Goal: Information Seeking & Learning: Check status

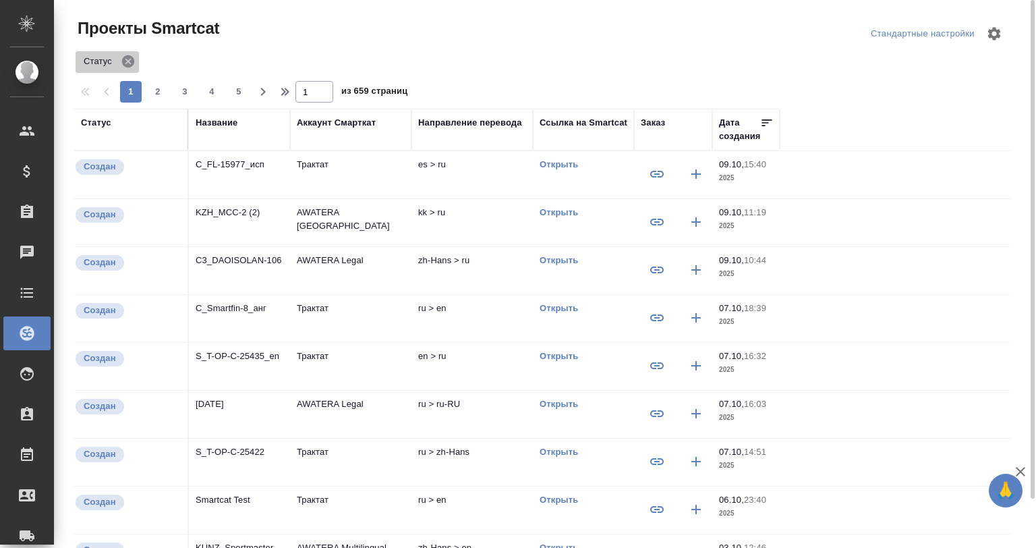
click at [127, 59] on icon at bounding box center [128, 61] width 12 height 12
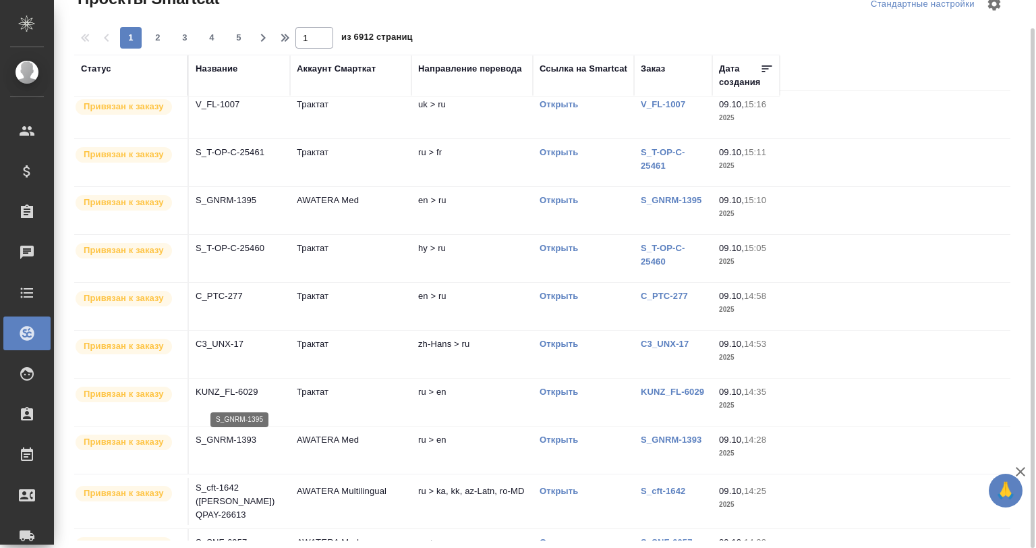
scroll to position [360, 0]
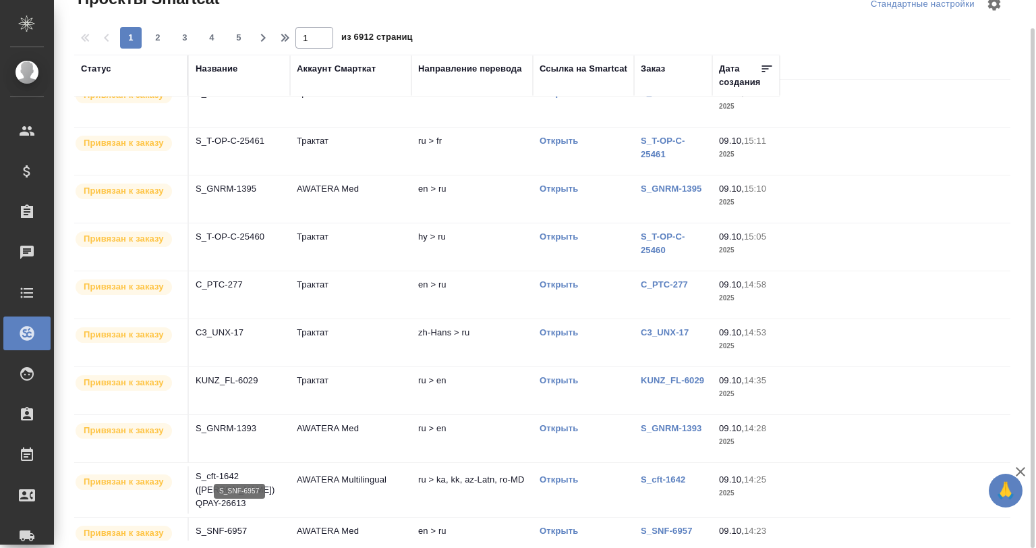
click at [256, 524] on p "S_SNF-6957" at bounding box center [240, 530] width 88 height 13
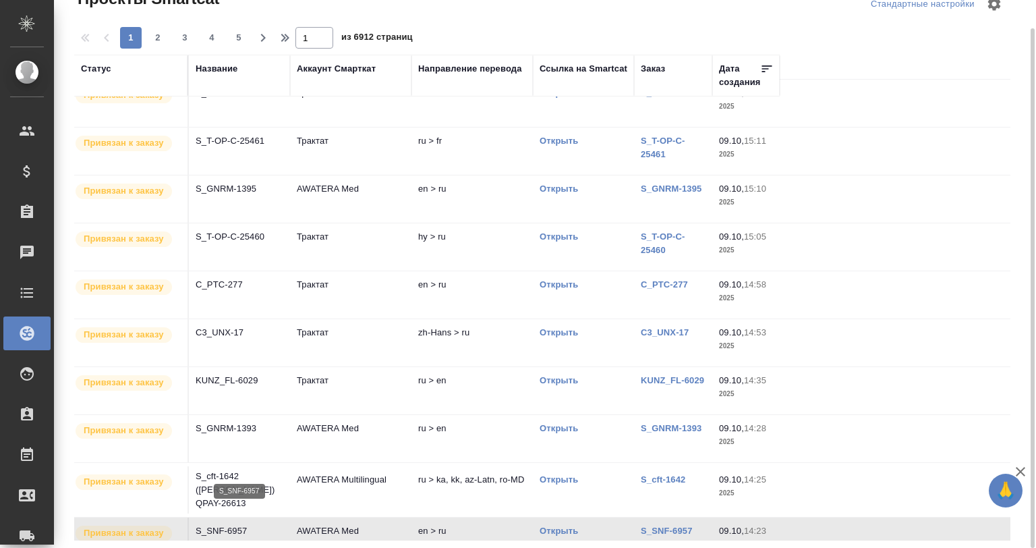
click at [258, 524] on p "S_SNF-6957" at bounding box center [240, 530] width 88 height 13
click at [245, 374] on p "KUNZ_FL-6029" at bounding box center [240, 380] width 88 height 13
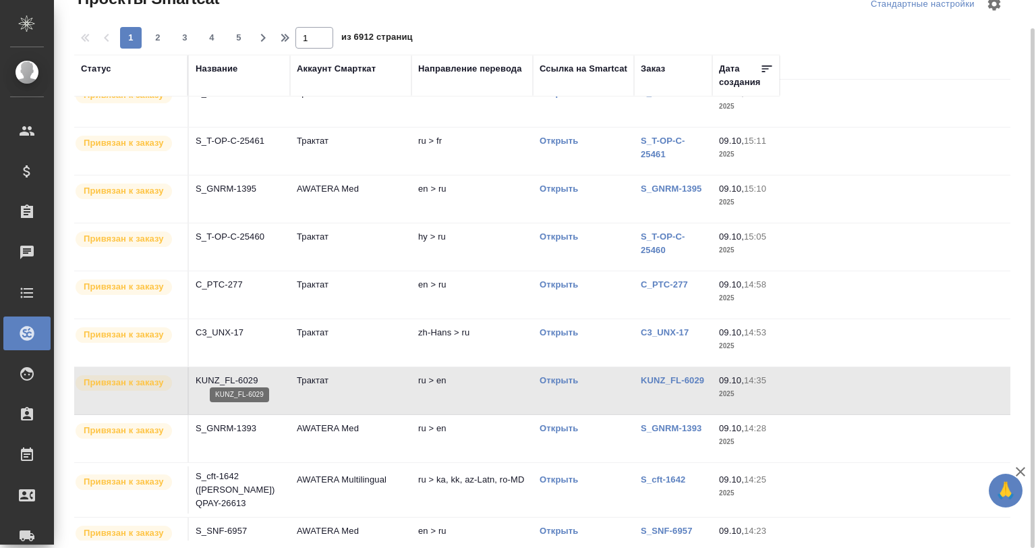
click at [245, 374] on p "KUNZ_FL-6029" at bounding box center [240, 380] width 88 height 13
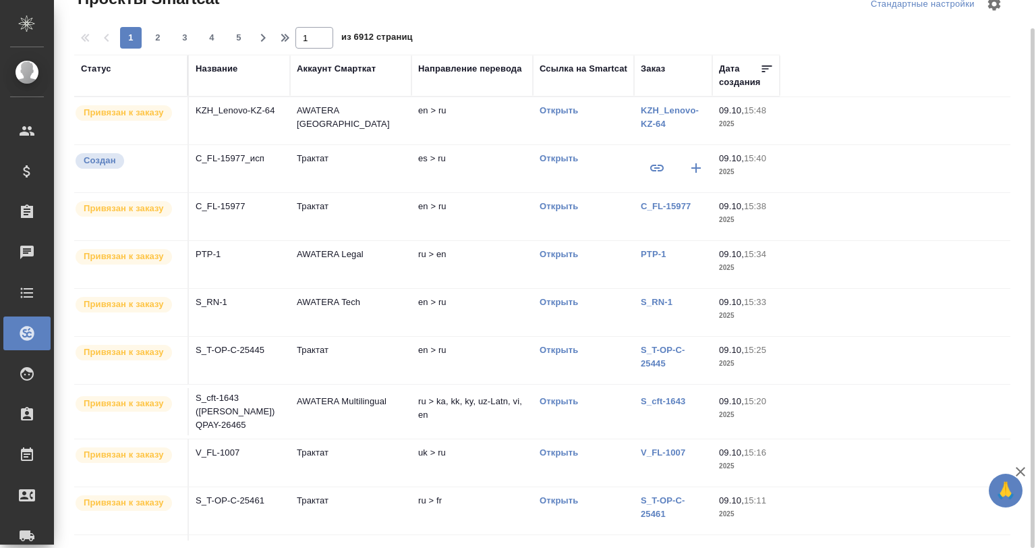
scroll to position [0, 0]
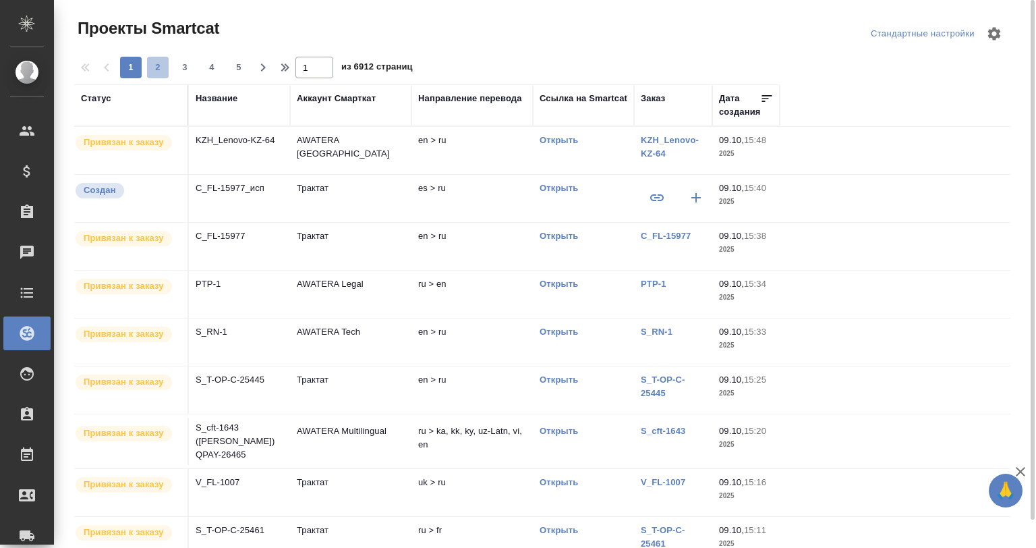
click at [159, 58] on button "2" at bounding box center [158, 68] width 22 height 22
type input "2"
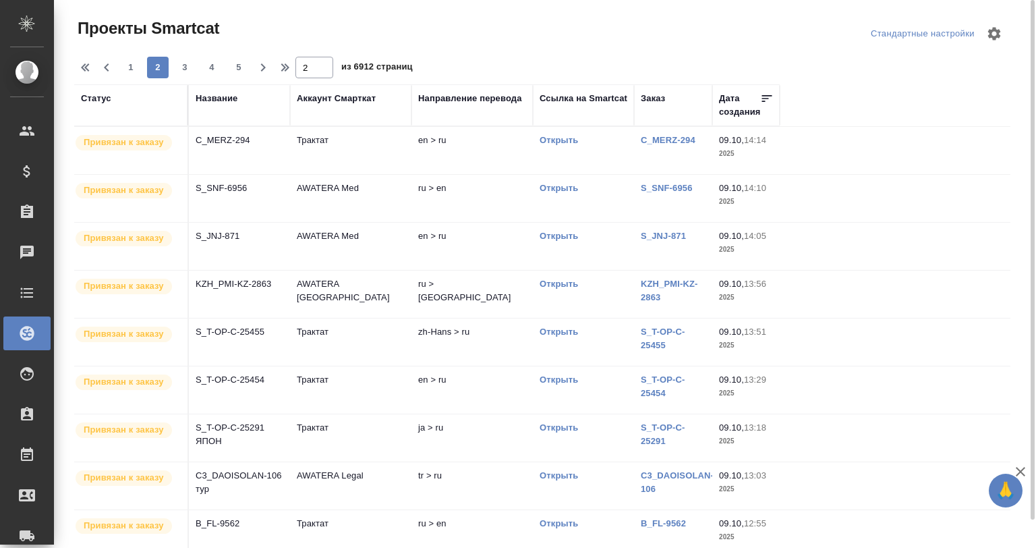
click at [232, 395] on td "S_T-OP-C-25454" at bounding box center [239, 389] width 101 height 47
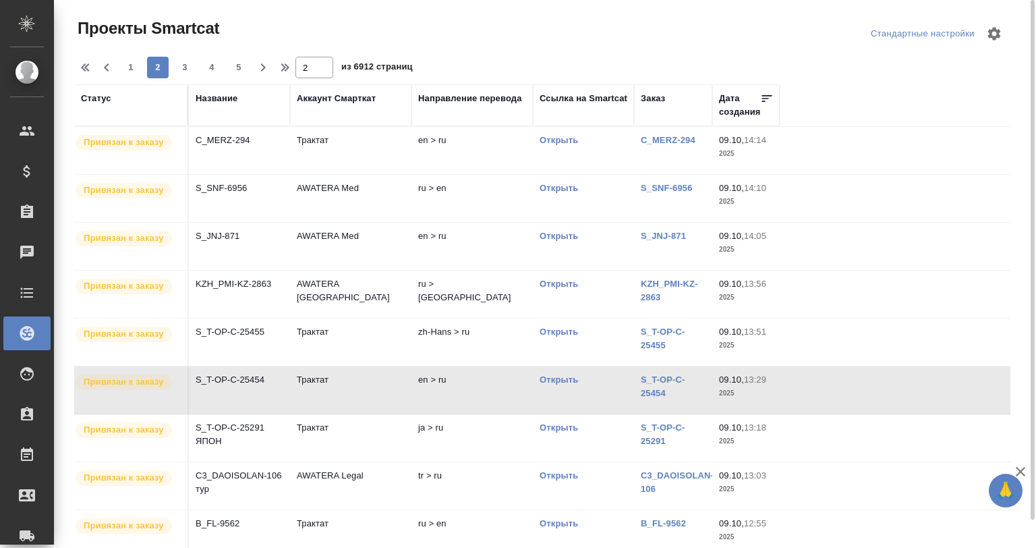
click at [234, 449] on td "S_T-OP-C-25291 ЯПОН" at bounding box center [239, 437] width 101 height 47
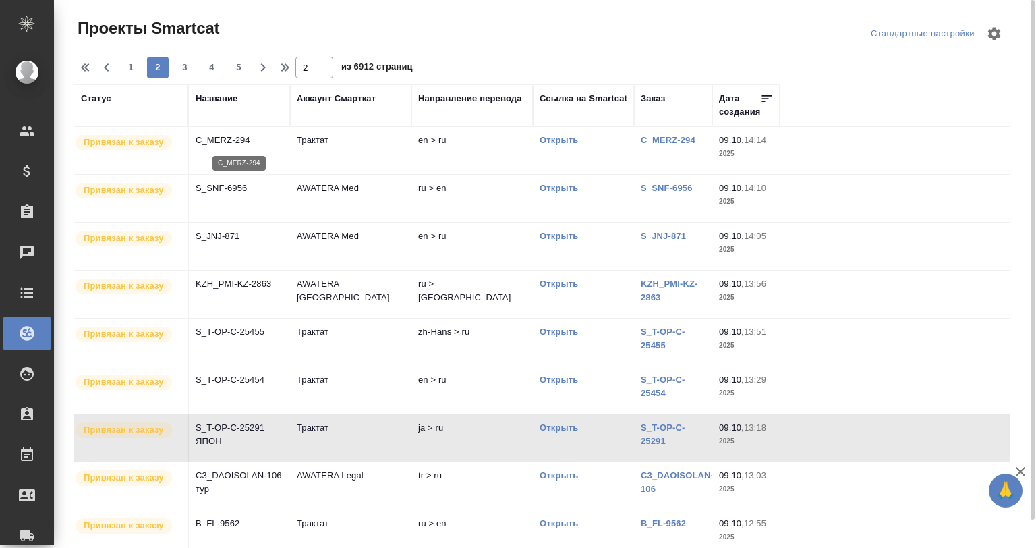
click at [224, 137] on p "C_MERZ-294" at bounding box center [240, 140] width 88 height 13
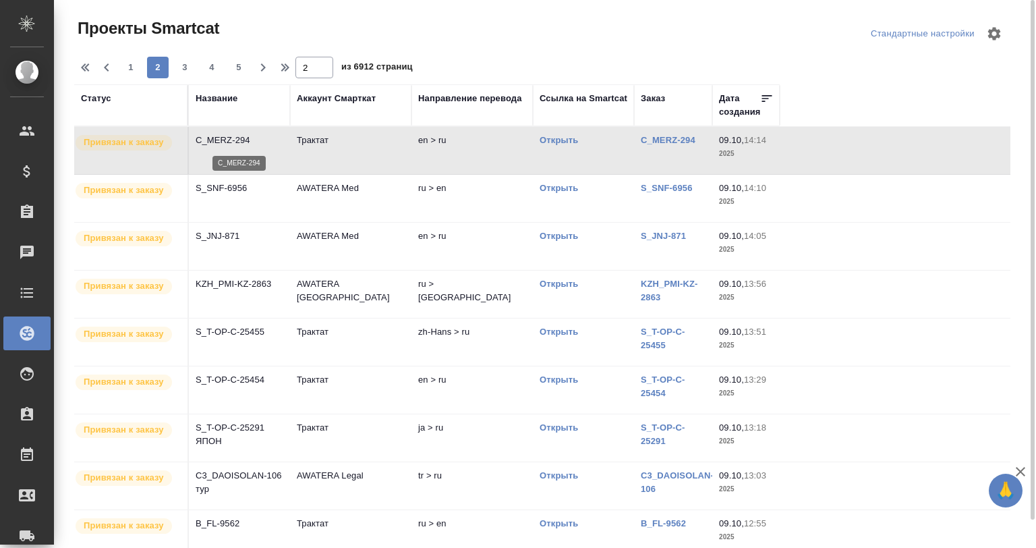
click at [224, 137] on p "C_MERZ-294" at bounding box center [240, 140] width 88 height 13
click at [229, 200] on td "S_SNF-6956" at bounding box center [239, 198] width 101 height 47
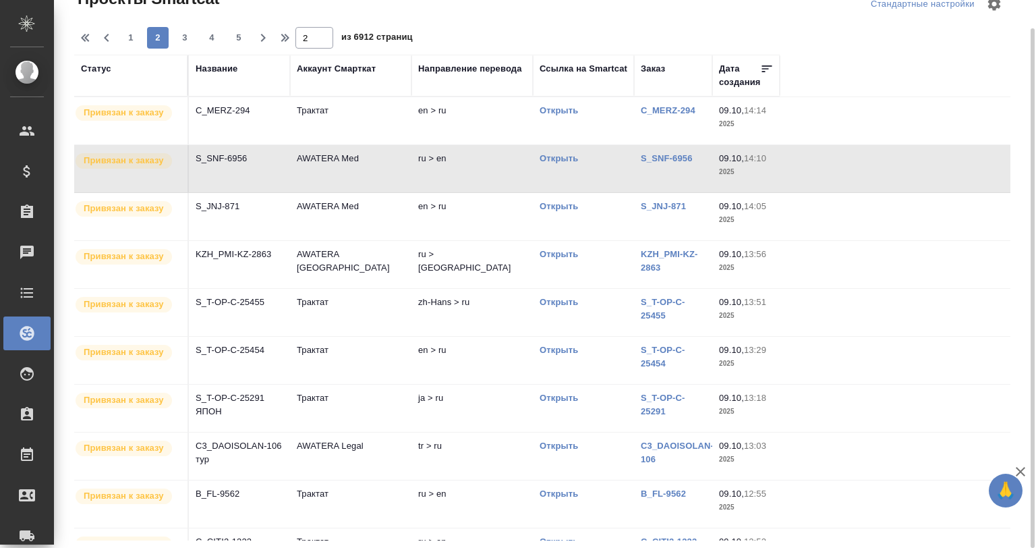
click at [256, 167] on td "S_SNF-6956" at bounding box center [239, 168] width 101 height 47
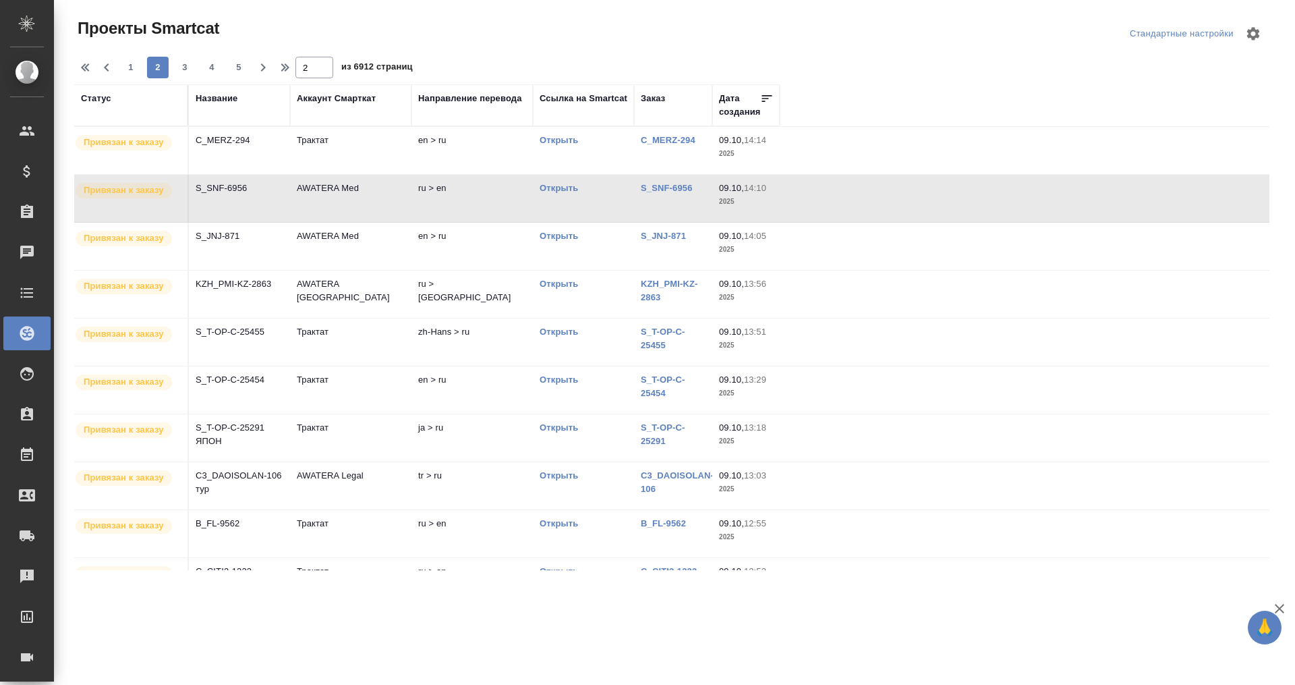
click at [217, 88] on th "Название" at bounding box center [239, 105] width 101 height 42
click at [219, 95] on div "Название" at bounding box center [217, 98] width 42 height 13
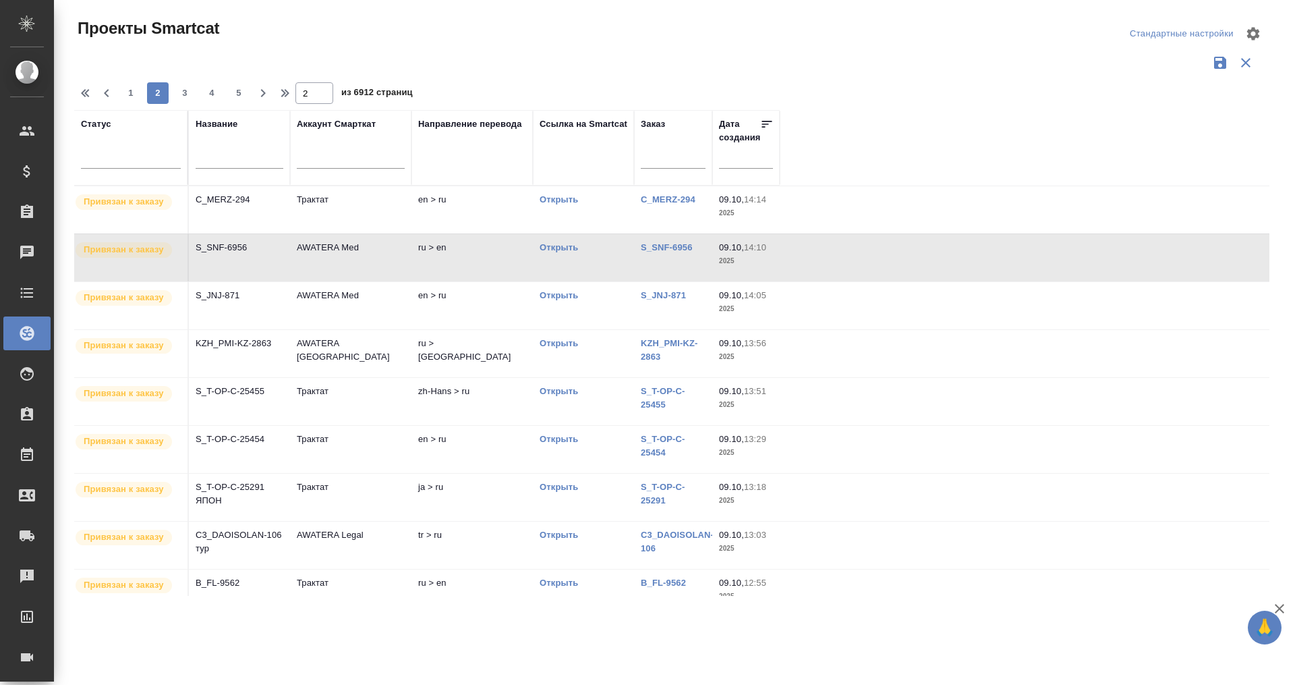
click at [219, 150] on div at bounding box center [240, 160] width 88 height 33
click at [225, 156] on input "text" at bounding box center [240, 159] width 88 height 17
type input "ы"
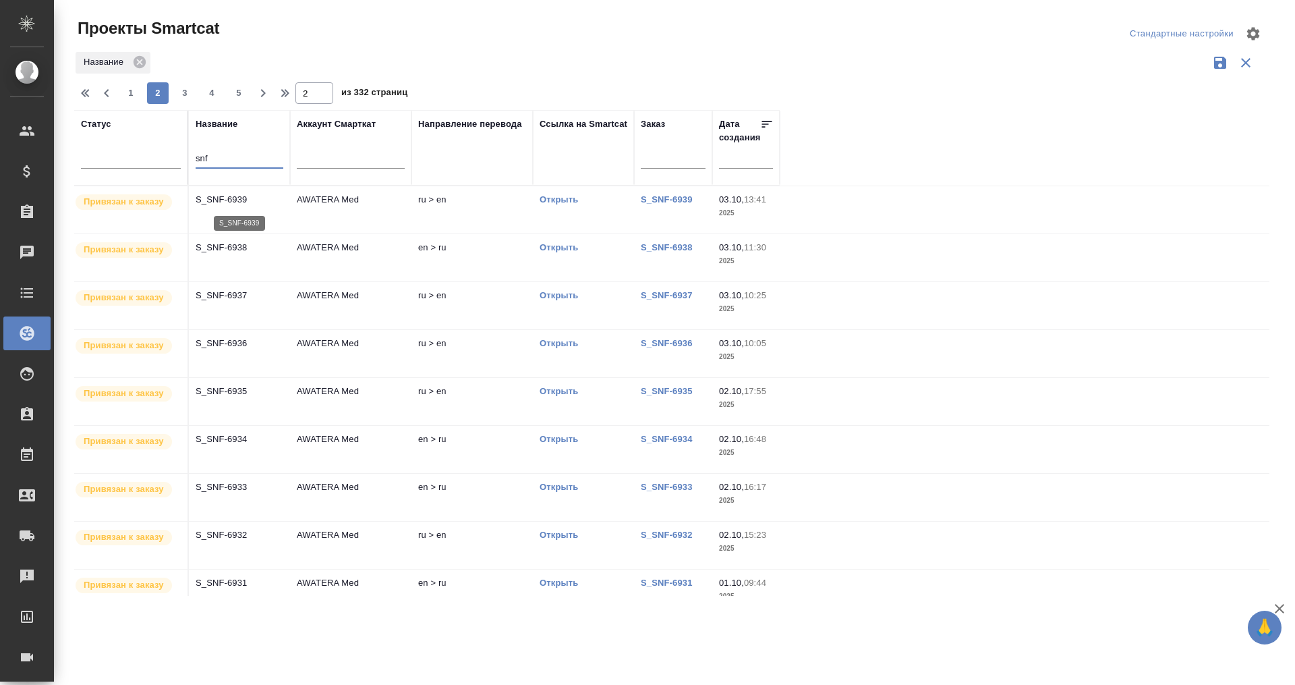
type input "snf"
click at [268, 200] on p "S_SNF-6939" at bounding box center [240, 199] width 88 height 13
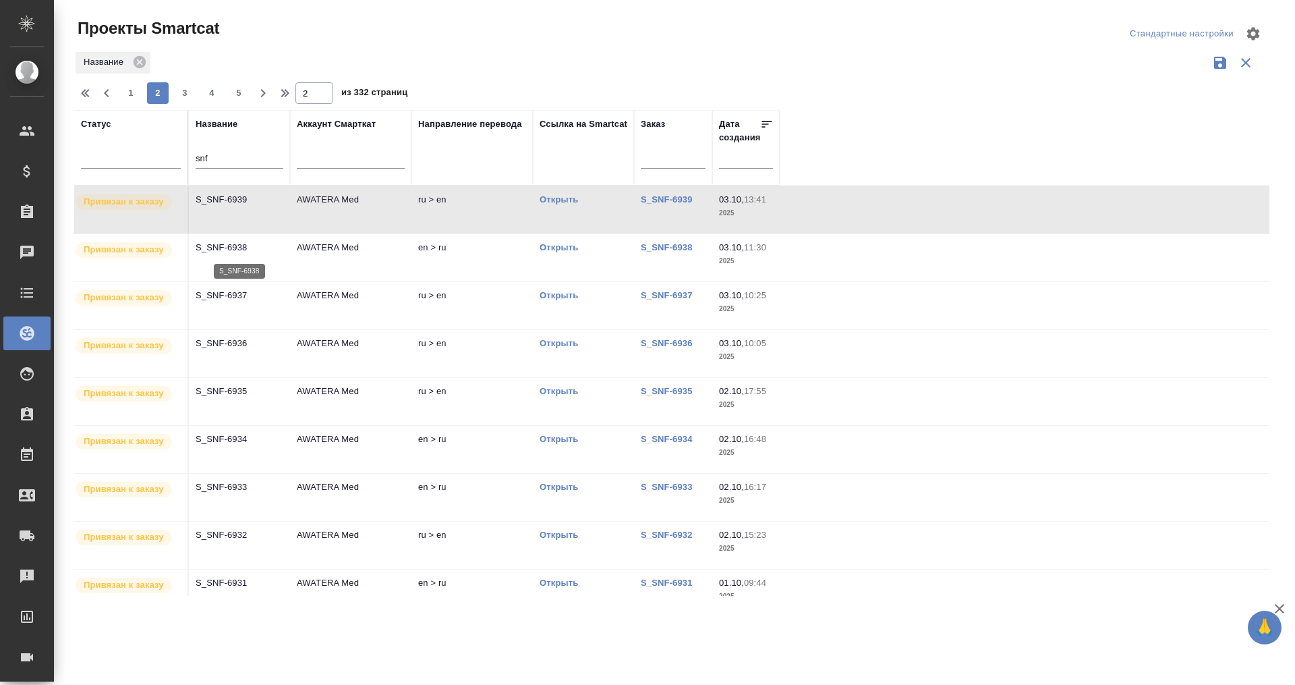
click at [273, 254] on p "S_SNF-6938" at bounding box center [240, 247] width 88 height 13
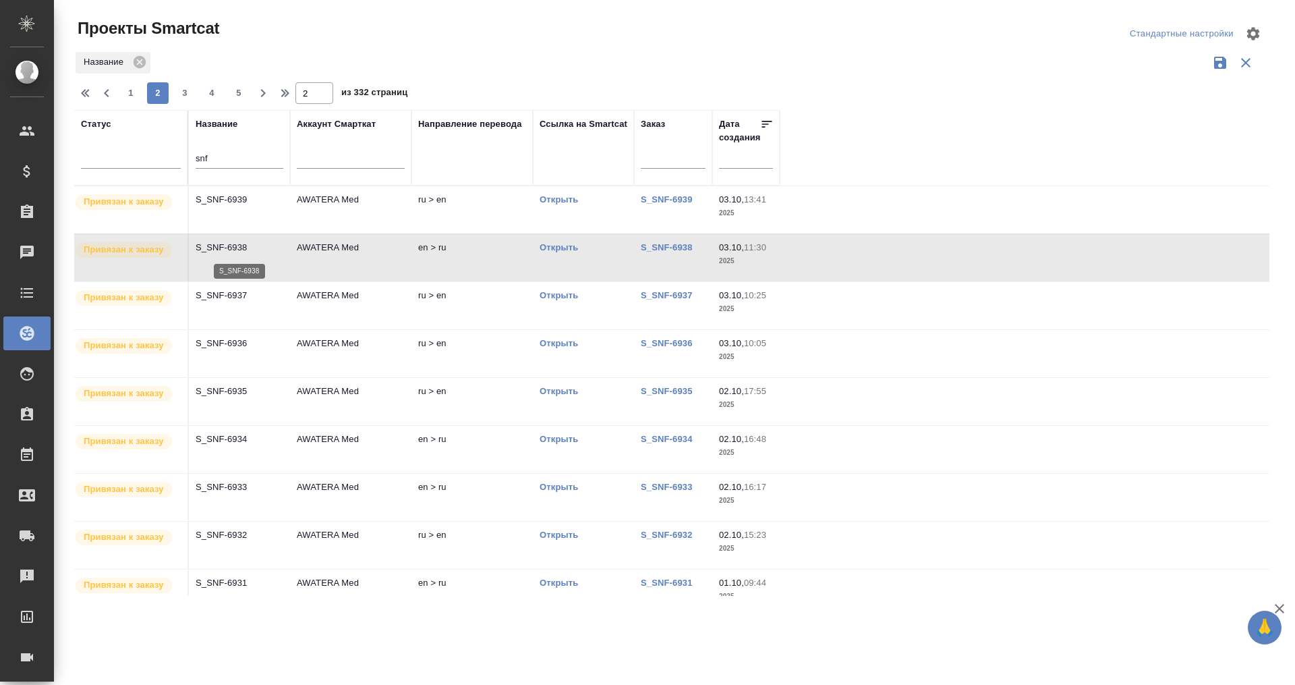
click at [273, 254] on p "S_SNF-6938" at bounding box center [240, 247] width 88 height 13
click at [230, 299] on p "S_SNF-6937" at bounding box center [240, 295] width 88 height 13
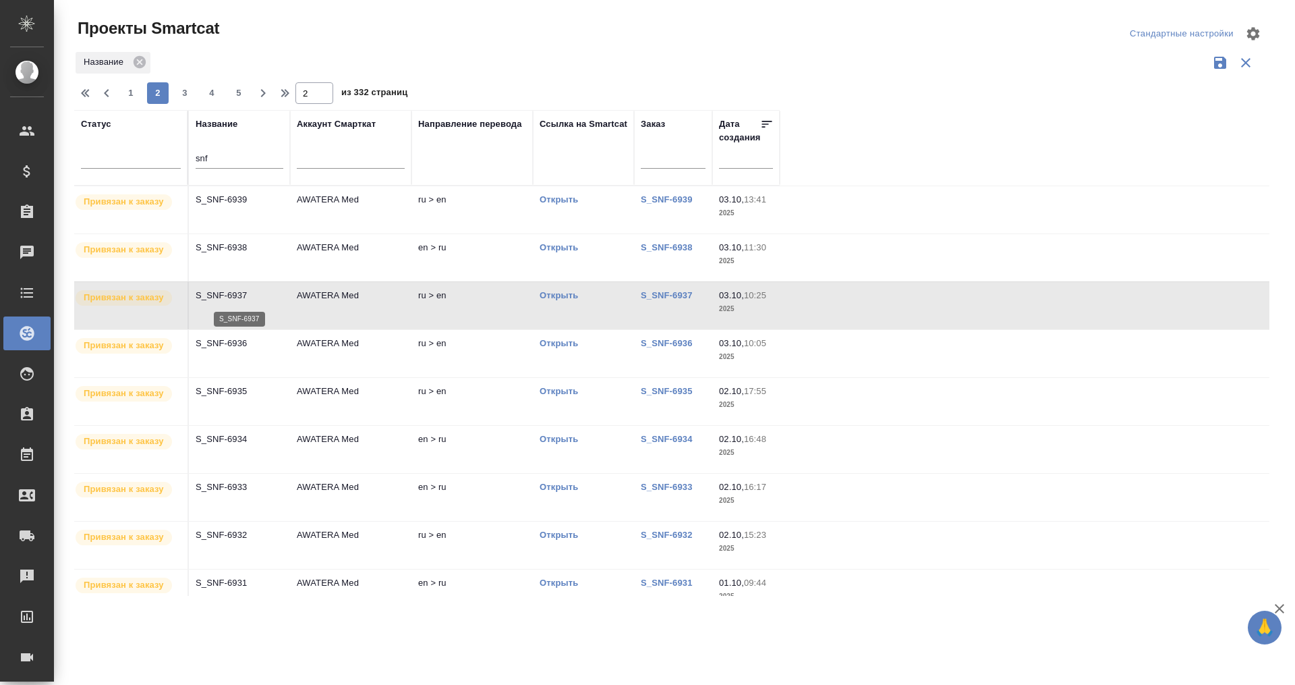
click at [230, 299] on p "S_SNF-6937" at bounding box center [240, 295] width 88 height 13
click at [222, 337] on p "S_SNF-6936" at bounding box center [240, 343] width 88 height 13
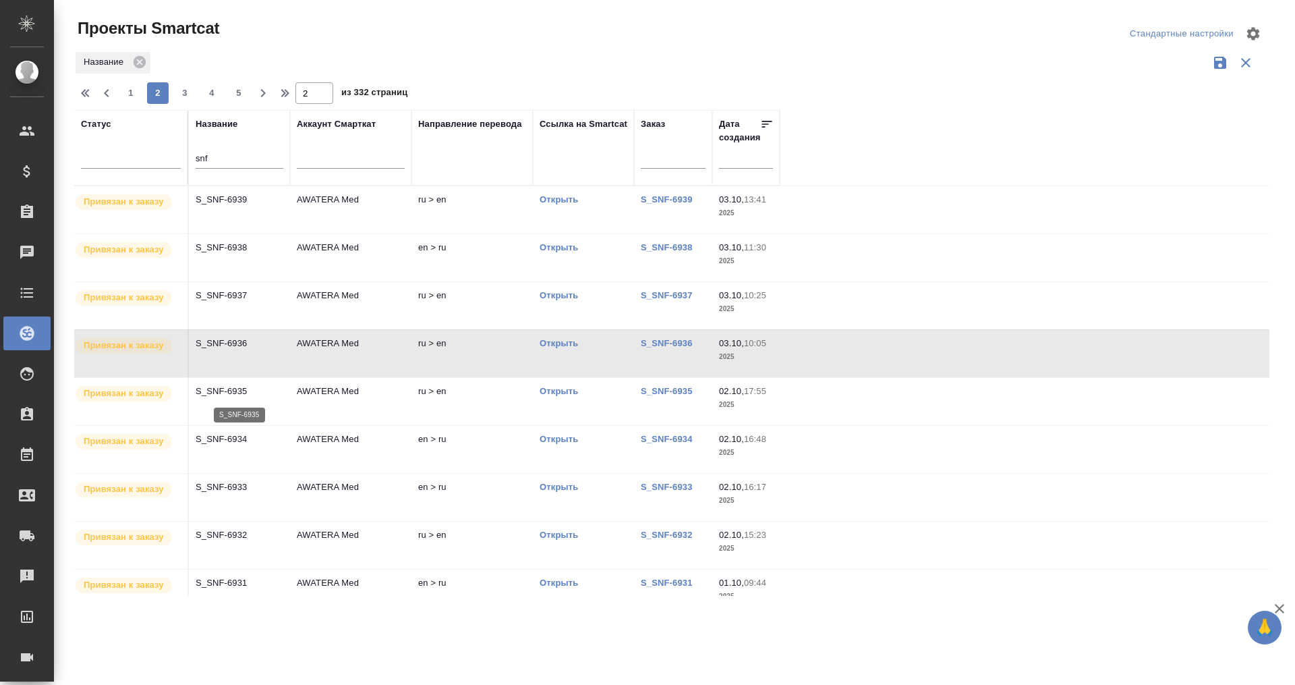
click at [229, 390] on p "S_SNF-6935" at bounding box center [240, 390] width 88 height 13
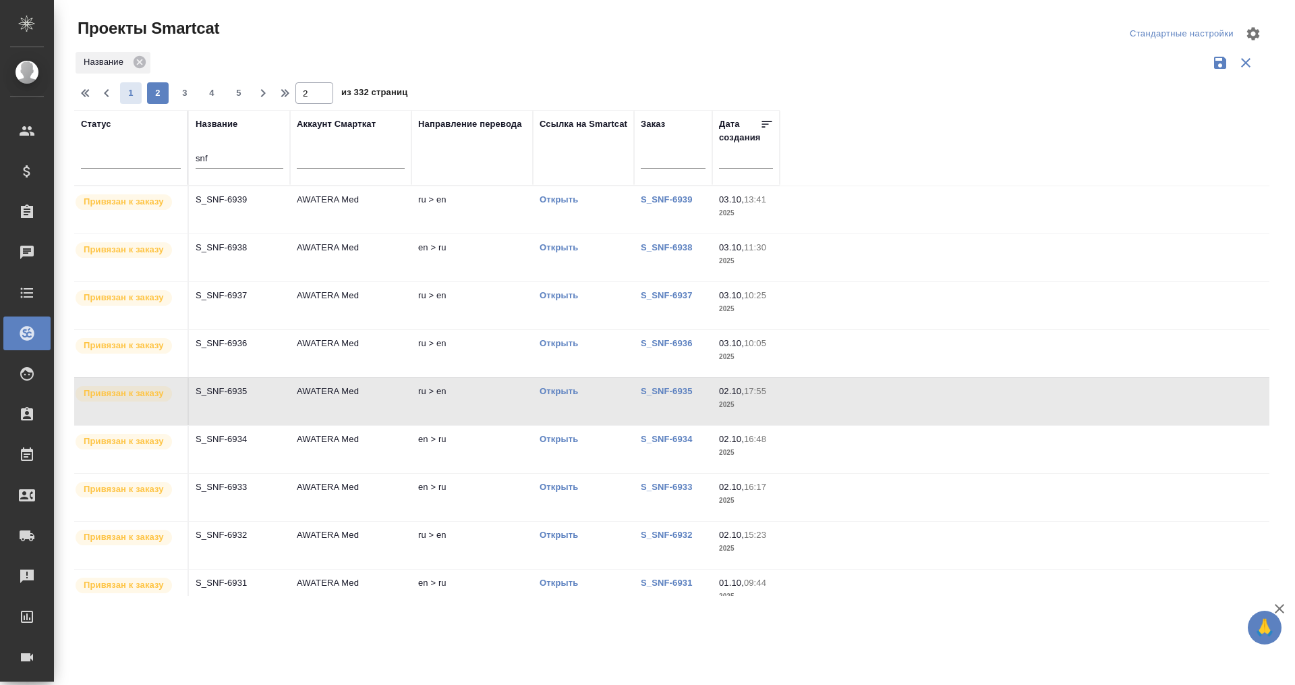
click at [133, 90] on span "1" at bounding box center [131, 92] width 22 height 13
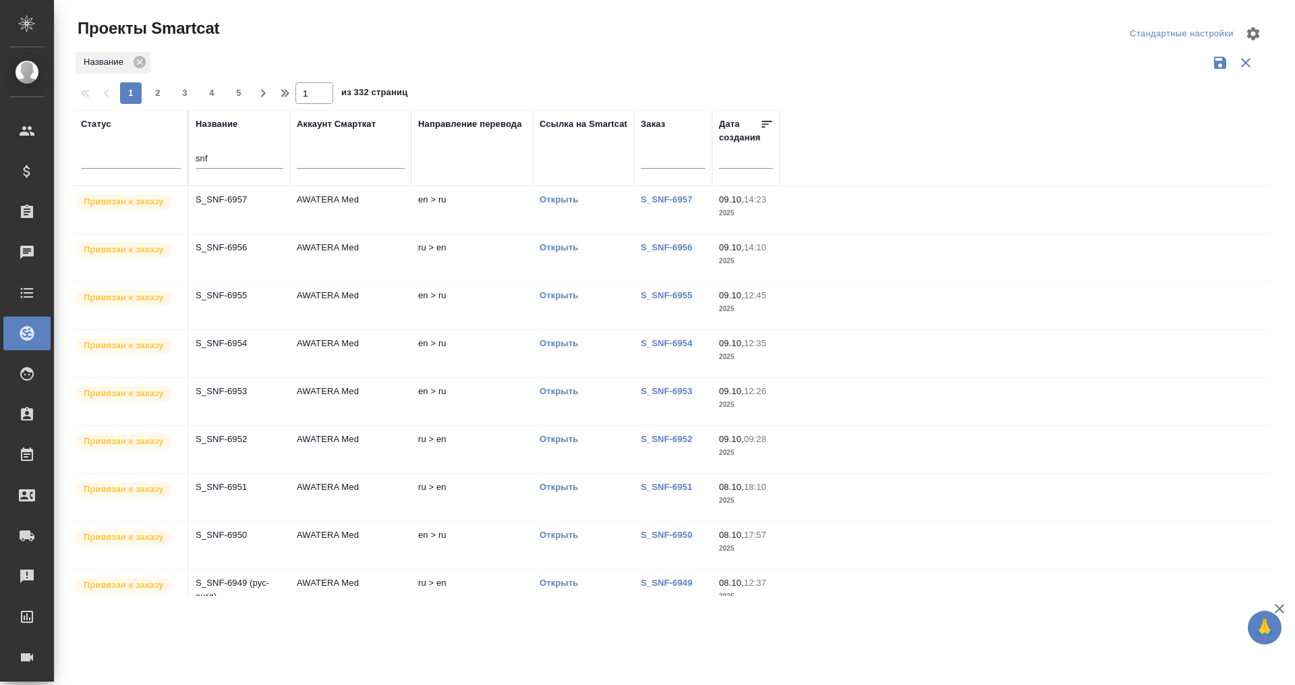
click at [234, 239] on td "S_SNF-6956" at bounding box center [239, 257] width 101 height 47
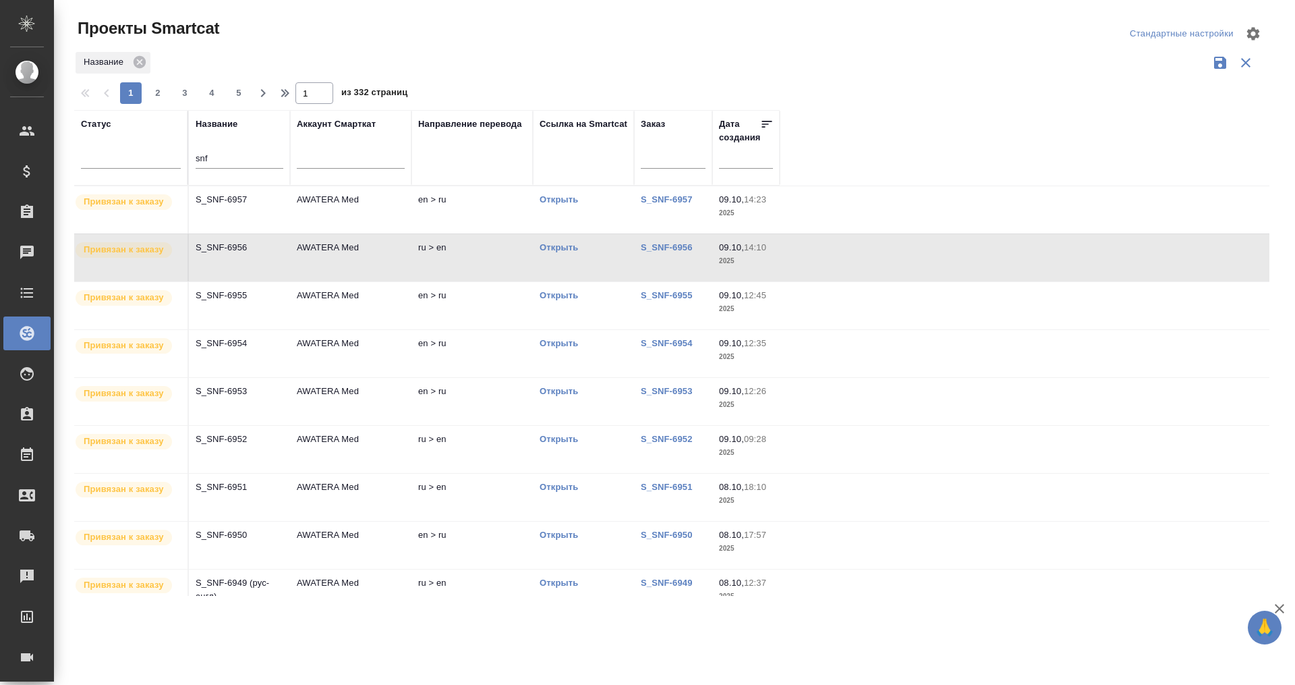
click at [234, 239] on td "S_SNF-6956" at bounding box center [239, 257] width 101 height 47
click at [237, 204] on p "S_SNF-6957" at bounding box center [240, 199] width 88 height 13
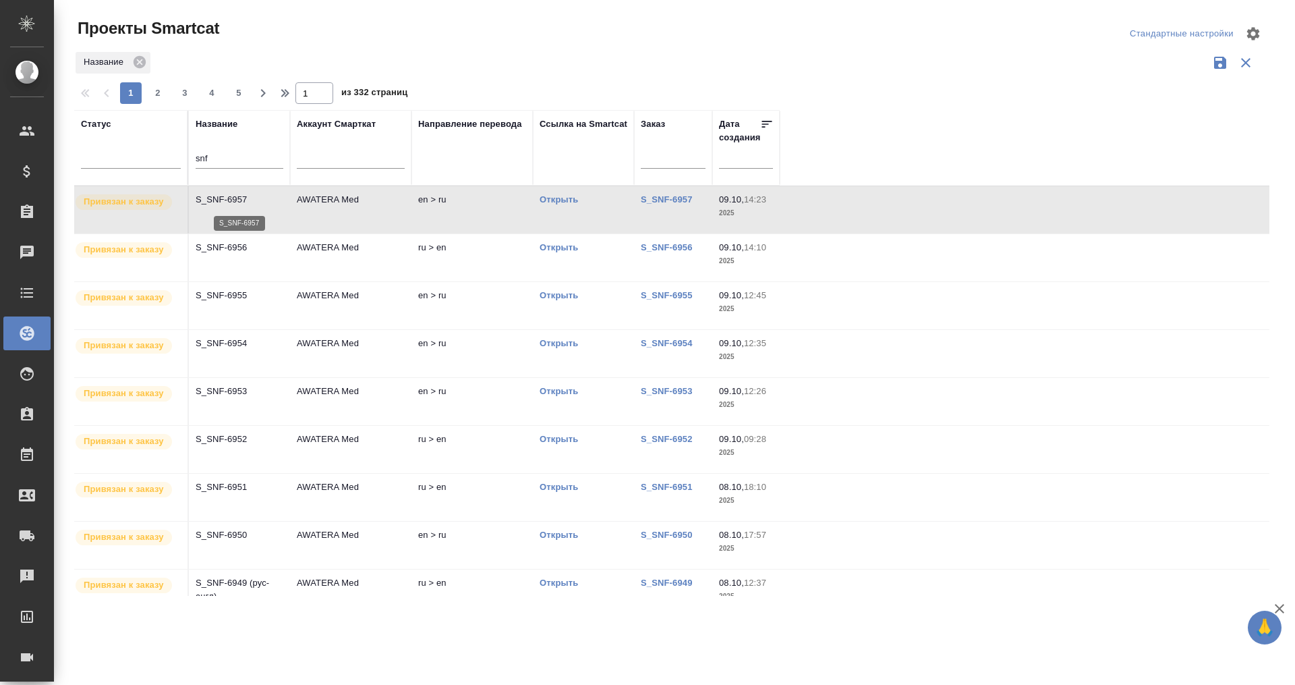
click at [237, 204] on p "S_SNF-6957" at bounding box center [240, 199] width 88 height 13
click at [225, 300] on p "S_SNF-6955" at bounding box center [240, 295] width 88 height 13
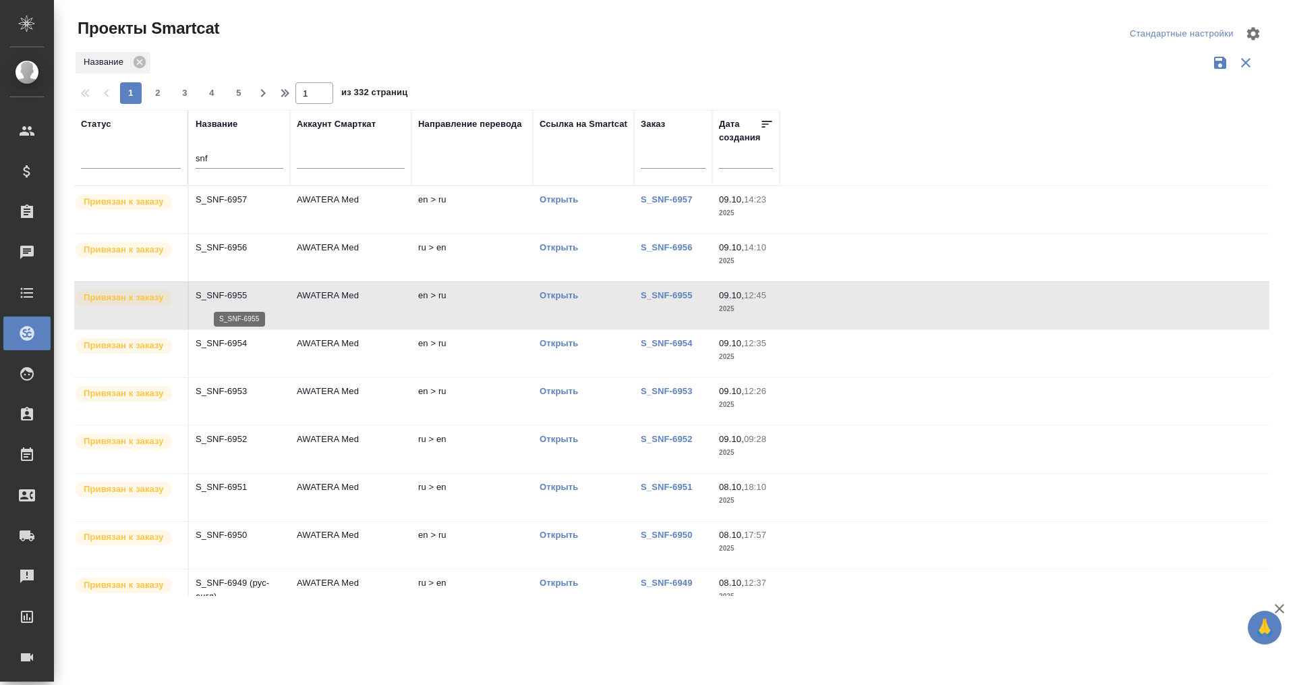
click at [225, 300] on p "S_SNF-6955" at bounding box center [240, 295] width 88 height 13
click at [239, 388] on p "S_SNF-6953" at bounding box center [240, 390] width 88 height 13
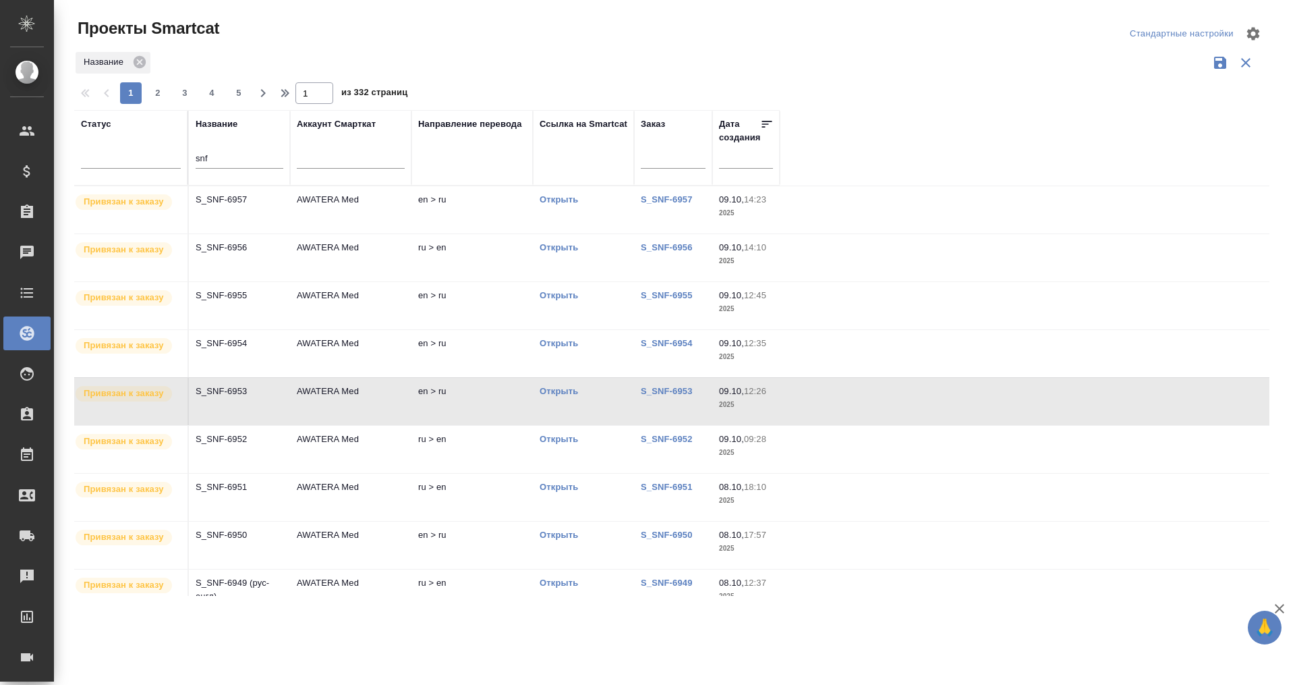
click at [232, 370] on td "S_SNF-6954" at bounding box center [239, 353] width 101 height 47
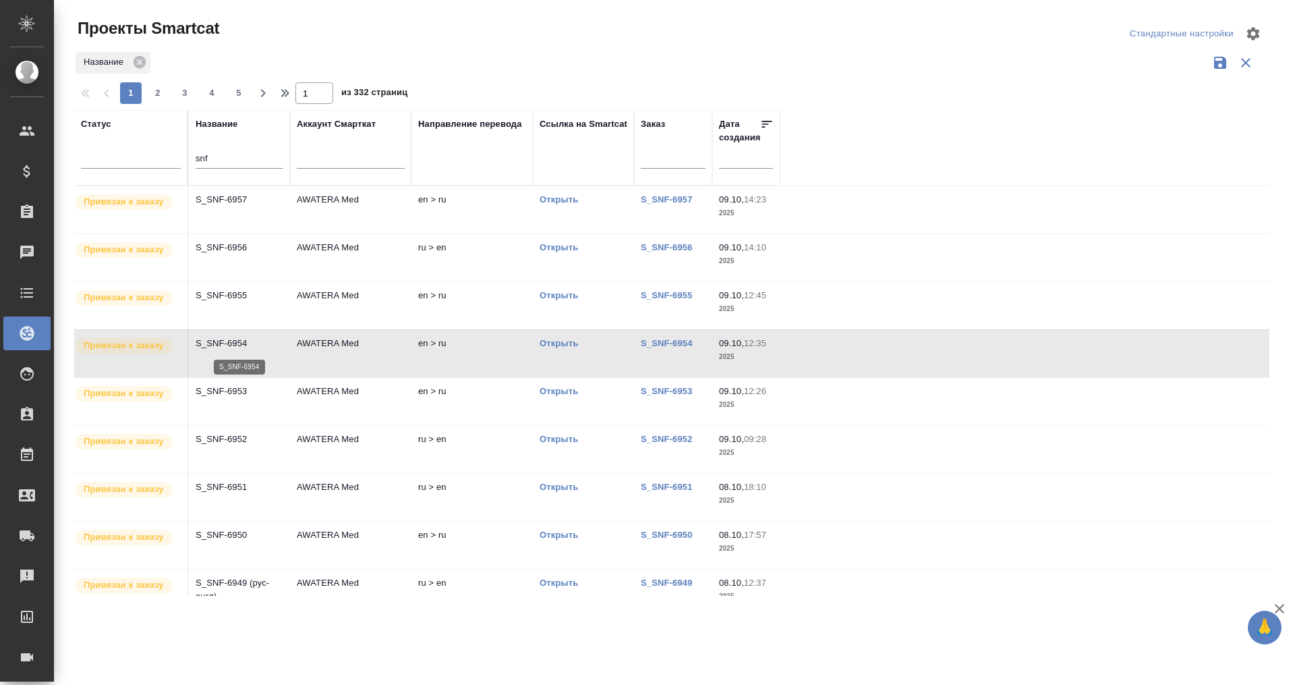
click at [231, 347] on p "S_SNF-6954" at bounding box center [240, 343] width 88 height 13
click at [243, 393] on p "S_SNF-6953" at bounding box center [240, 390] width 88 height 13
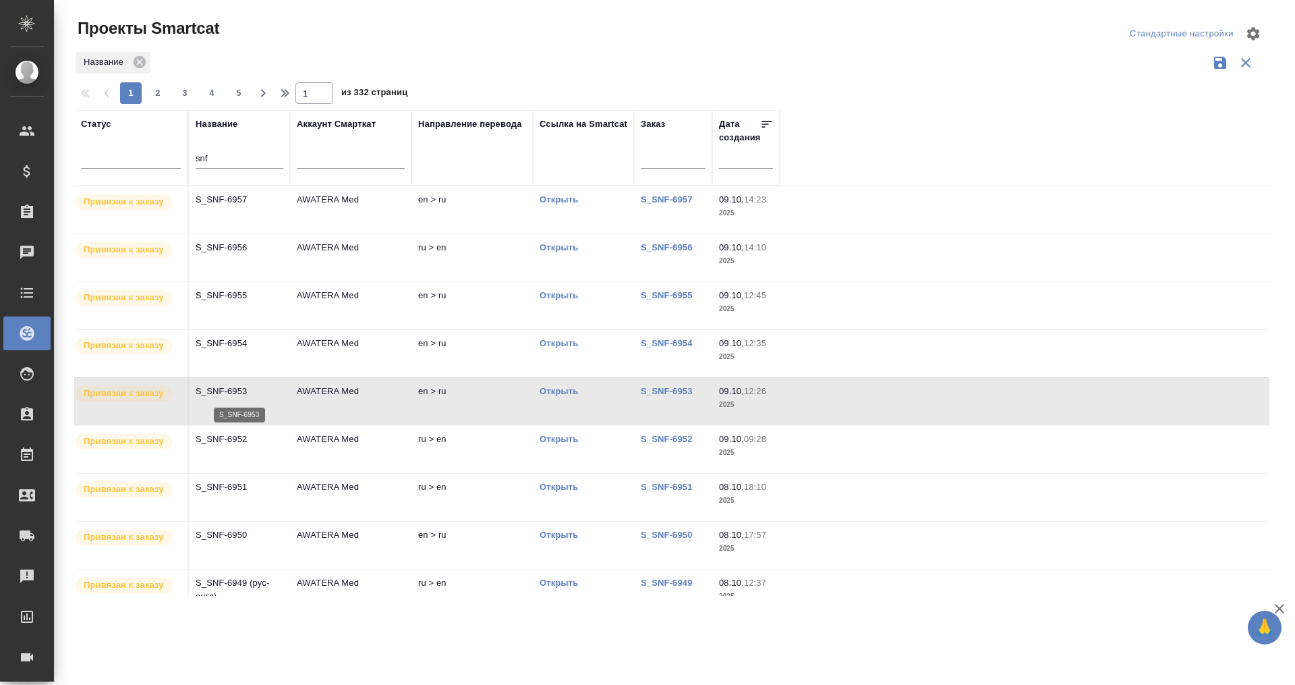
click at [243, 393] on p "S_SNF-6953" at bounding box center [240, 390] width 88 height 13
click at [233, 449] on td "S_SNF-6952" at bounding box center [239, 449] width 101 height 47
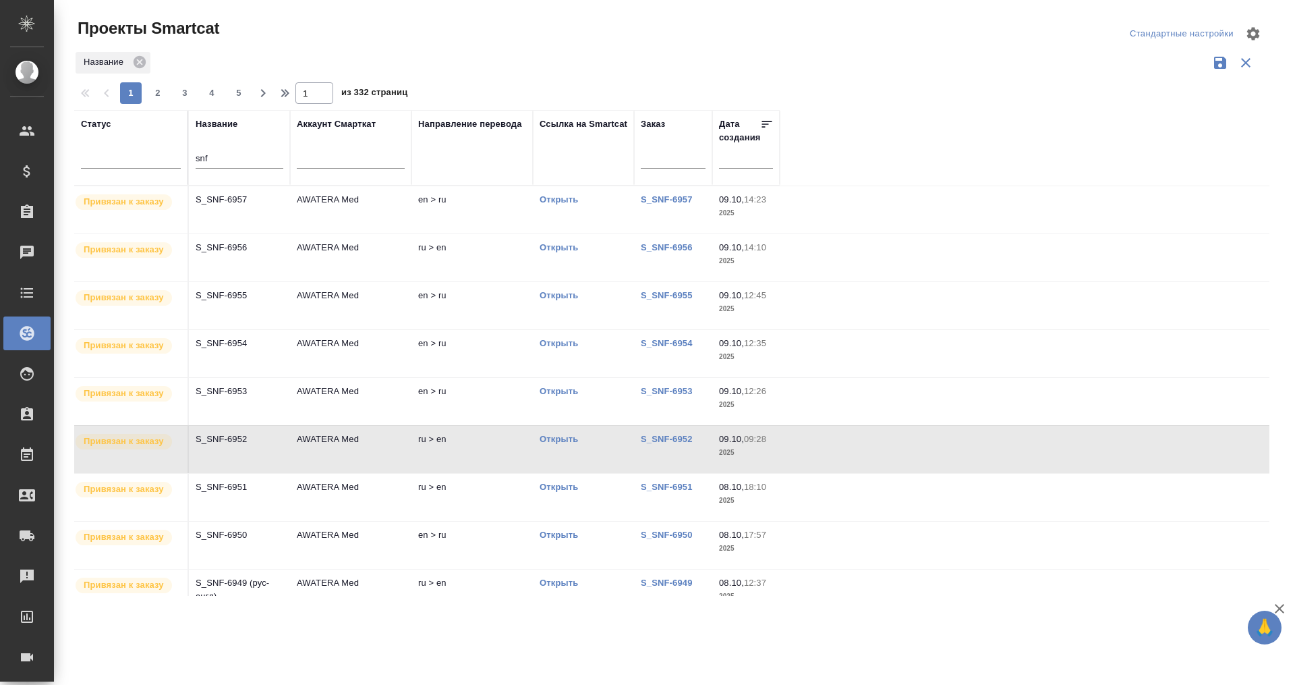
click at [233, 449] on td "S_SNF-6952" at bounding box center [239, 449] width 101 height 47
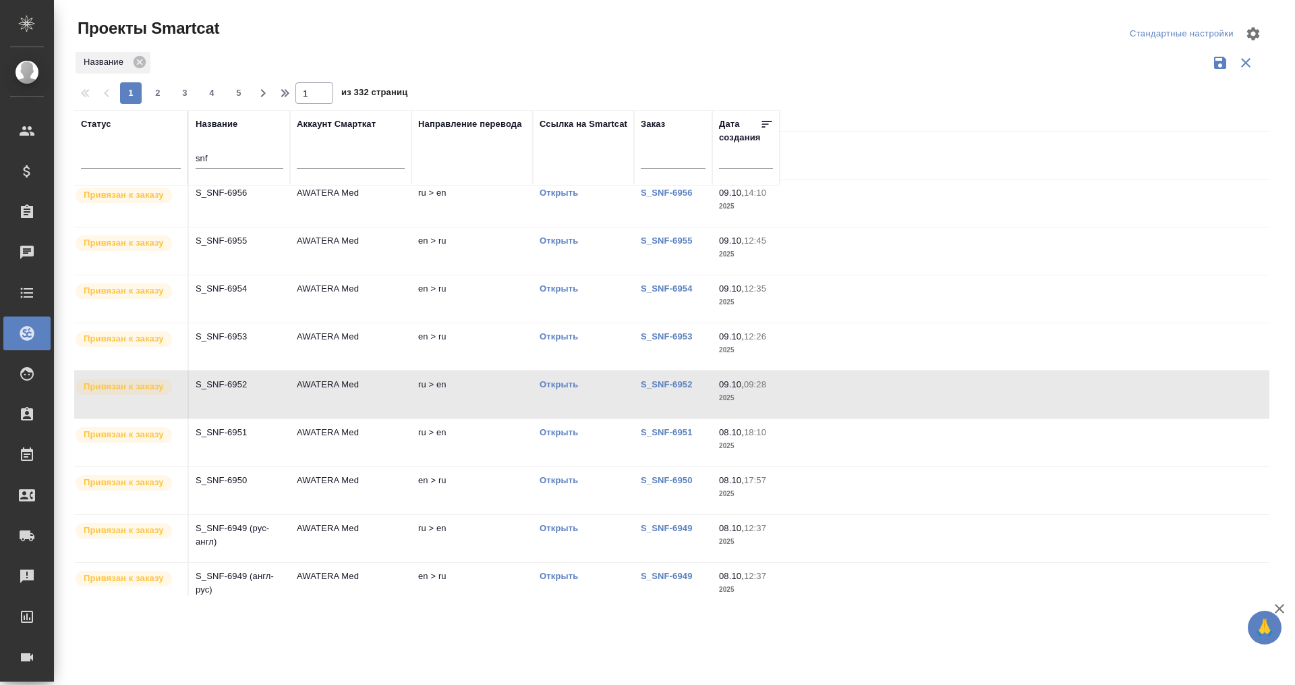
scroll to position [56, 0]
click at [313, 442] on td "AWATERA Med" at bounding box center [350, 441] width 121 height 47
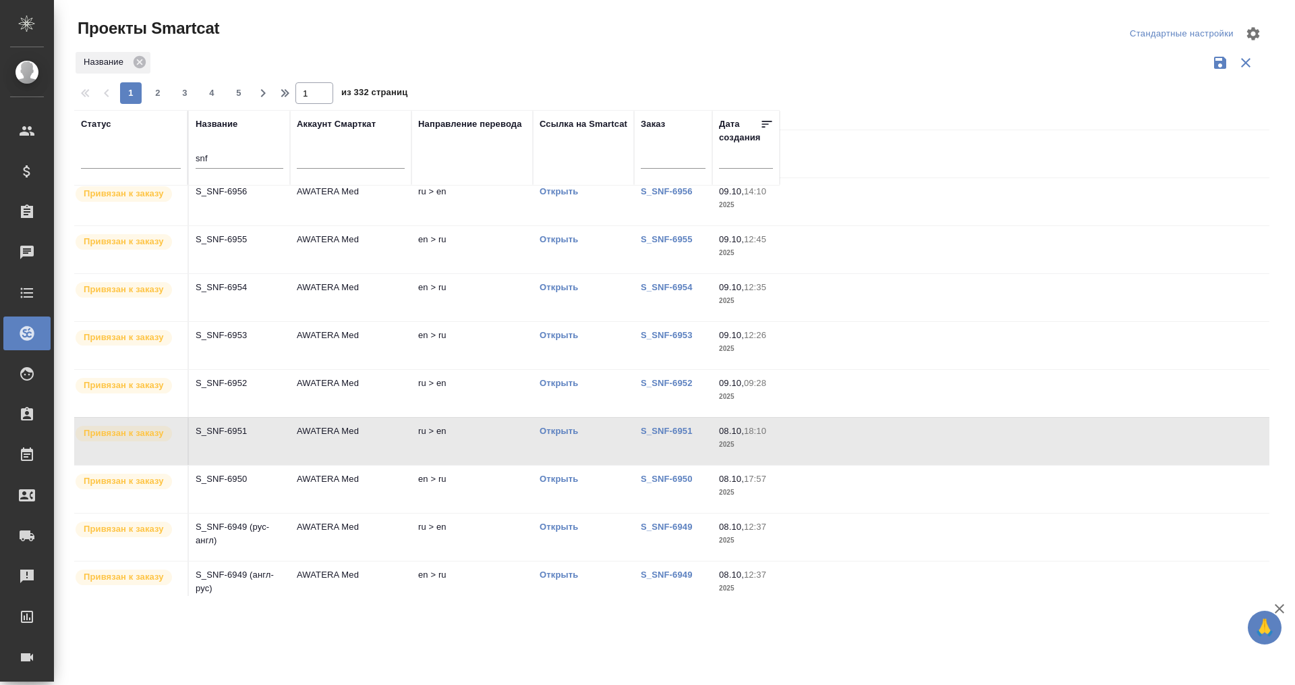
click at [313, 442] on td "AWATERA Med" at bounding box center [350, 441] width 121 height 47
click at [432, 474] on p "en > ru" at bounding box center [472, 478] width 108 height 13
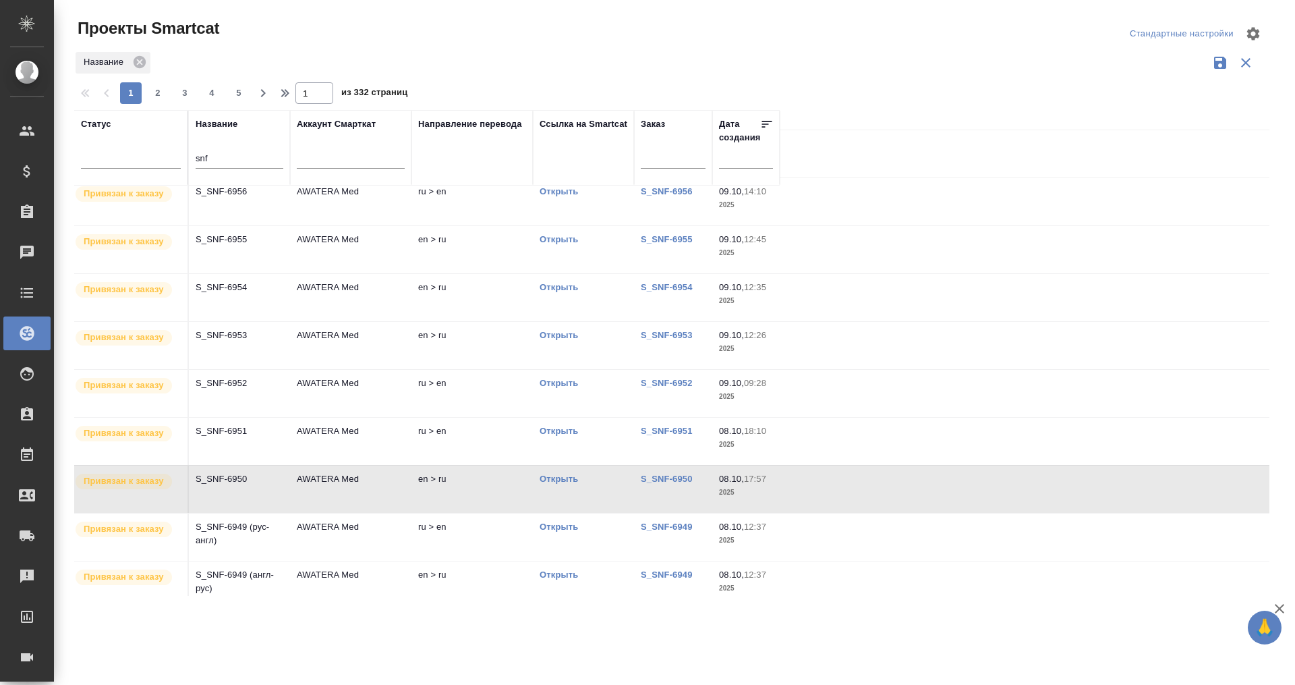
click at [293, 547] on td "AWATERA Med" at bounding box center [350, 584] width 121 height 47
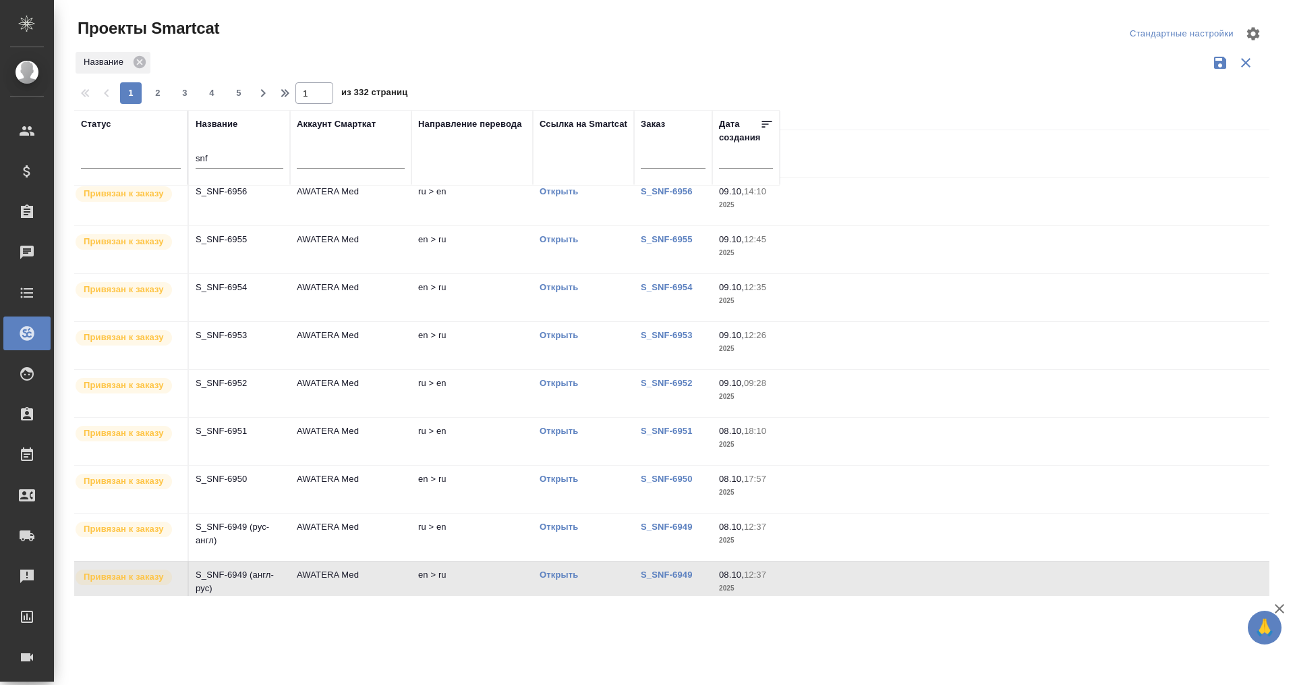
click at [293, 547] on td "AWATERA Med" at bounding box center [350, 584] width 121 height 47
click at [152, 97] on span "2" at bounding box center [158, 92] width 22 height 13
type input "2"
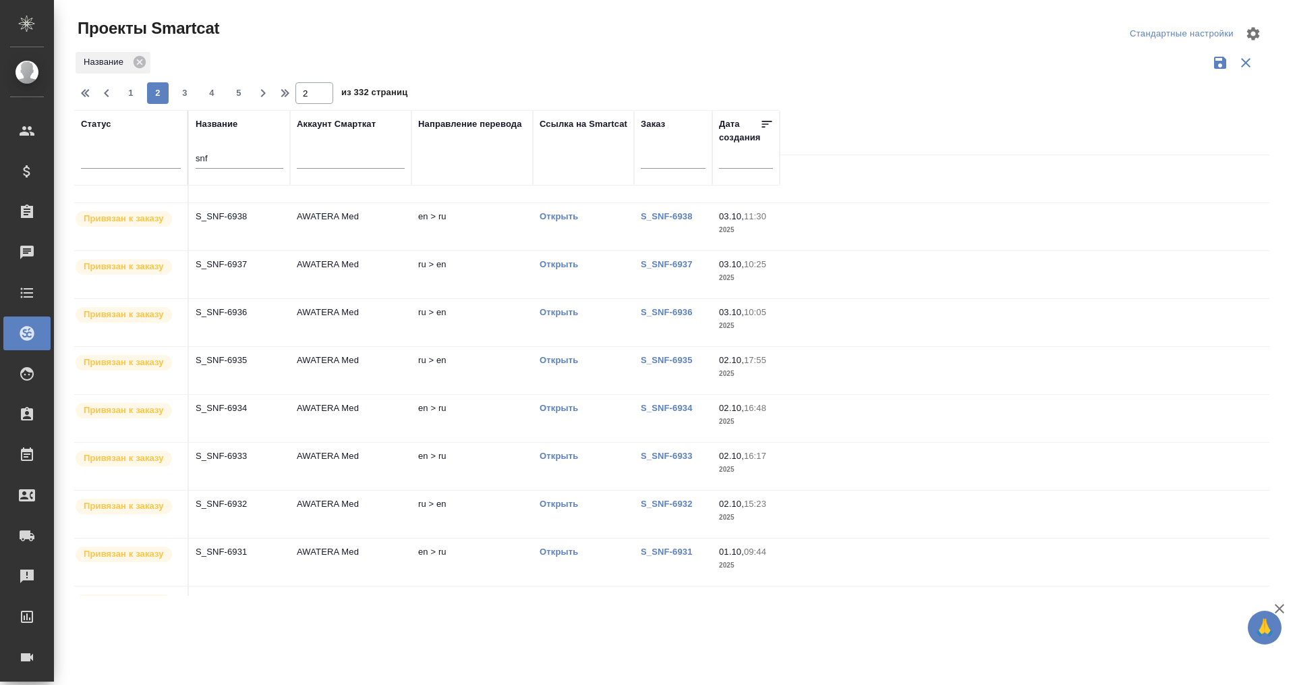
scroll to position [0, 0]
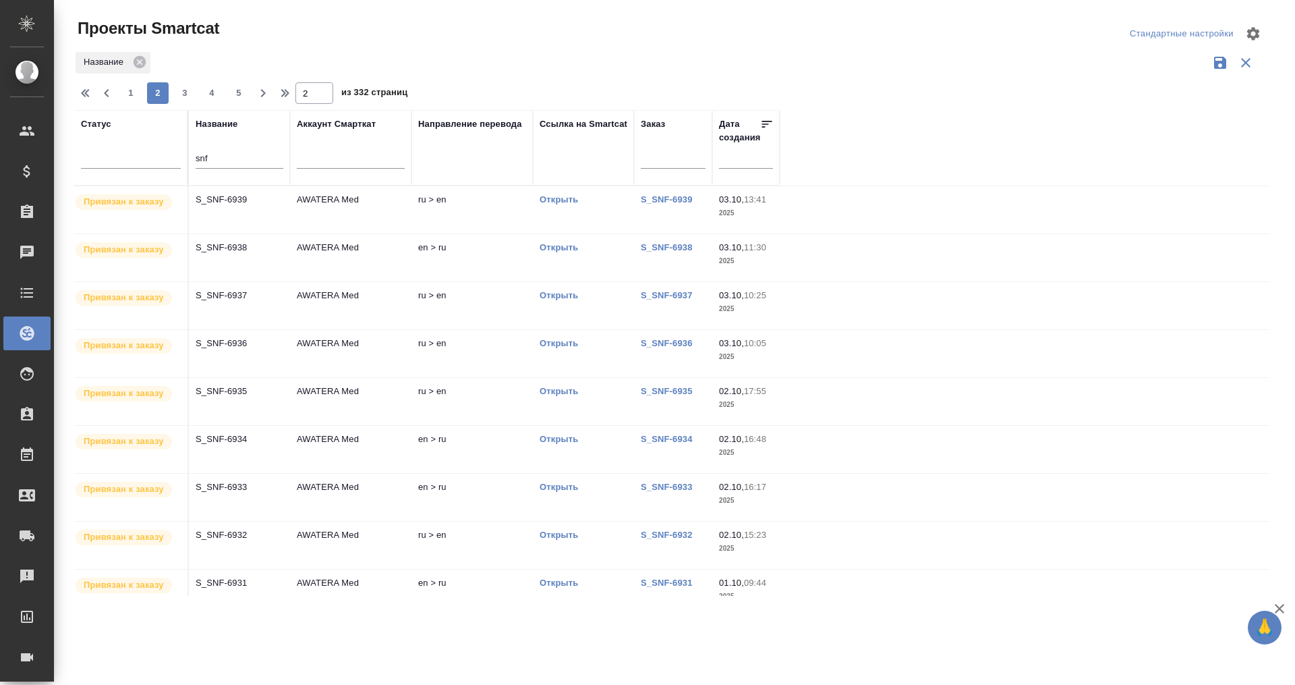
click at [273, 198] on p "S_SNF-6939" at bounding box center [240, 199] width 88 height 13
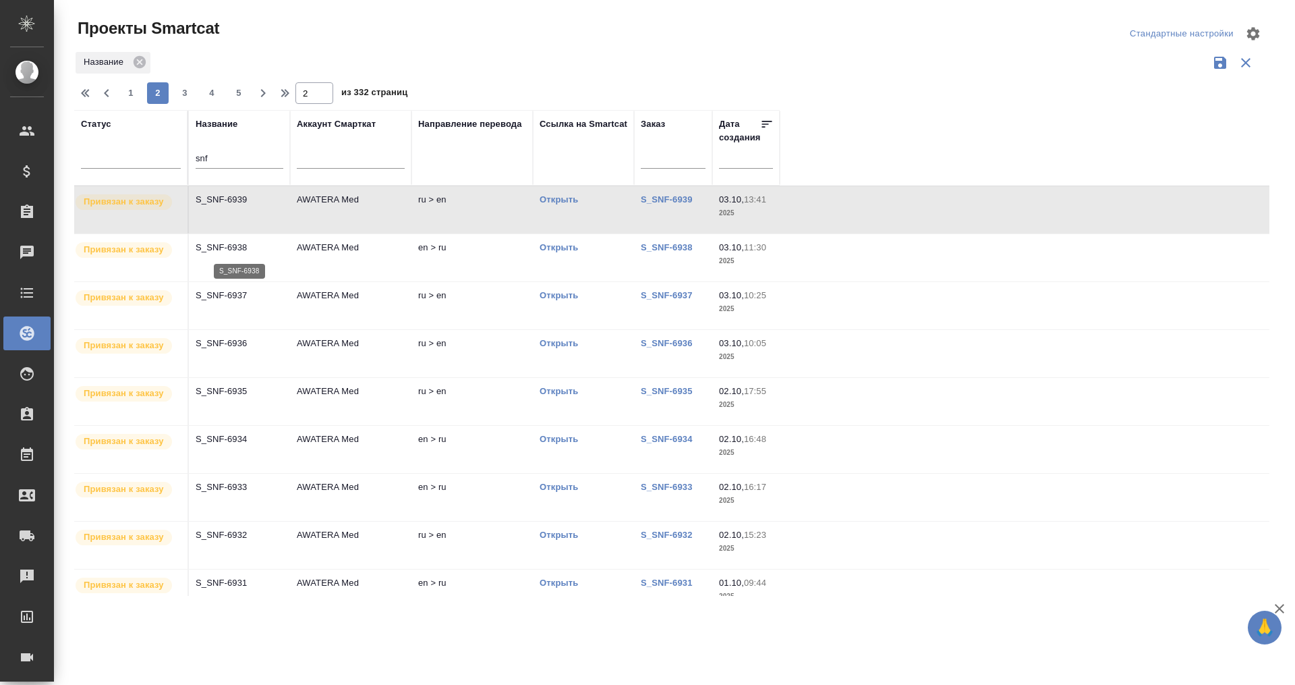
click at [230, 252] on p "S_SNF-6938" at bounding box center [240, 247] width 88 height 13
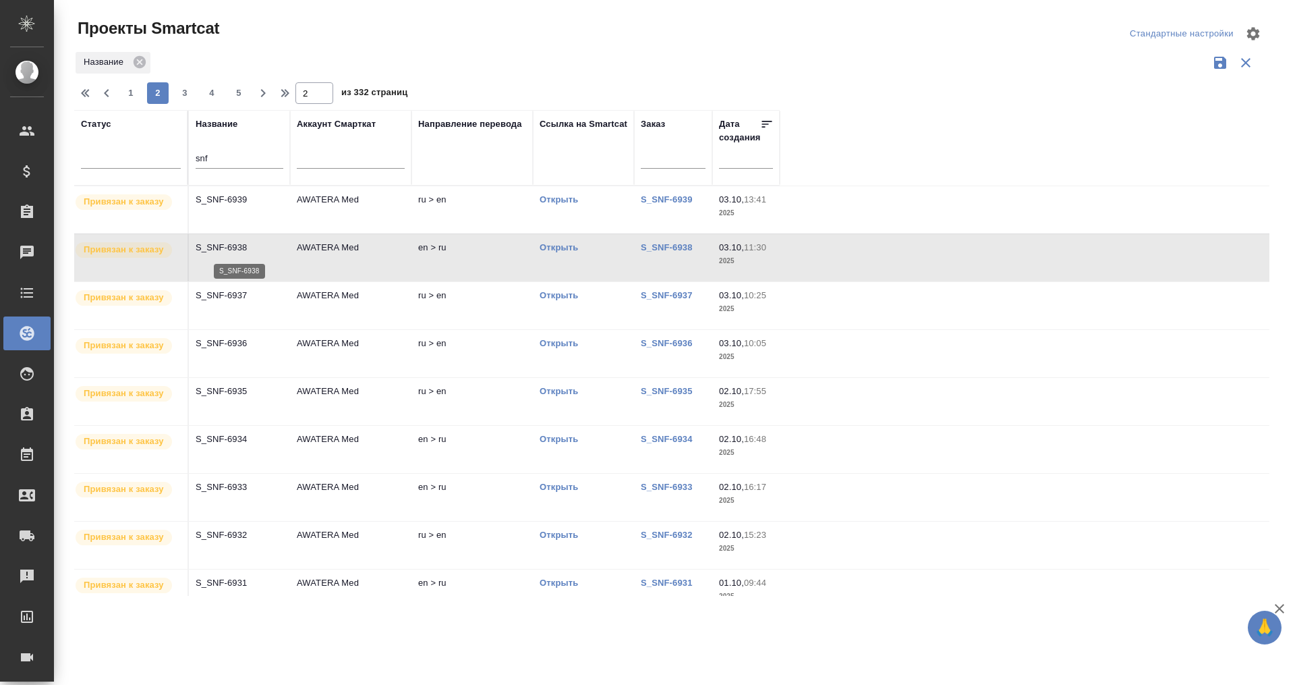
click at [230, 252] on p "S_SNF-6938" at bounding box center [240, 247] width 88 height 13
click at [234, 355] on td "S_SNF-6936" at bounding box center [239, 353] width 101 height 47
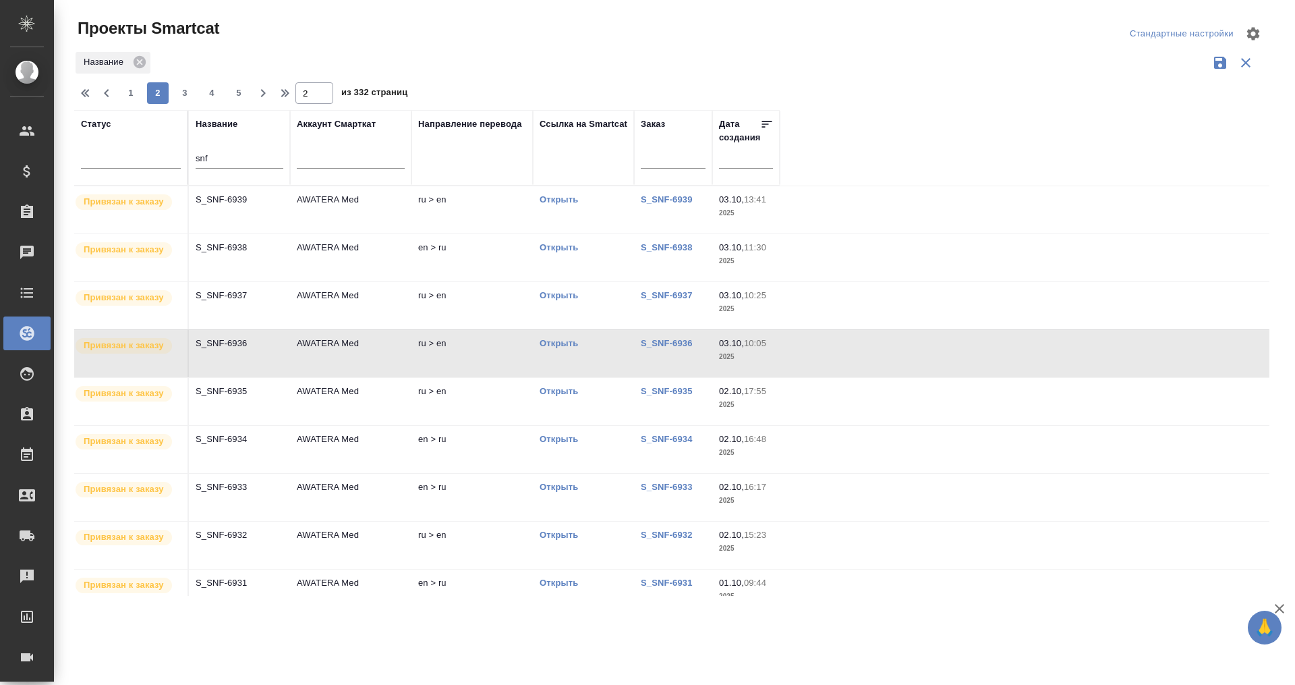
click at [239, 467] on td "S_SNF-6934" at bounding box center [239, 449] width 101 height 47
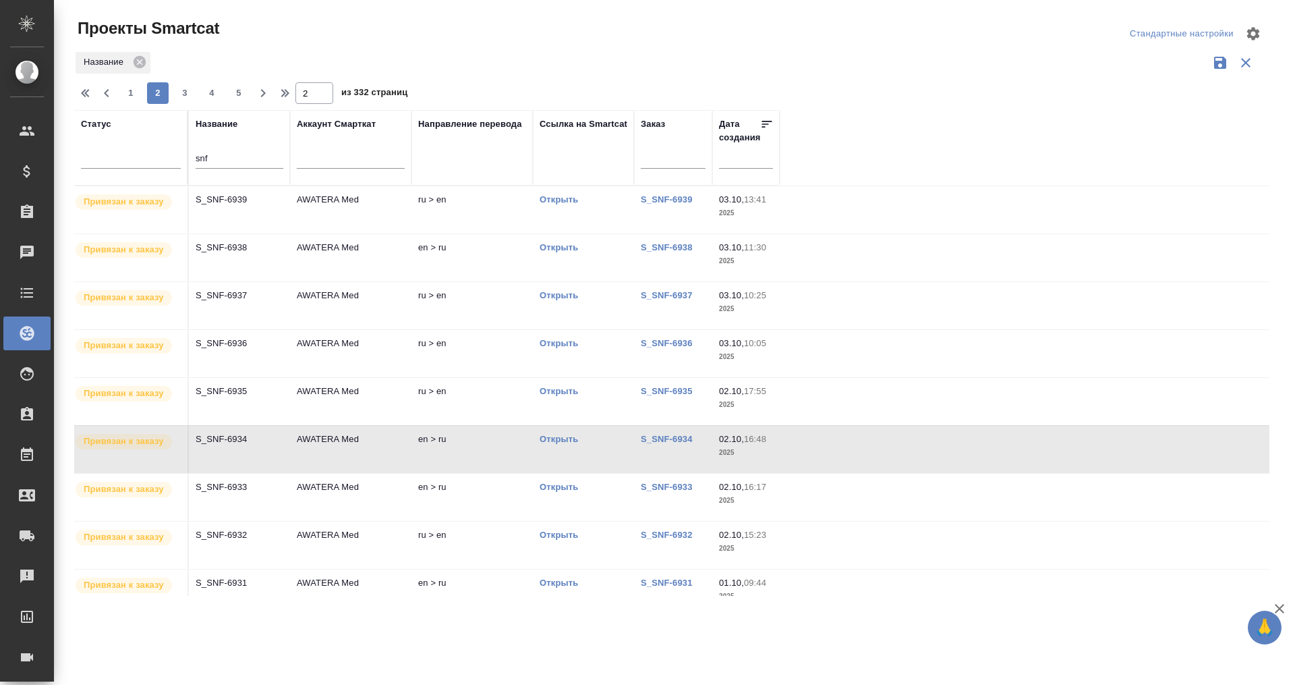
click at [239, 467] on td "S_SNF-6934" at bounding box center [239, 449] width 101 height 47
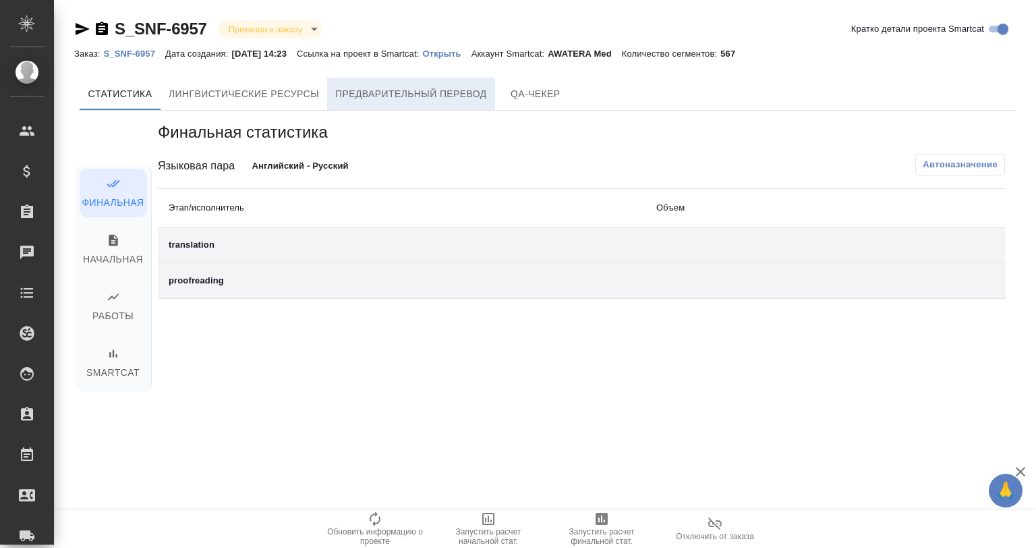
click at [423, 89] on span "Предварительный перевод" at bounding box center [411, 94] width 152 height 17
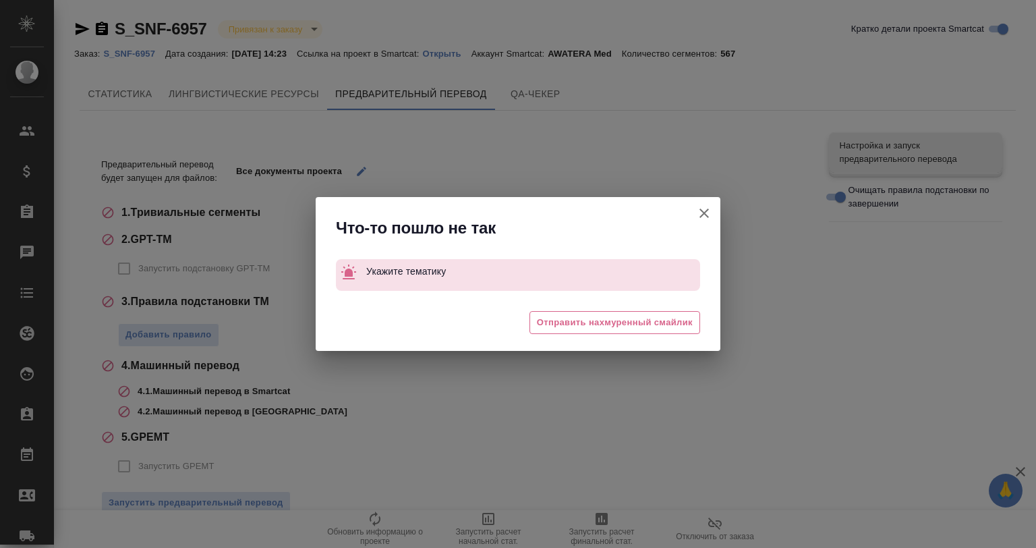
click at [696, 208] on icon "button" at bounding box center [704, 213] width 16 height 16
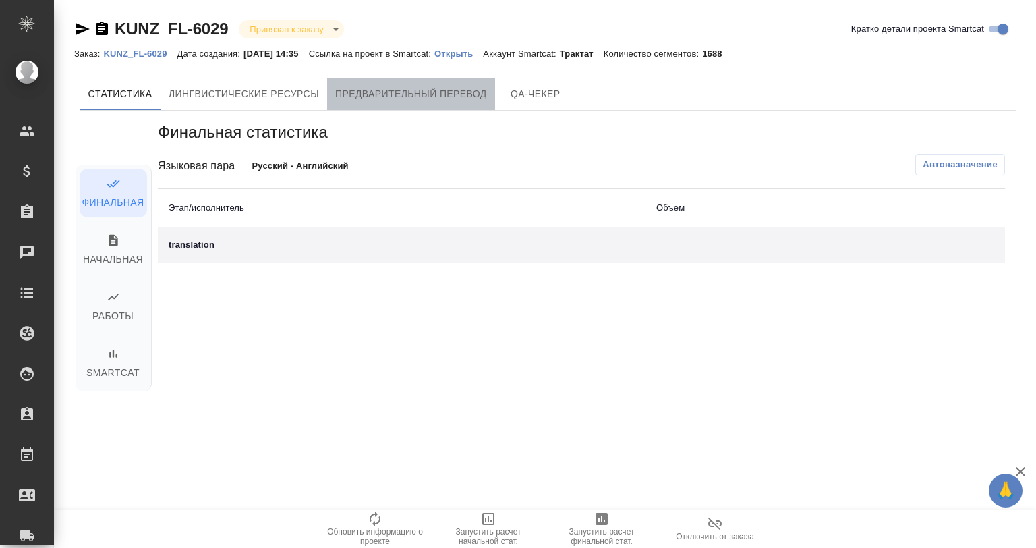
click at [453, 104] on button "Предварительный перевод" at bounding box center [411, 94] width 168 height 32
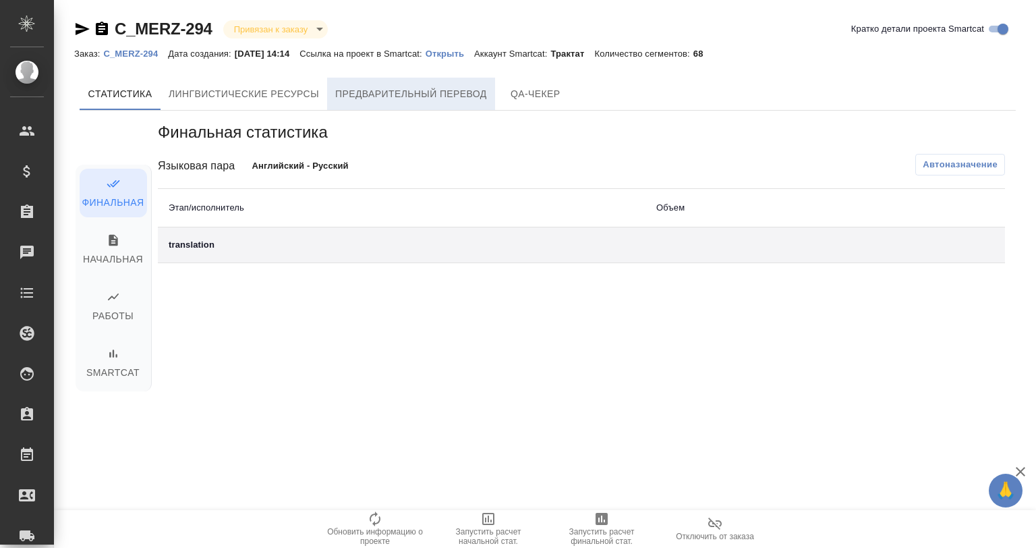
click at [422, 102] on span "Предварительный перевод" at bounding box center [411, 94] width 152 height 17
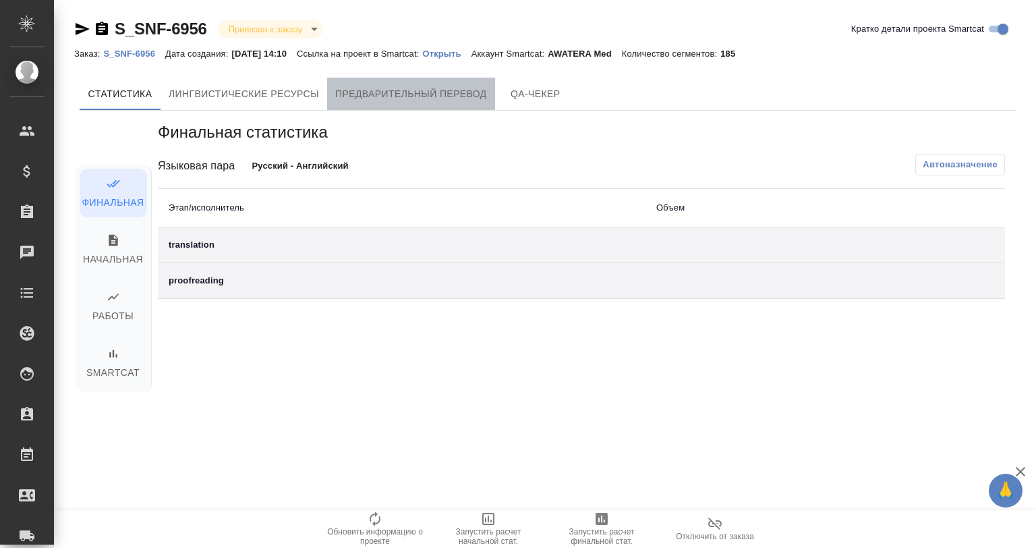
click at [385, 102] on span "Предварительный перевод" at bounding box center [411, 94] width 152 height 17
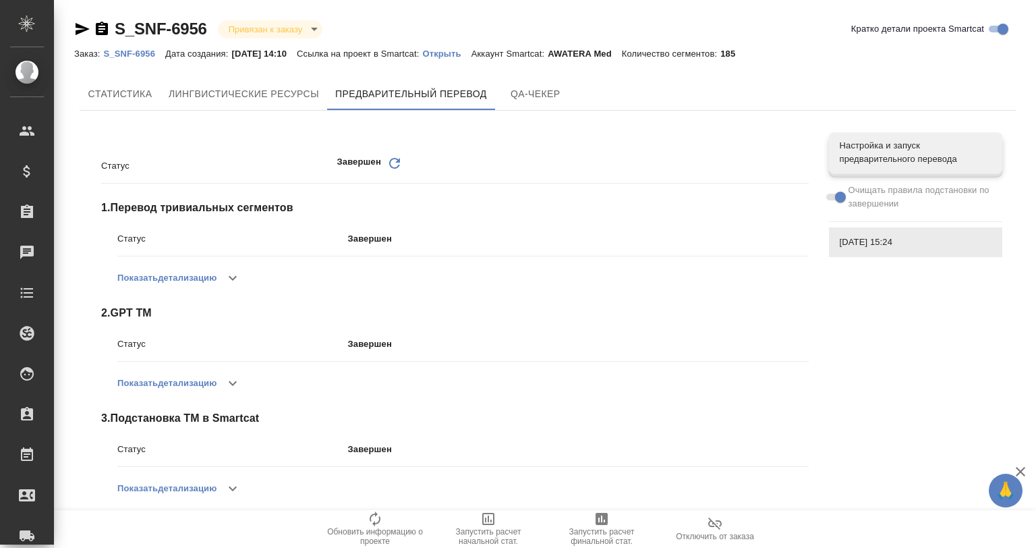
scroll to position [89, 0]
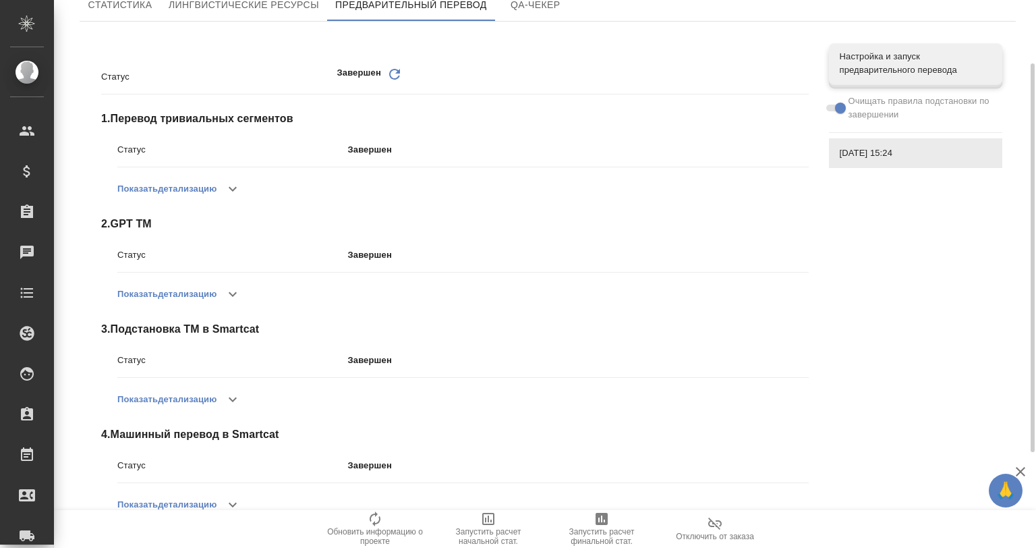
click at [228, 402] on icon "button" at bounding box center [233, 399] width 16 height 16
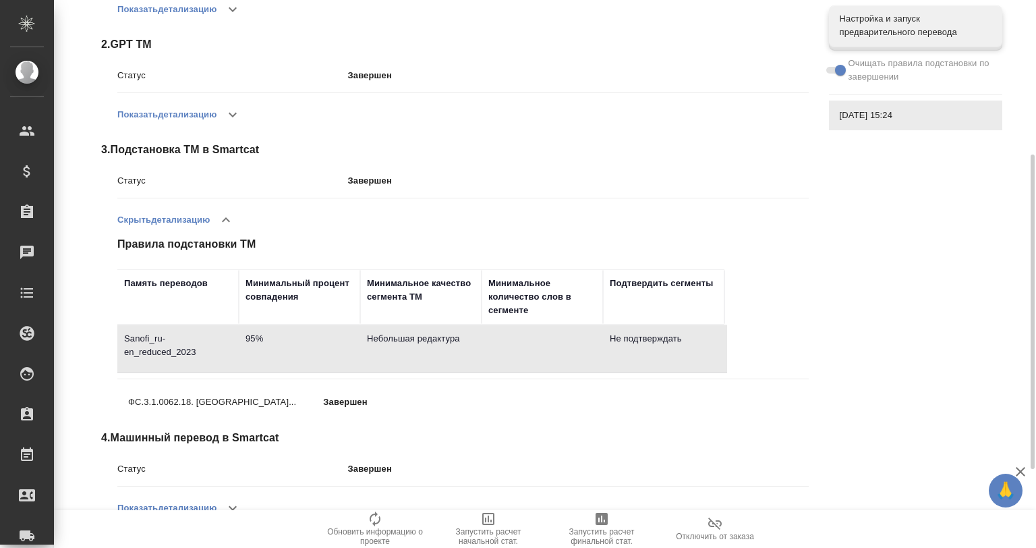
scroll to position [313, 0]
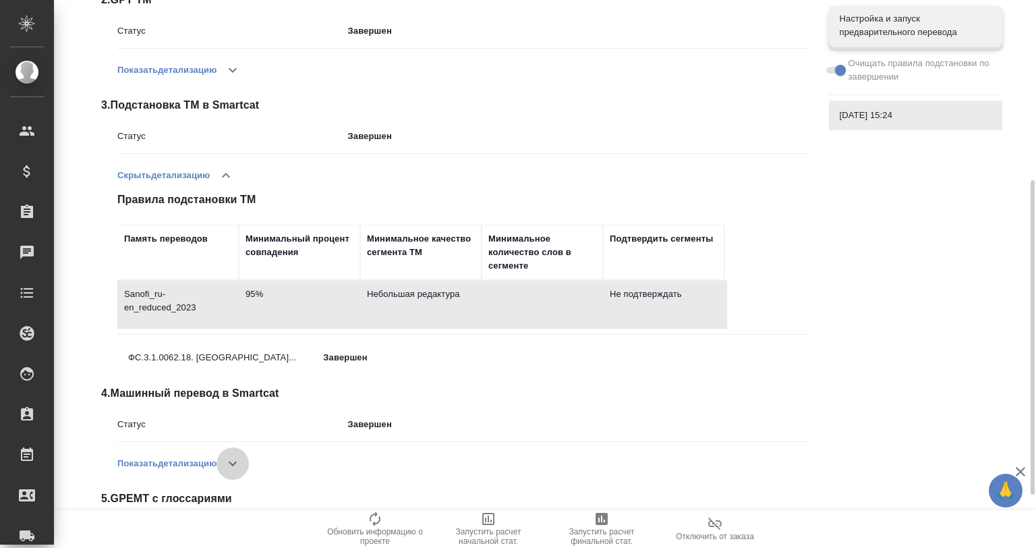
click at [237, 451] on button "button" at bounding box center [233, 463] width 32 height 32
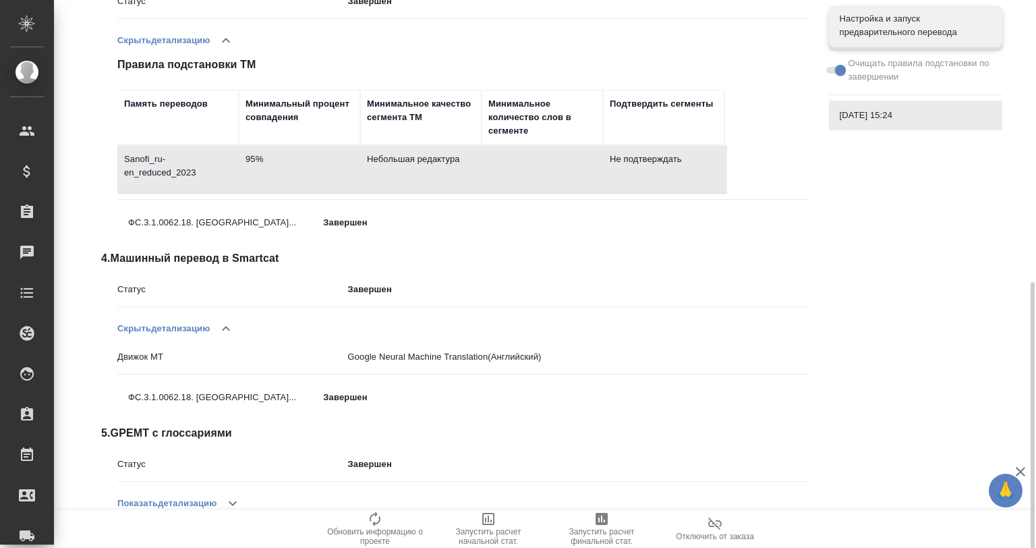
scroll to position [475, 0]
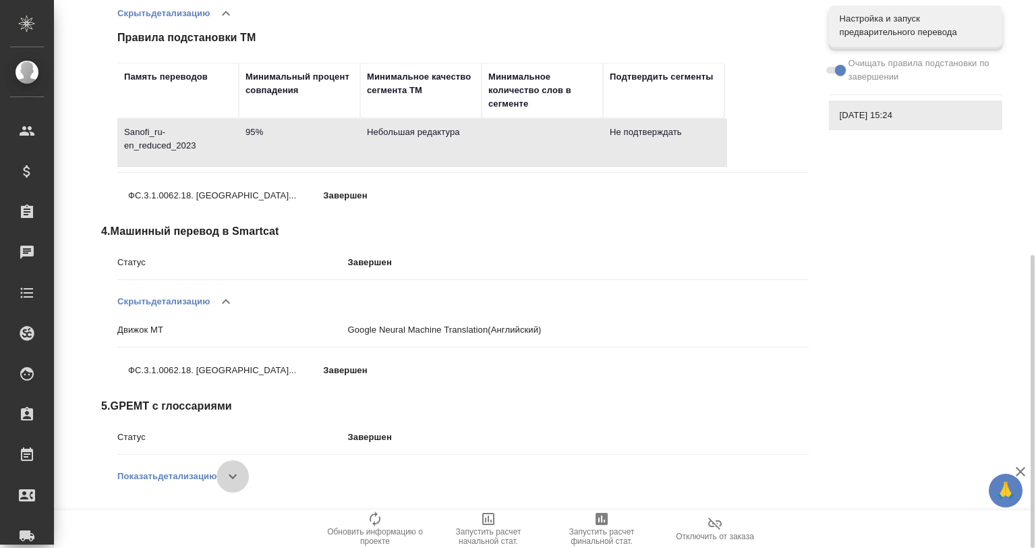
click at [224, 472] on button "button" at bounding box center [233, 476] width 32 height 32
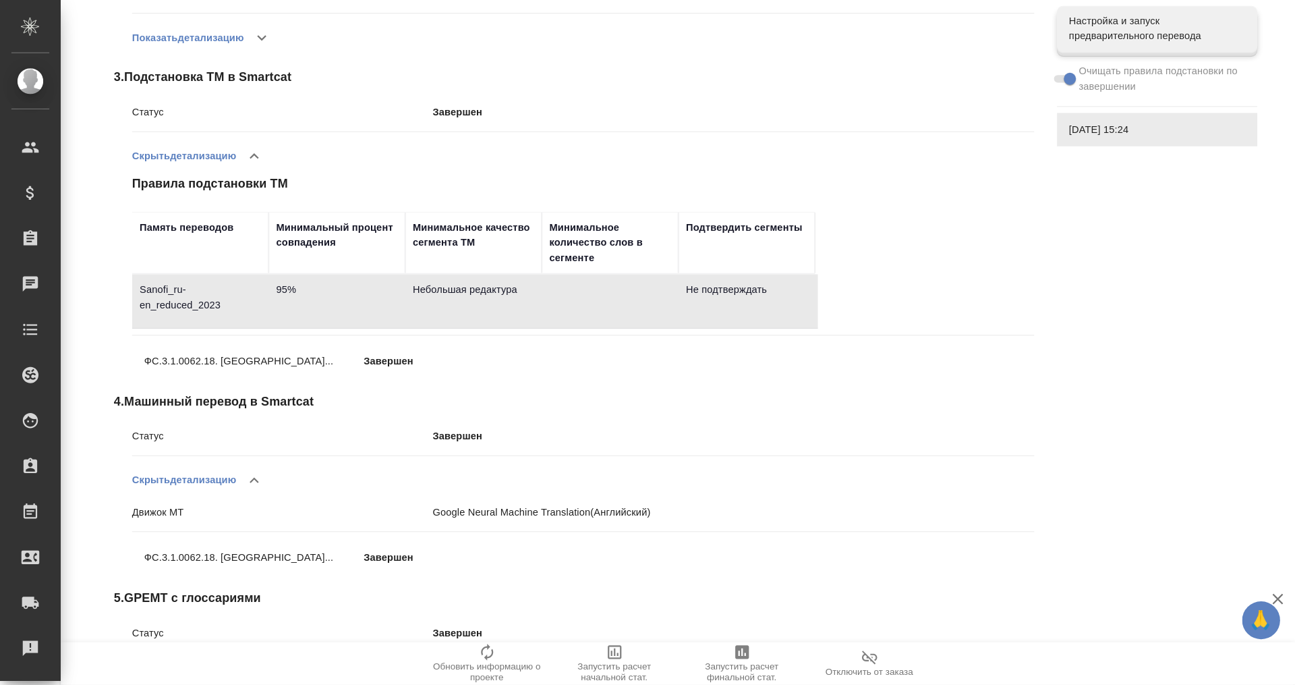
scroll to position [373, 0]
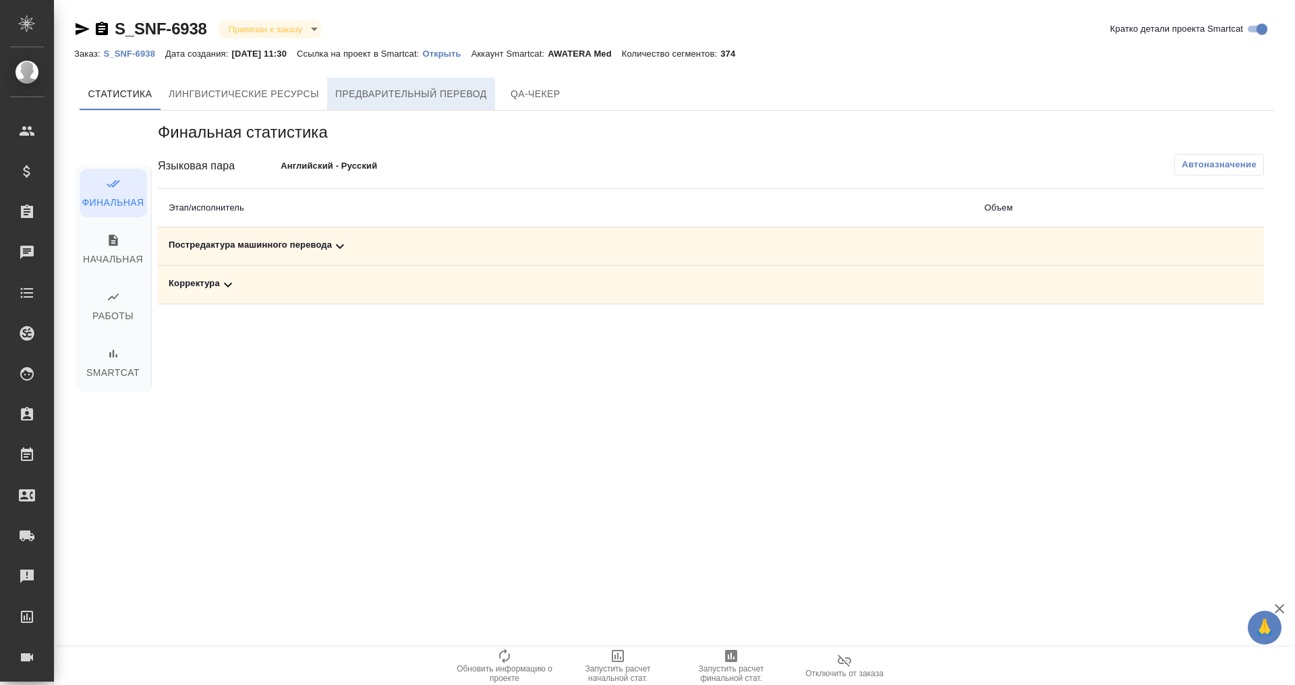
click at [418, 90] on span "Предварительный перевод" at bounding box center [411, 94] width 152 height 17
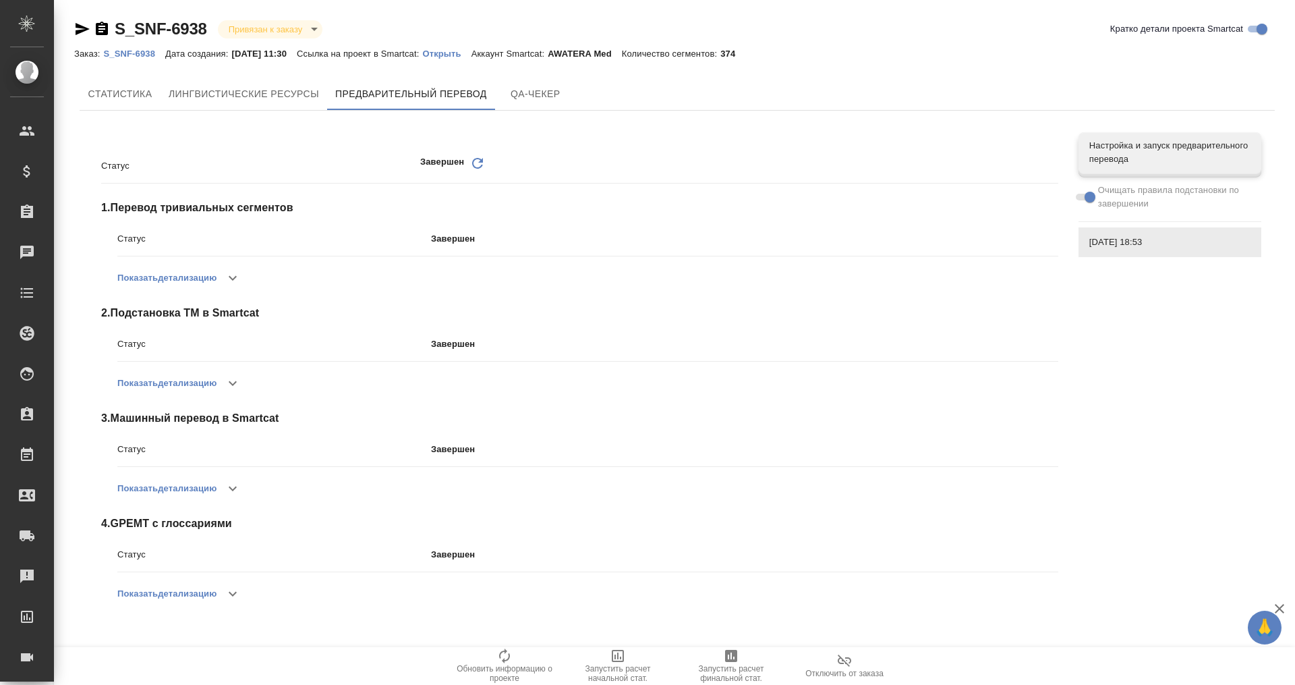
click at [229, 378] on icon "button" at bounding box center [233, 383] width 16 height 16
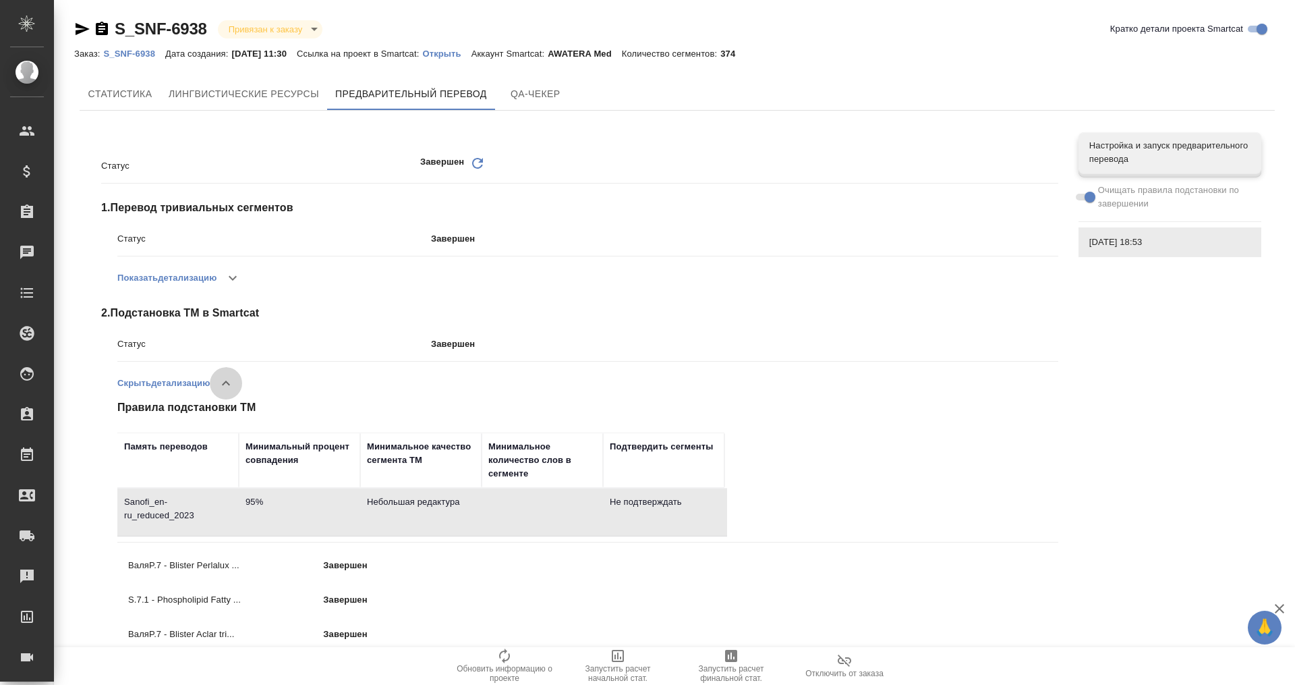
click at [229, 378] on icon "button" at bounding box center [226, 383] width 16 height 16
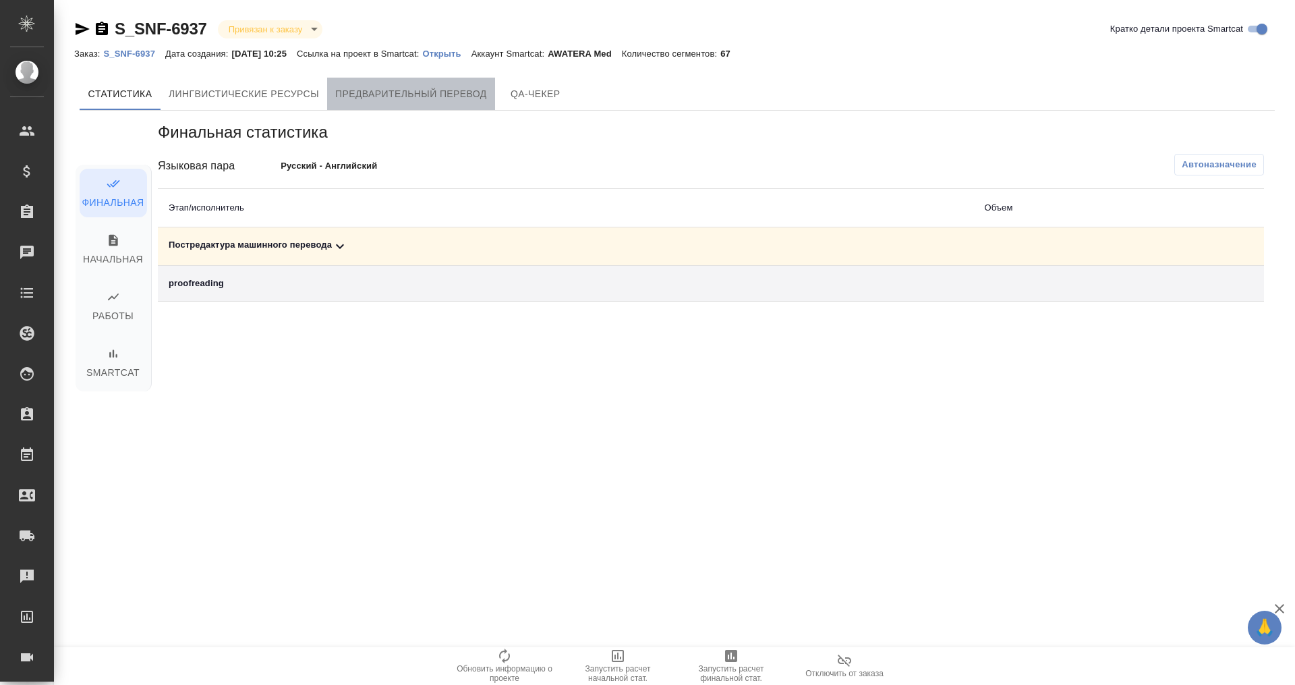
click at [446, 96] on span "Предварительный перевод" at bounding box center [411, 94] width 152 height 17
click at [424, 89] on span "Предварительный перевод" at bounding box center [411, 94] width 152 height 17
click at [432, 101] on span "Предварительный перевод" at bounding box center [411, 94] width 152 height 17
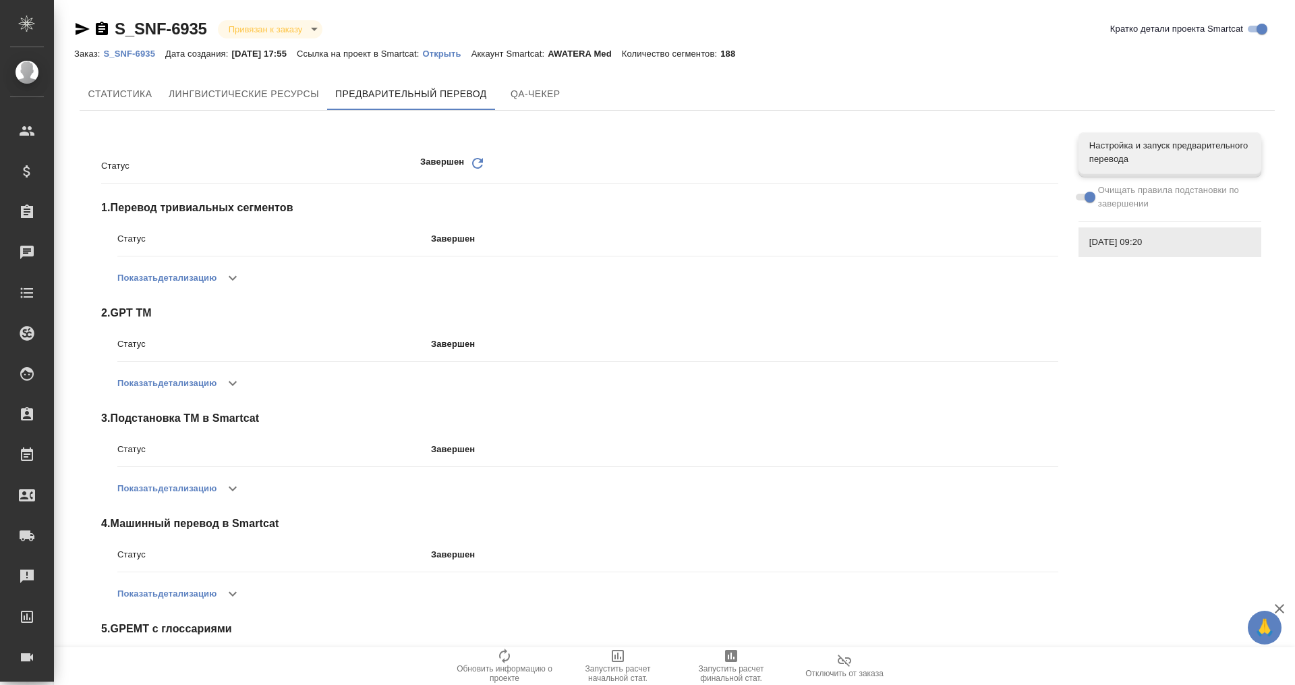
scroll to position [86, 0]
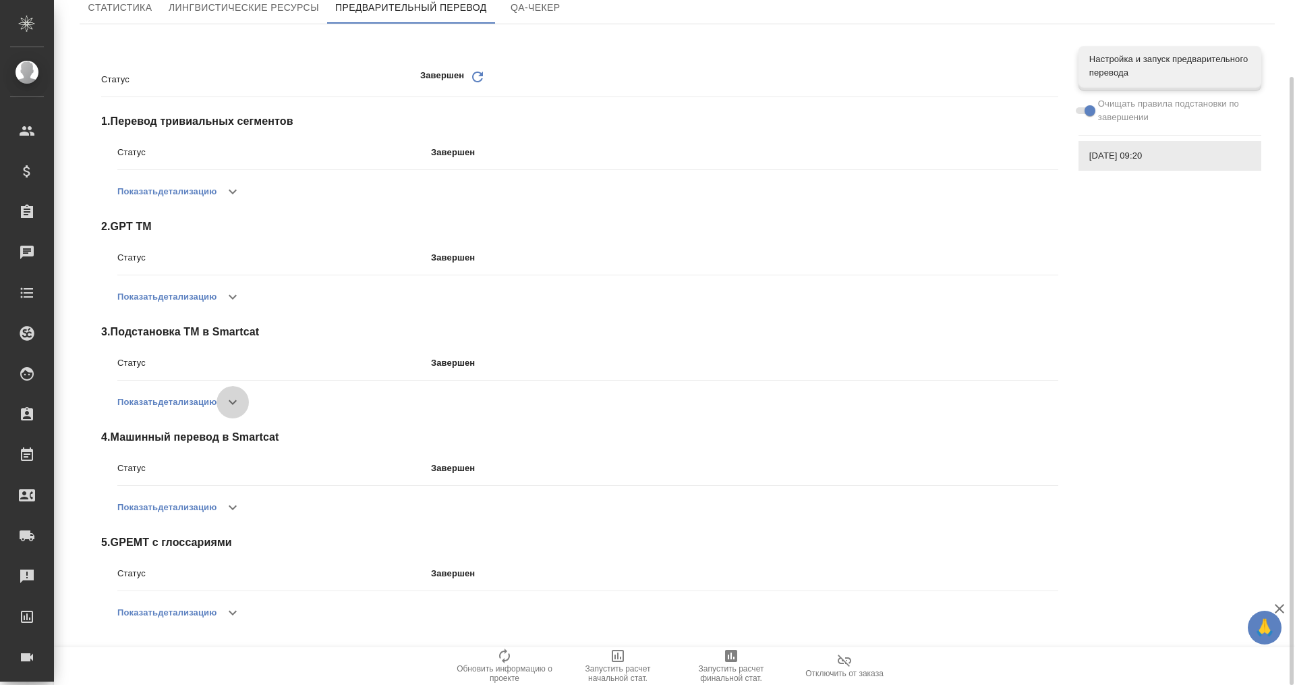
click at [233, 399] on icon "button" at bounding box center [233, 402] width 16 height 16
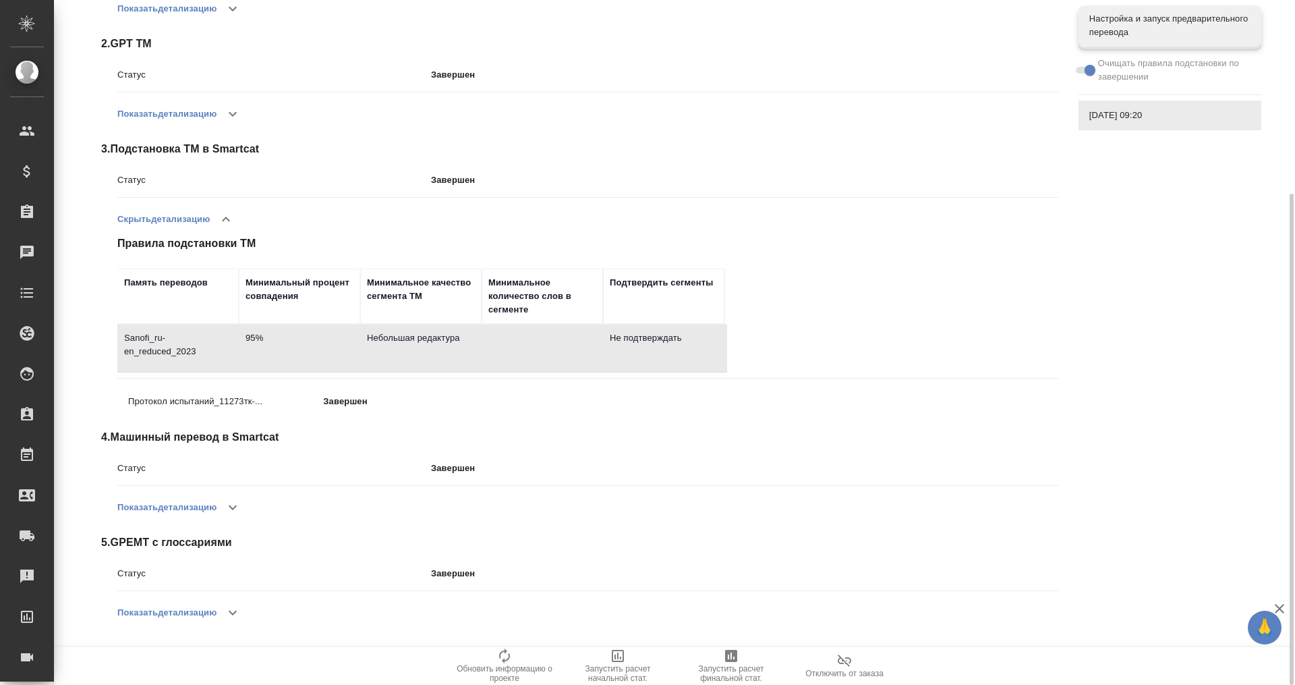
click at [217, 616] on button "Показать детализацию" at bounding box center [166, 612] width 99 height 32
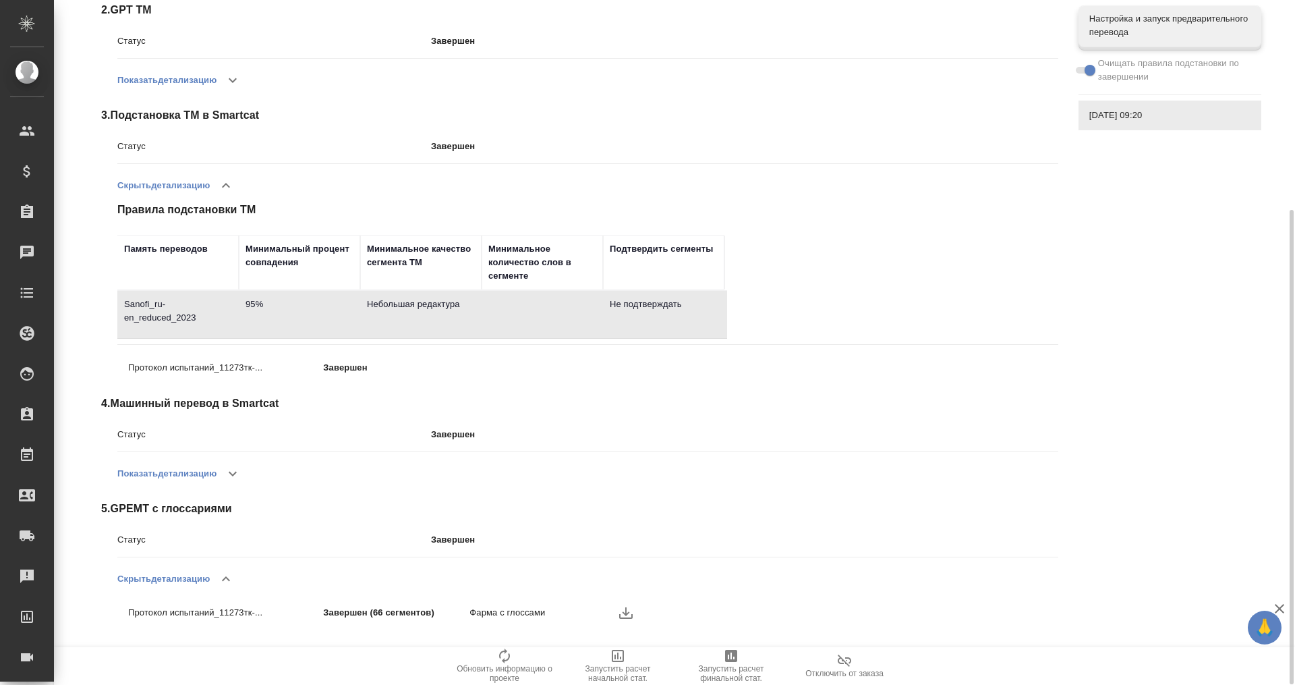
scroll to position [304, 0]
drag, startPoint x: 228, startPoint y: 459, endPoint x: 238, endPoint y: 478, distance: 21.4
click at [228, 459] on button "button" at bounding box center [233, 473] width 32 height 32
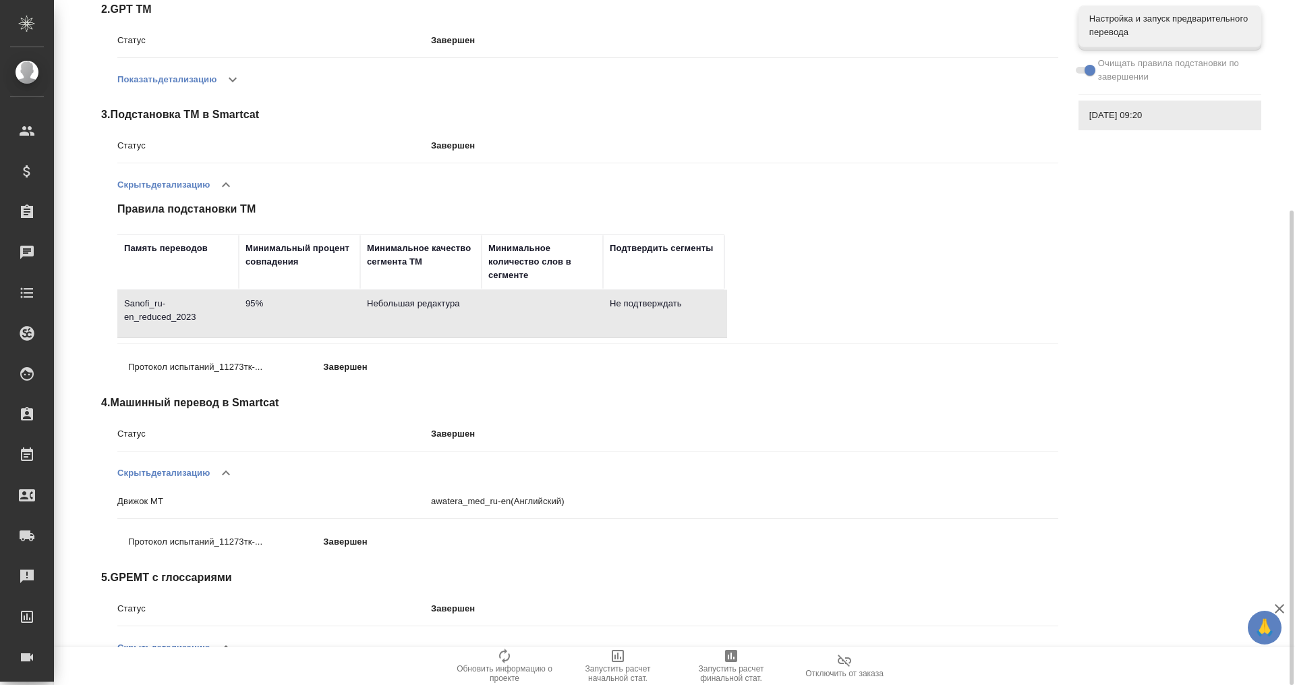
scroll to position [373, 0]
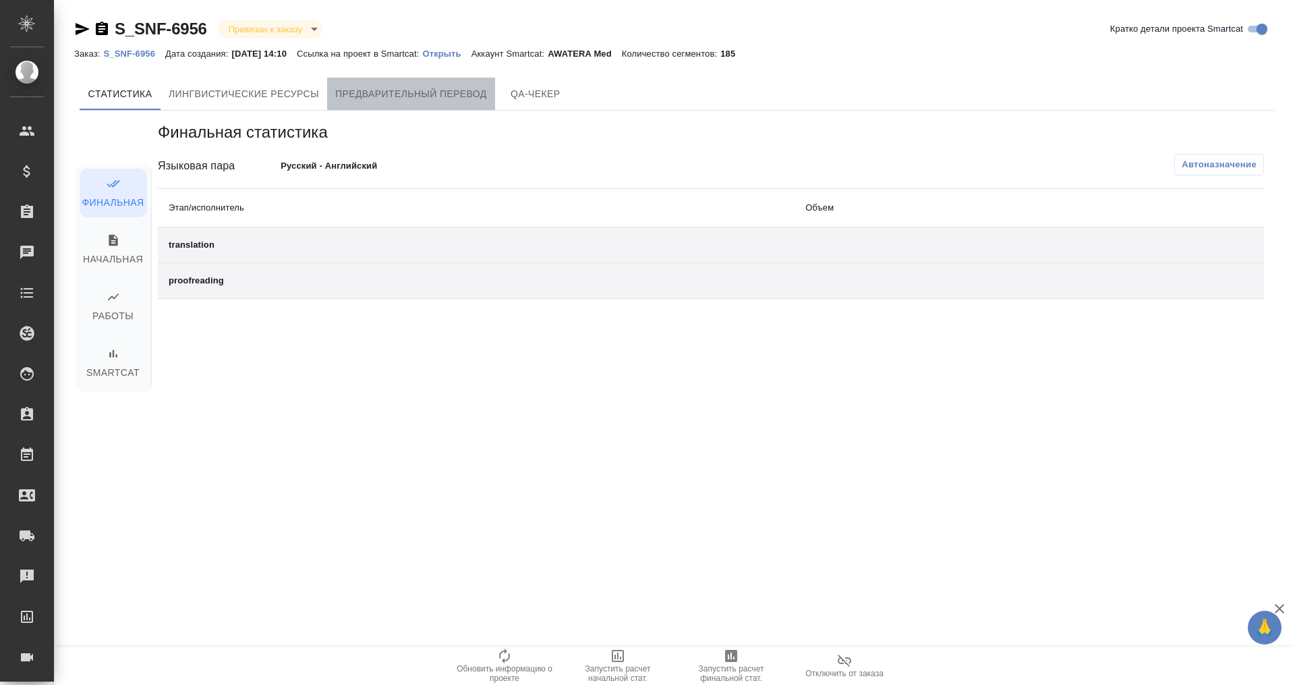
click at [411, 91] on span "Предварительный перевод" at bounding box center [411, 94] width 152 height 17
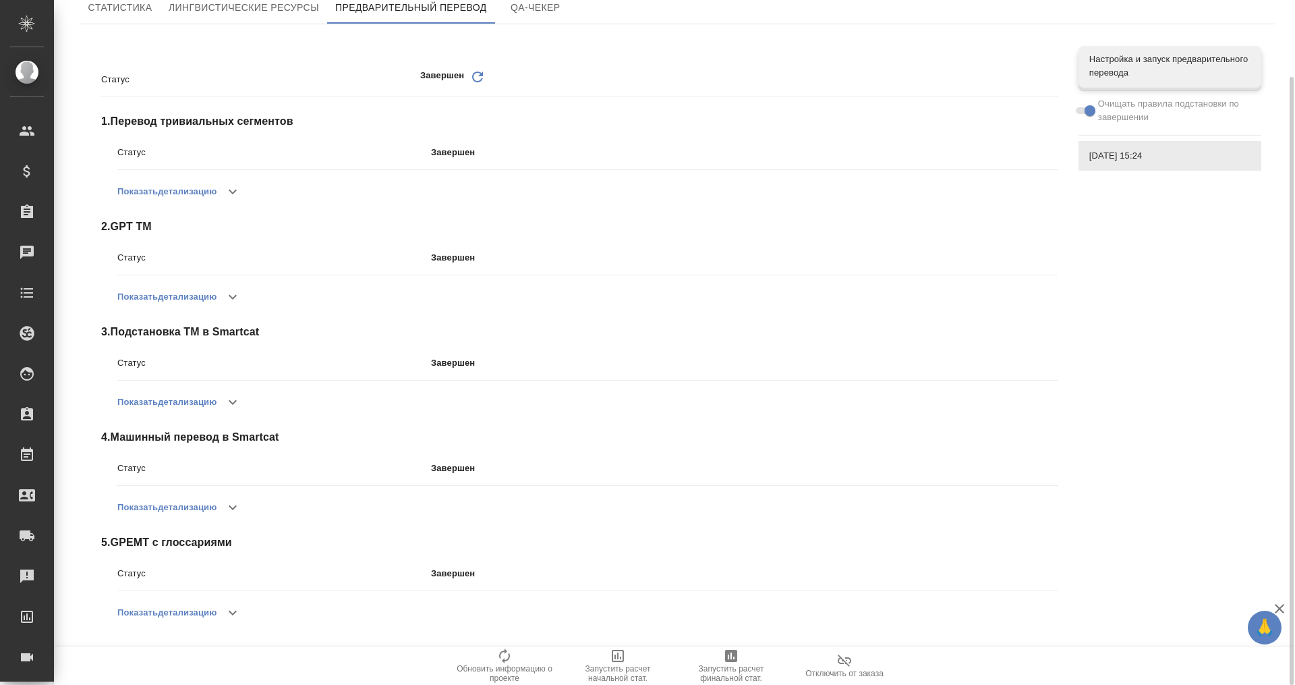
click at [232, 614] on icon "button" at bounding box center [233, 612] width 16 height 16
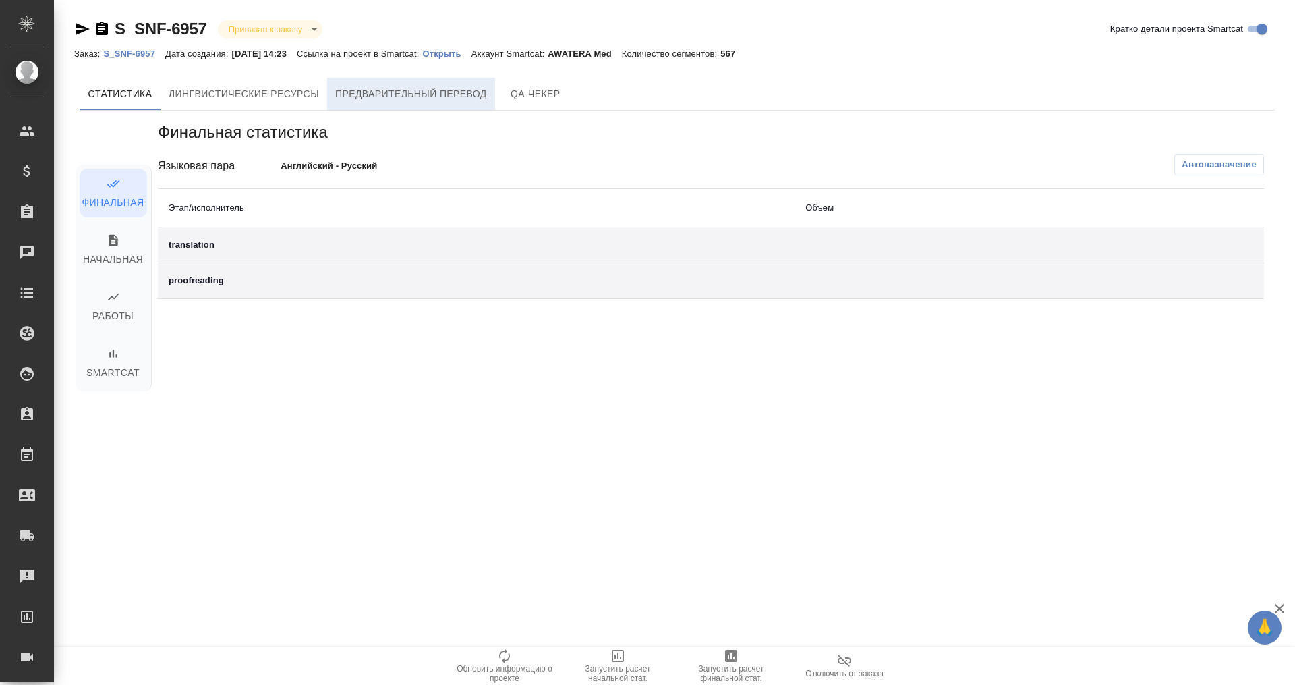
click at [438, 86] on span "Предварительный перевод" at bounding box center [411, 94] width 152 height 17
click at [399, 86] on span "Предварительный перевод" at bounding box center [411, 94] width 152 height 17
click at [461, 109] on button "Предварительный перевод" at bounding box center [411, 94] width 168 height 32
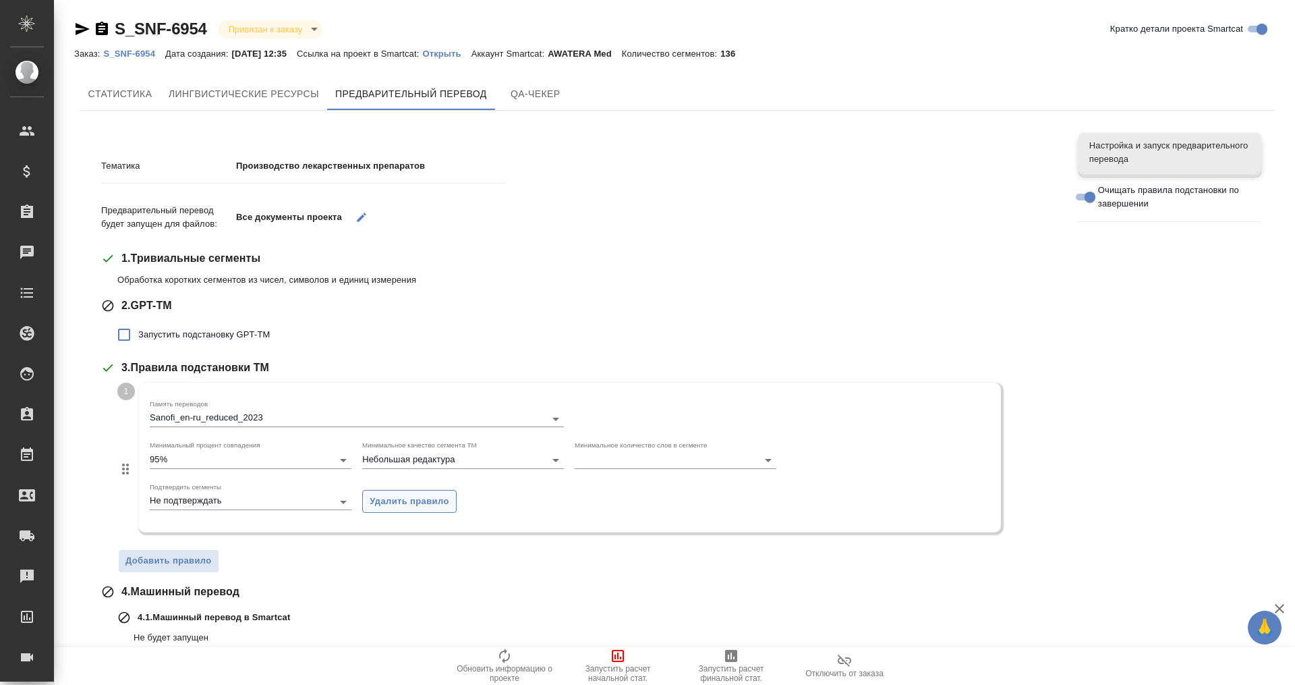
scroll to position [152, 0]
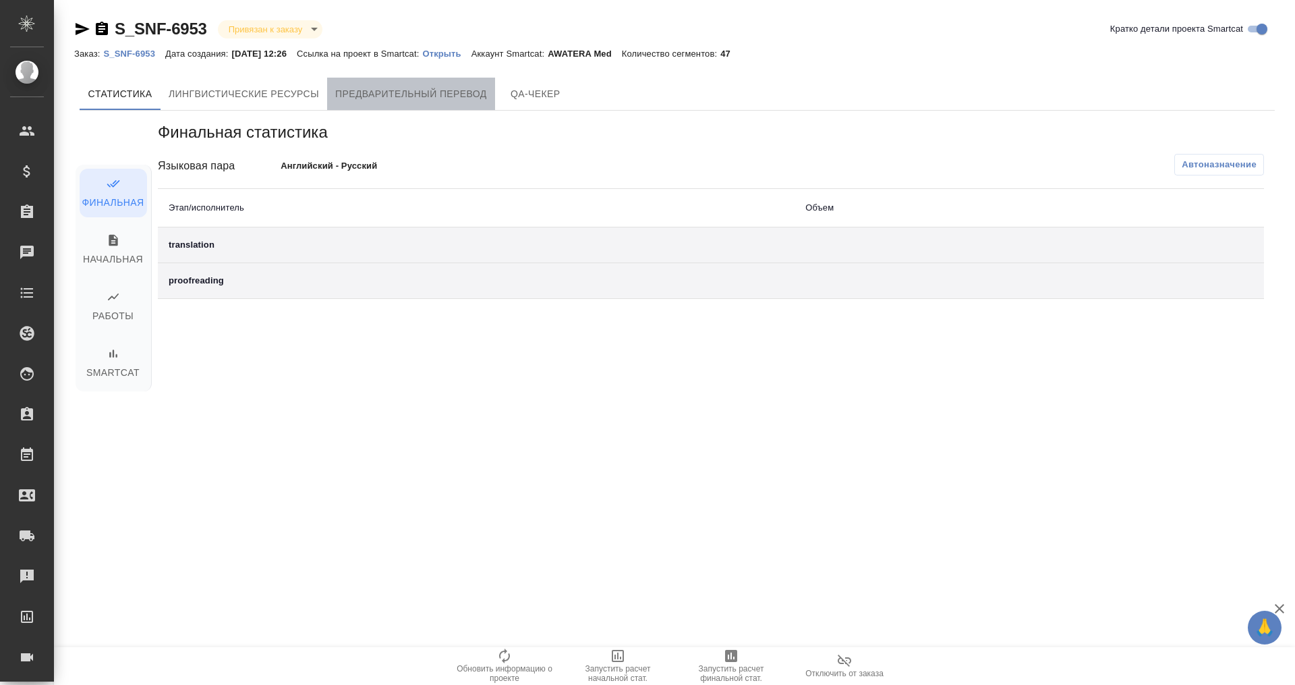
click at [415, 88] on span "Предварительный перевод" at bounding box center [411, 94] width 152 height 17
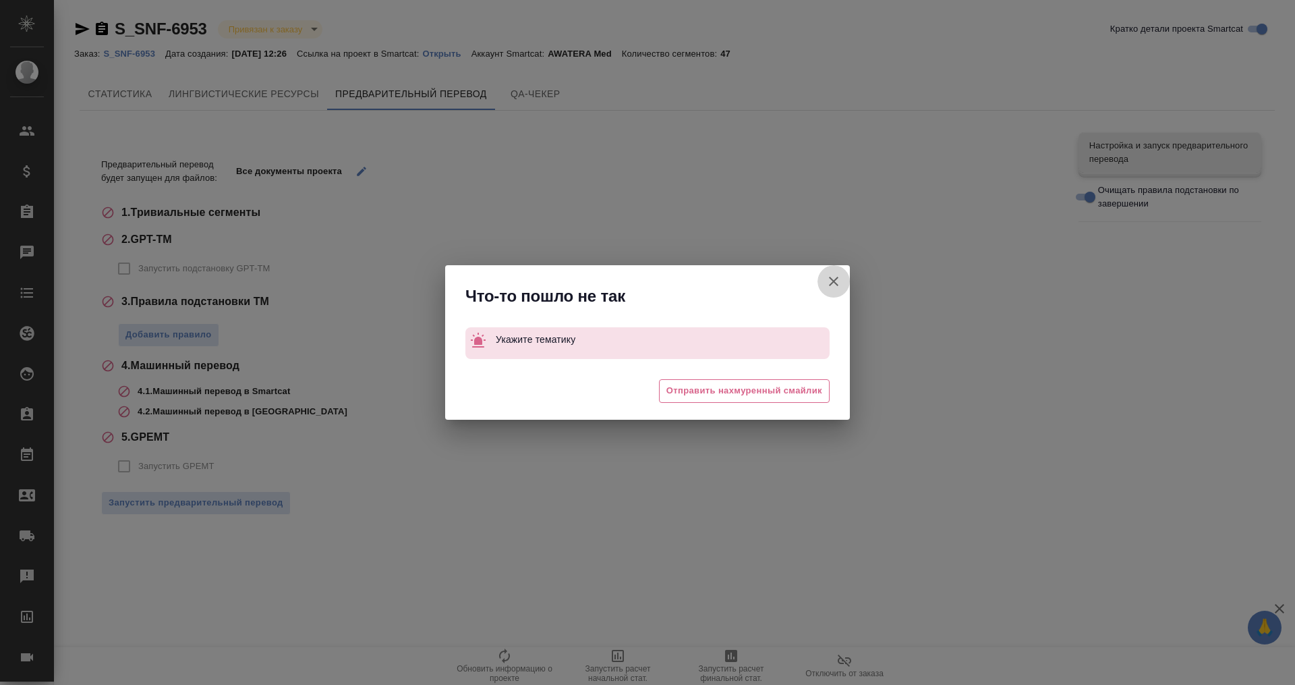
click at [830, 270] on button "Кратко детали проекта Smartcat" at bounding box center [834, 281] width 32 height 32
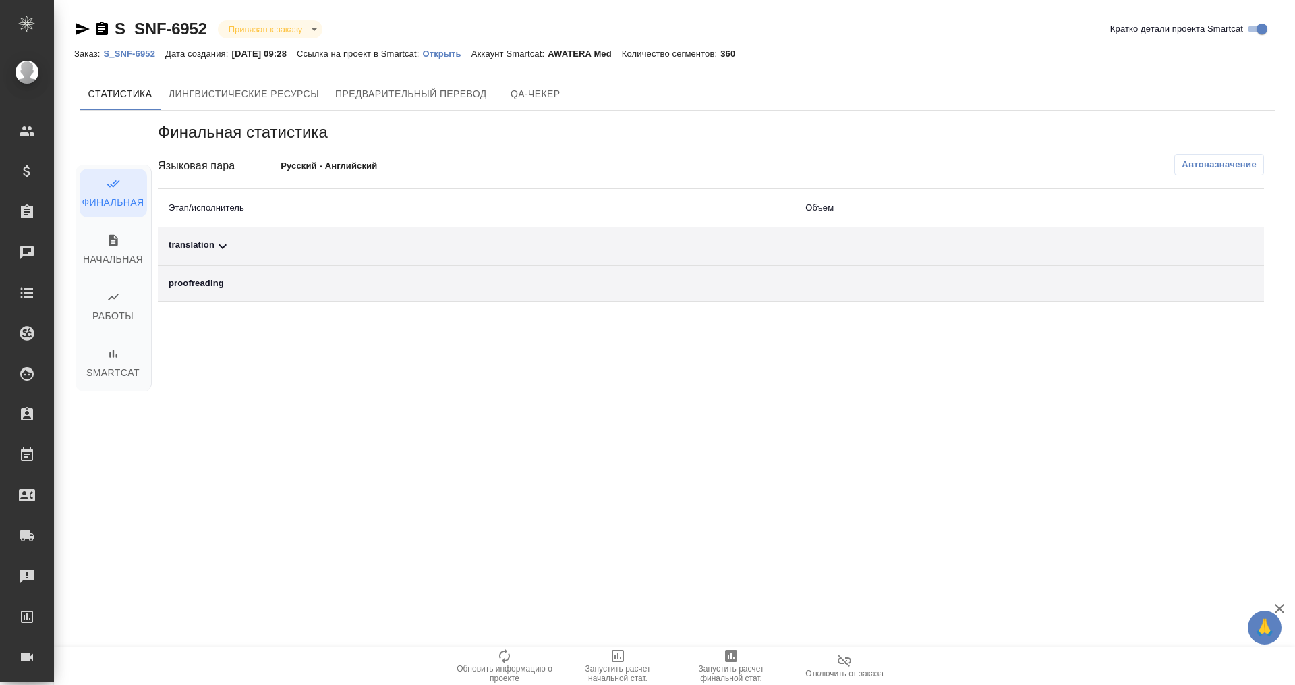
click at [214, 237] on td "translation" at bounding box center [476, 246] width 637 height 38
click at [210, 244] on div "translation" at bounding box center [476, 246] width 615 height 16
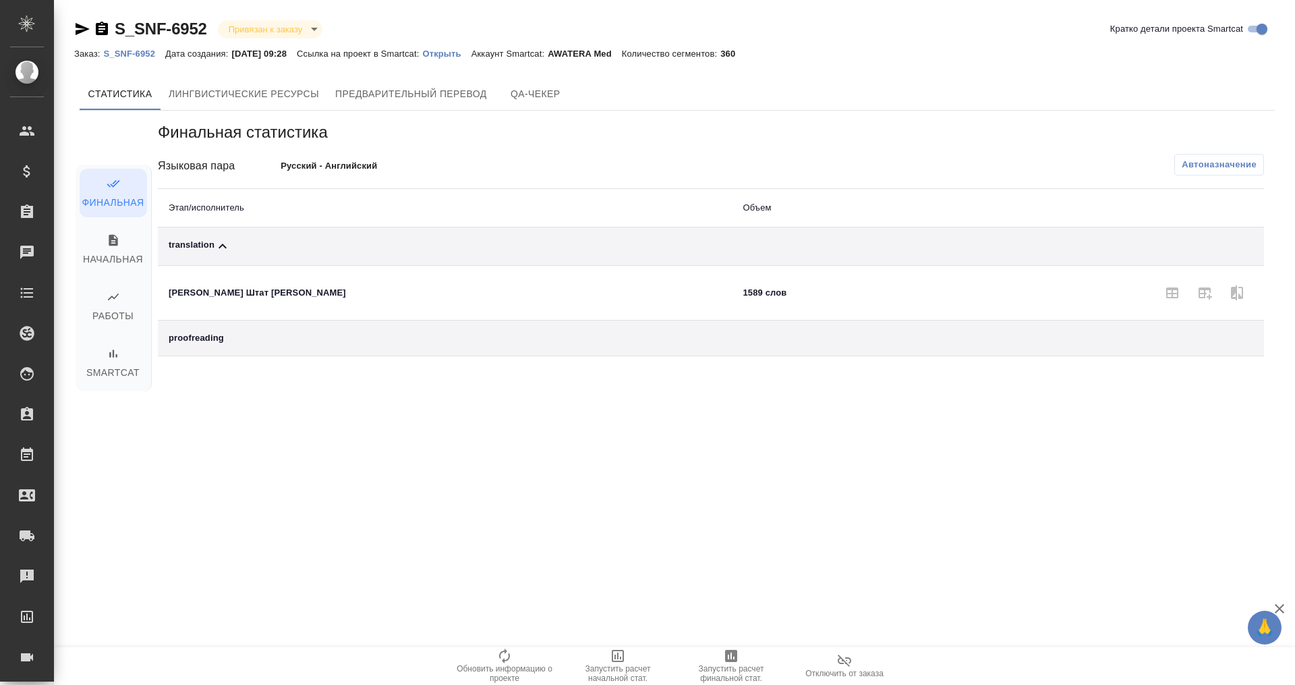
click at [218, 240] on icon at bounding box center [222, 246] width 16 height 16
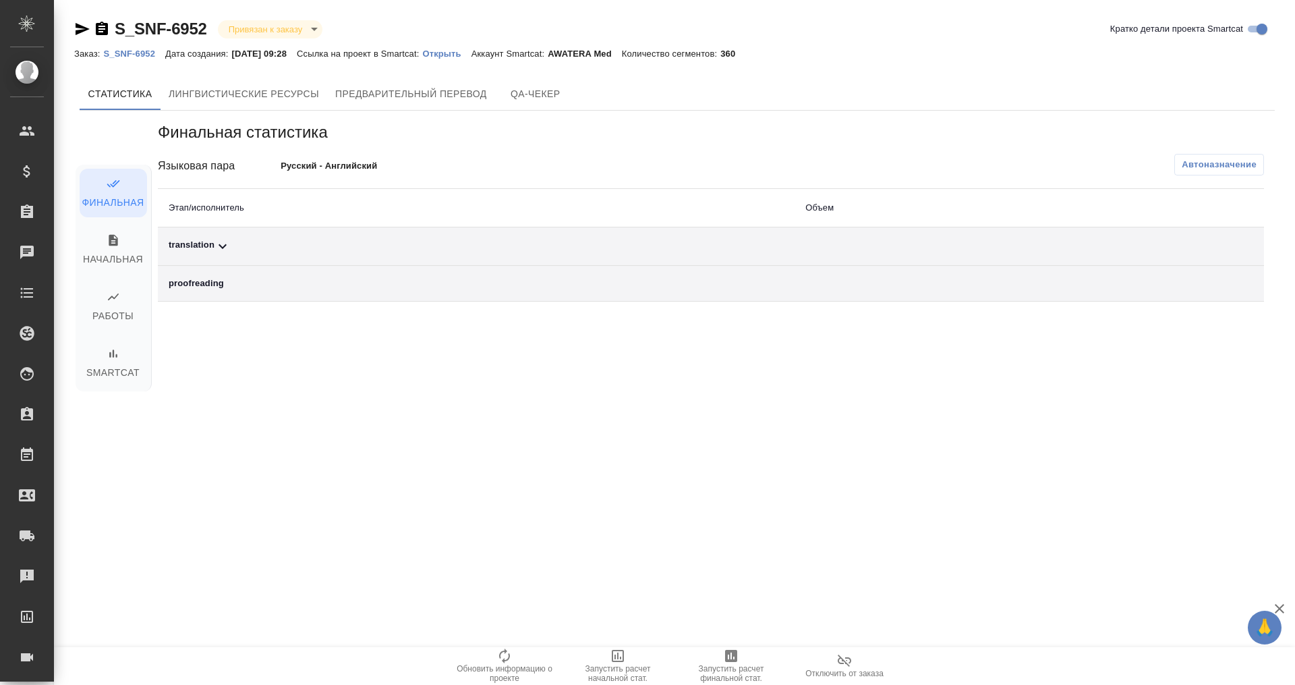
click at [223, 242] on icon at bounding box center [222, 246] width 16 height 16
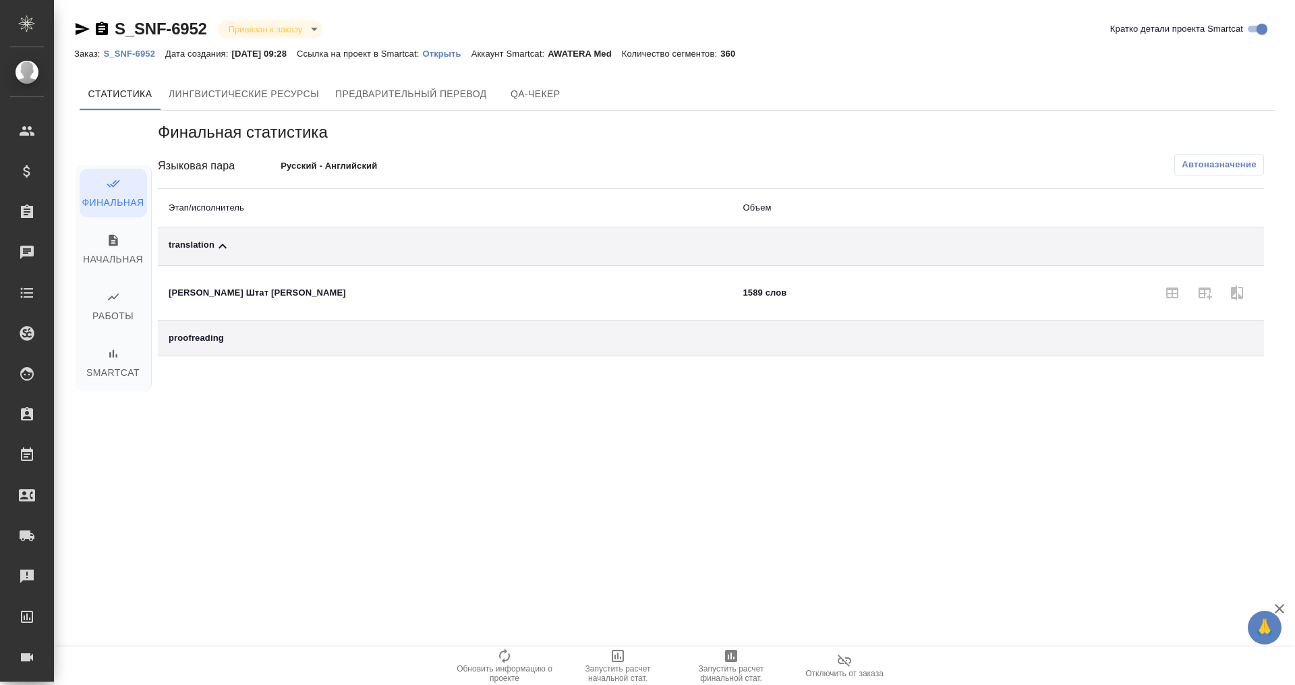
click at [219, 243] on icon at bounding box center [222, 246] width 16 height 16
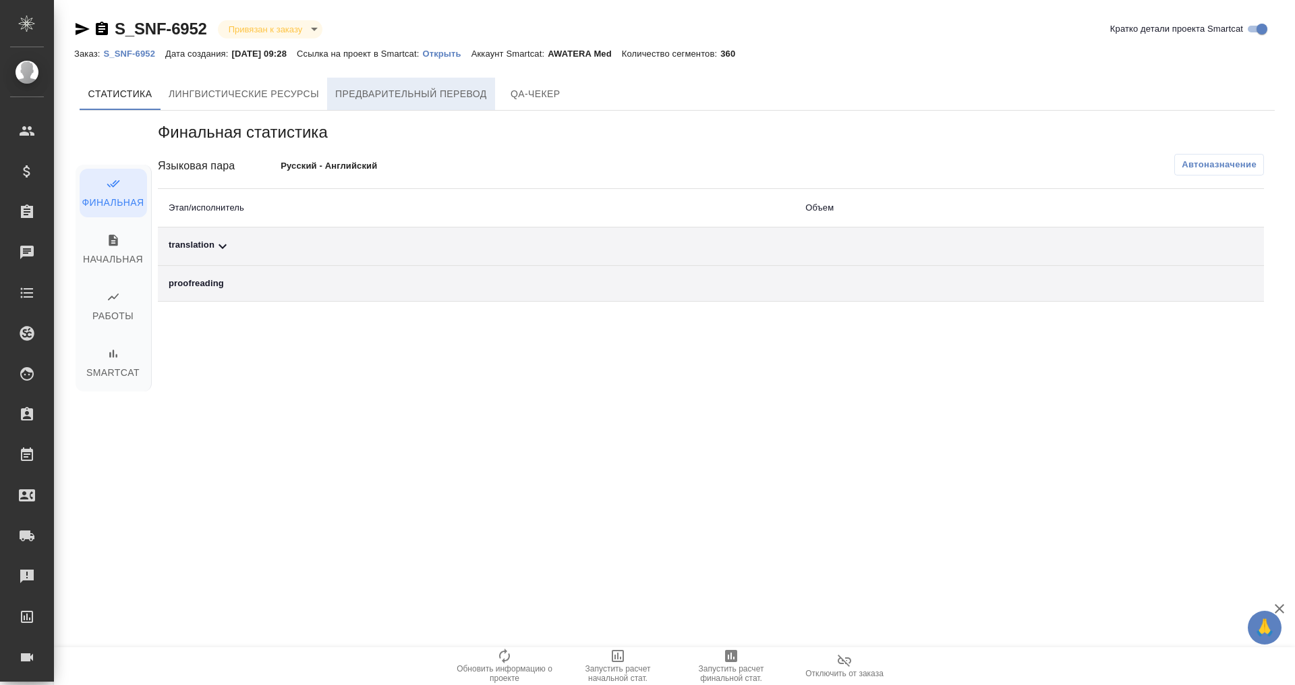
click at [442, 92] on span "Предварительный перевод" at bounding box center [411, 94] width 152 height 17
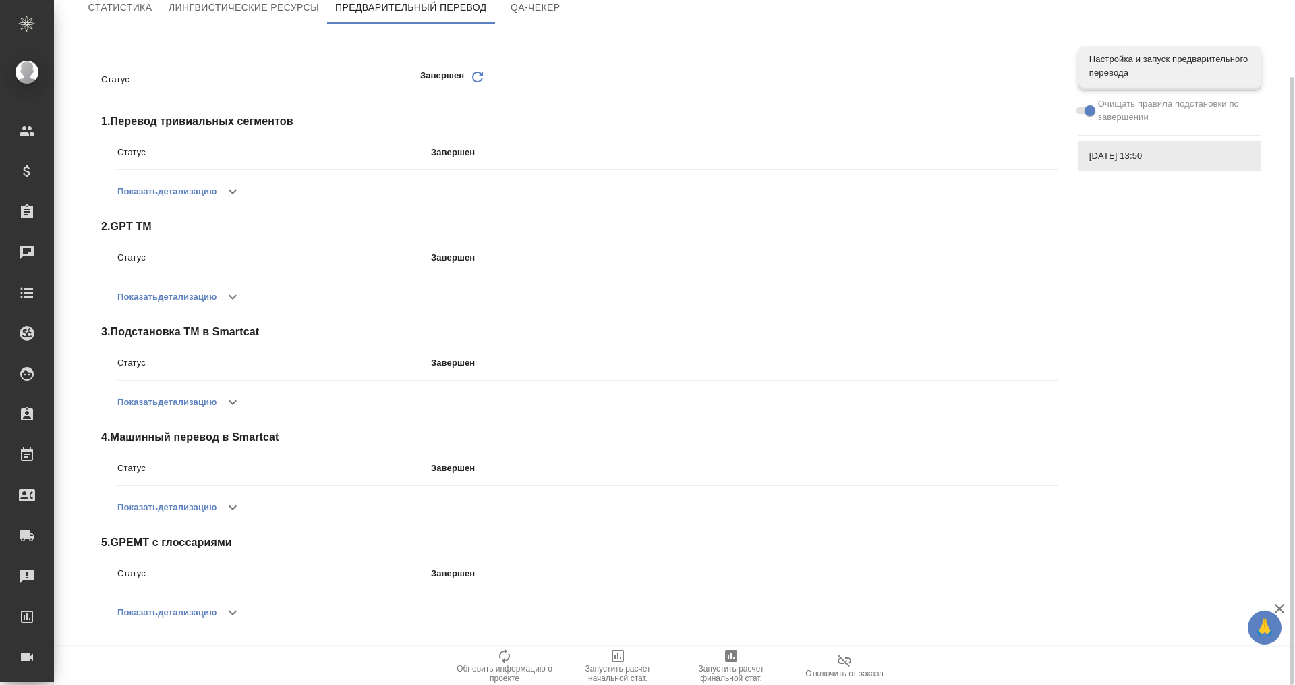
click at [229, 614] on icon "button" at bounding box center [233, 612] width 16 height 16
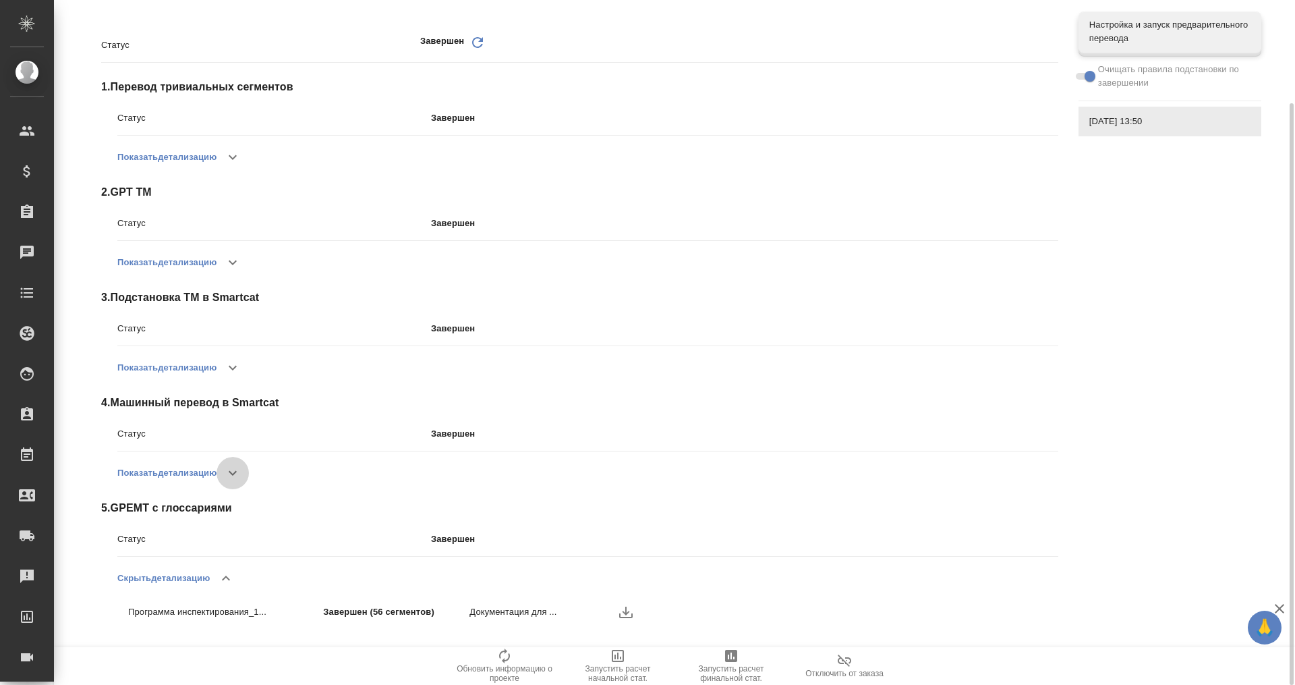
click at [225, 474] on button "button" at bounding box center [233, 473] width 32 height 32
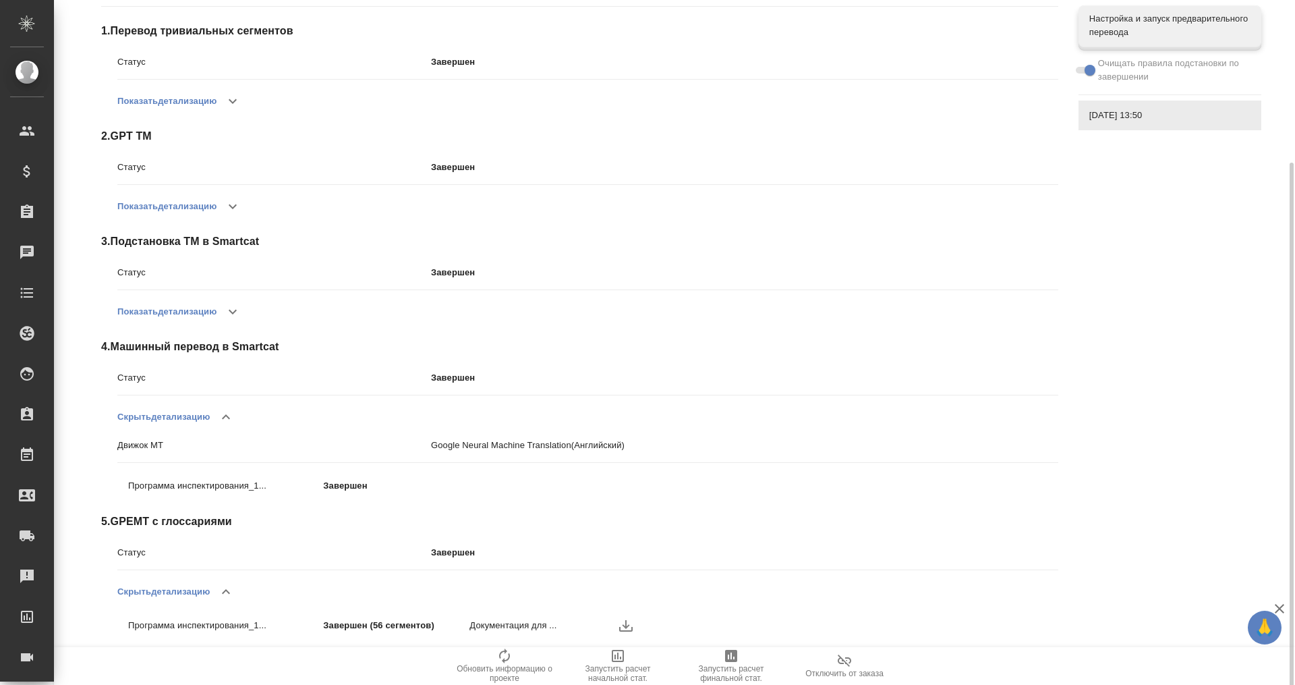
scroll to position [190, 0]
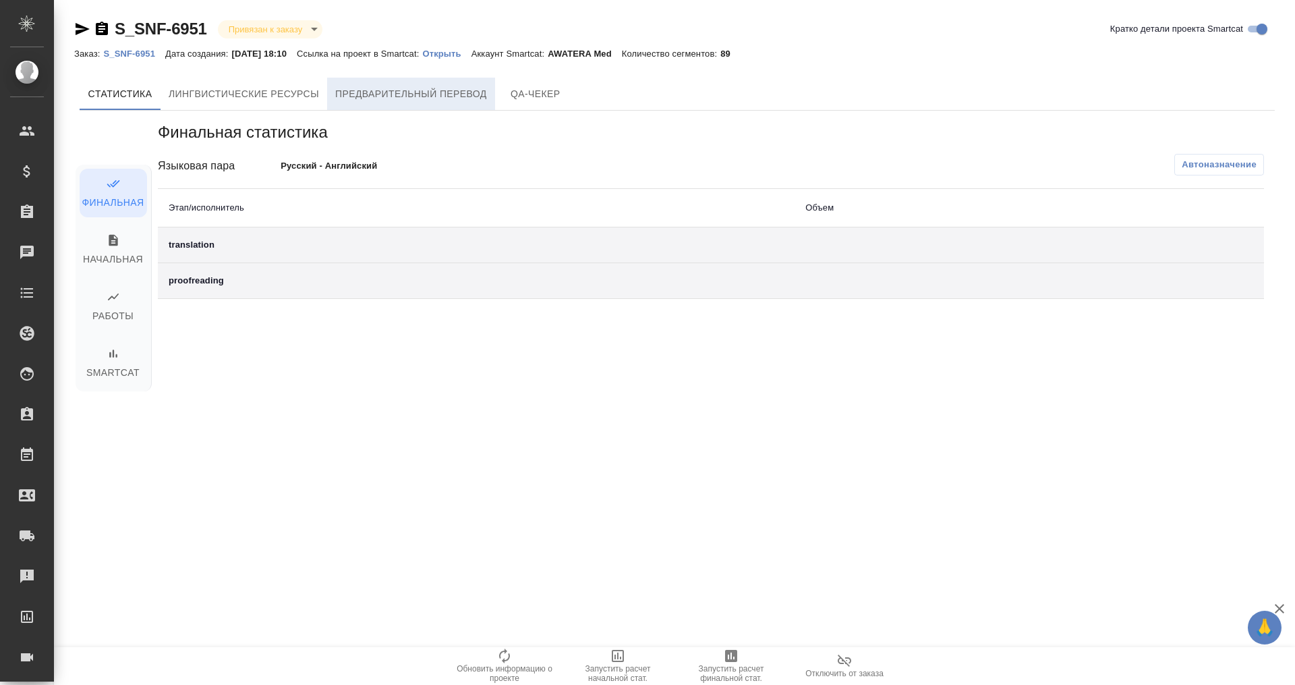
click at [485, 98] on span "Предварительный перевод" at bounding box center [411, 94] width 152 height 17
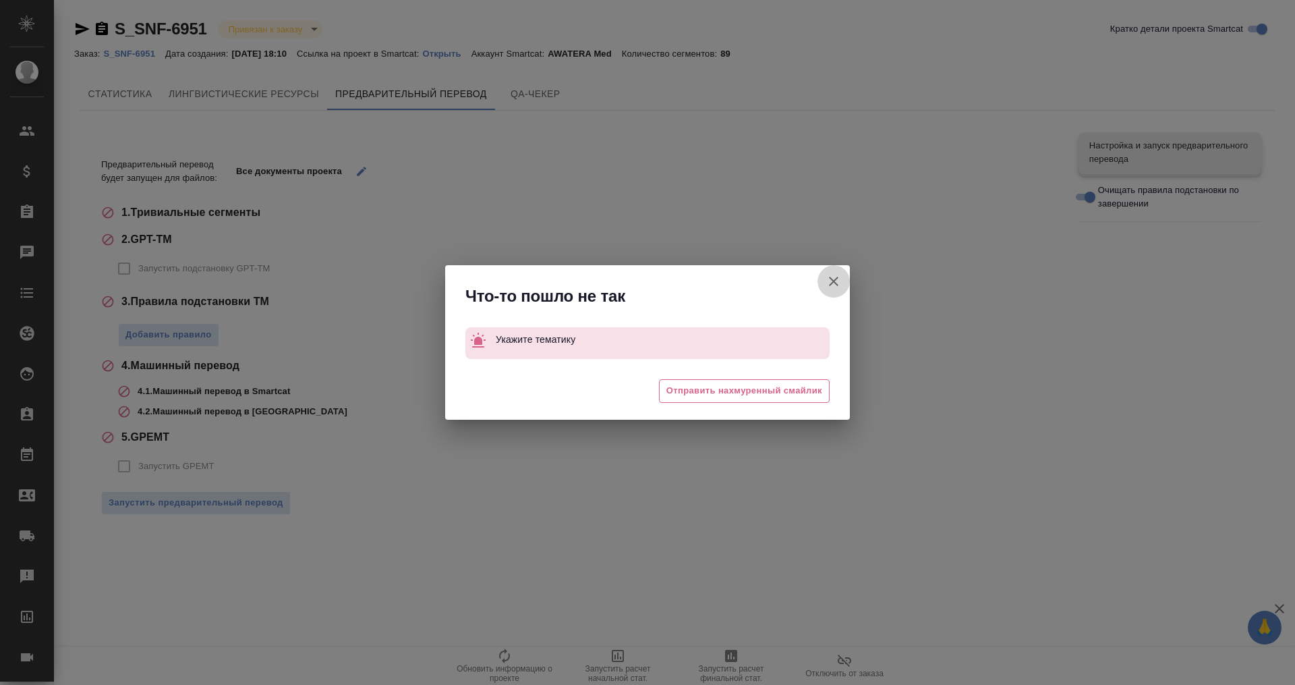
click at [828, 273] on icon "button" at bounding box center [834, 281] width 16 height 16
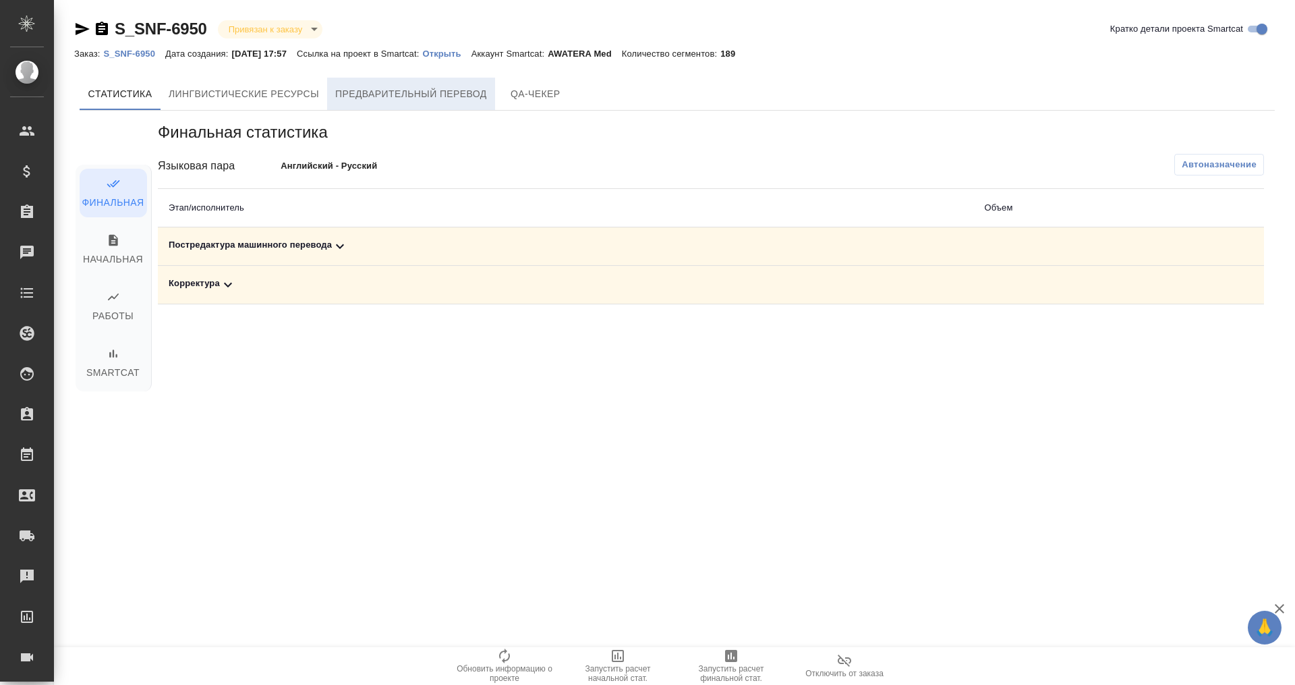
click at [403, 99] on span "Предварительный перевод" at bounding box center [411, 94] width 152 height 17
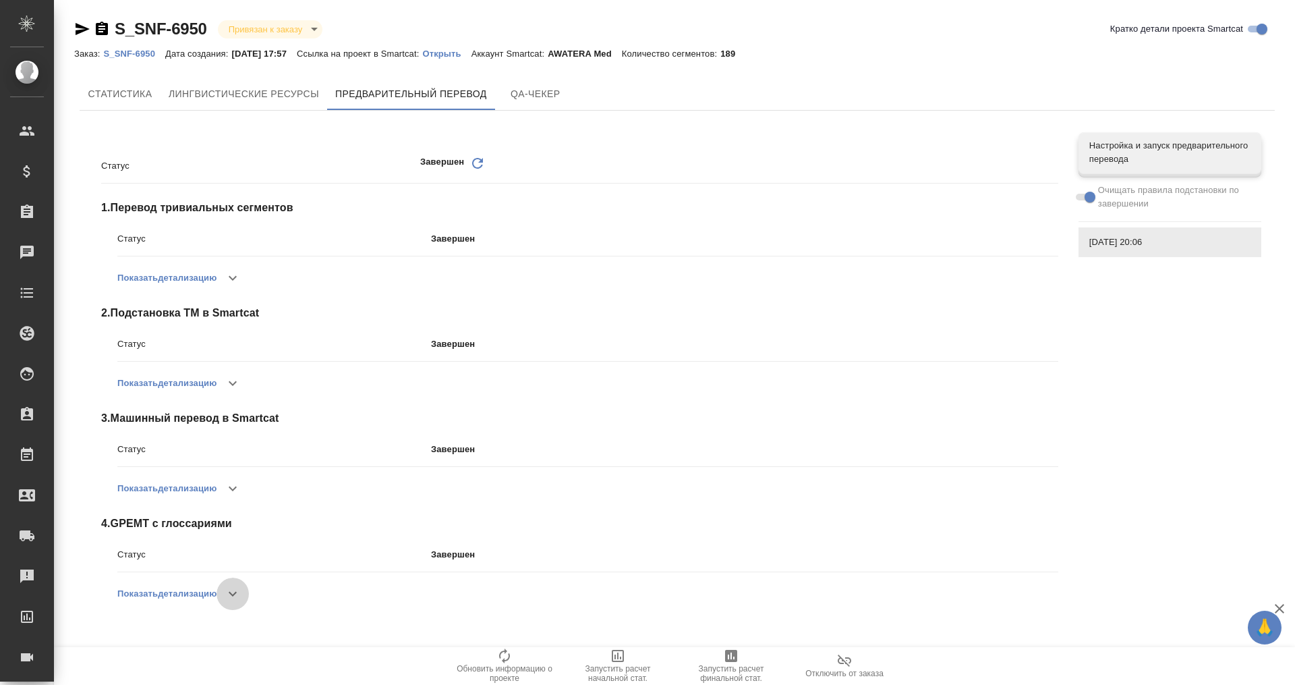
click at [229, 580] on button "button" at bounding box center [233, 593] width 32 height 32
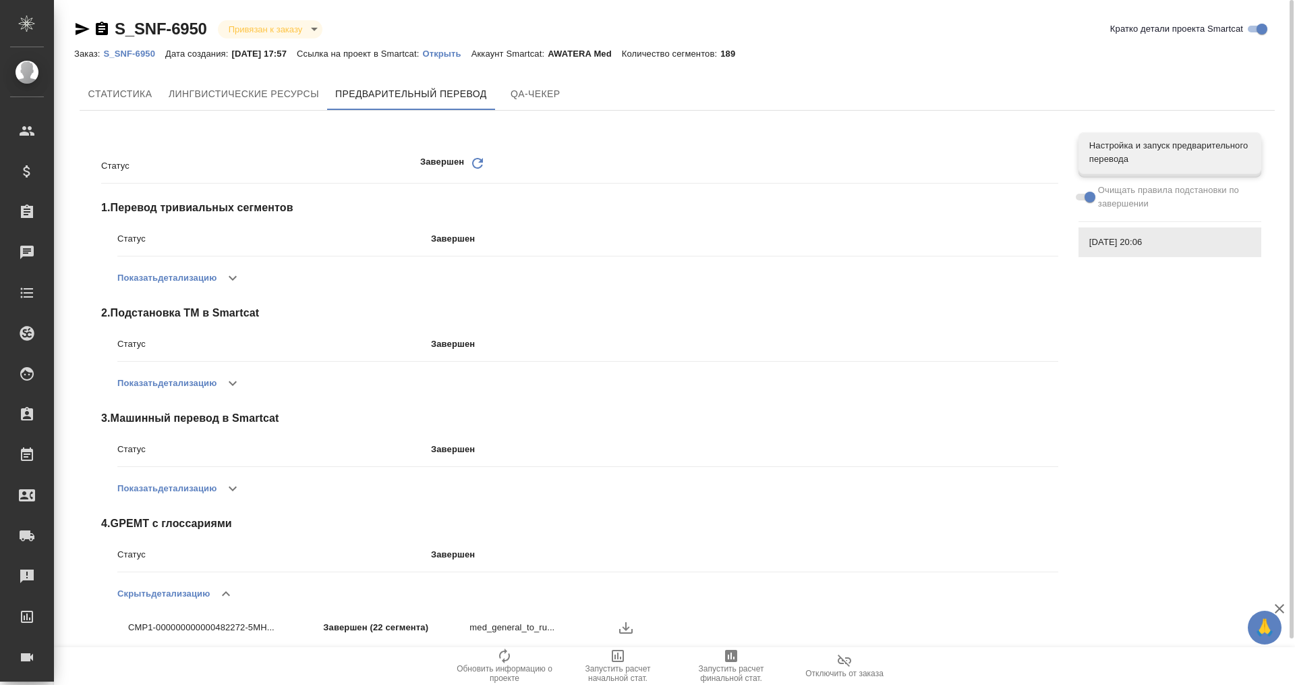
scroll to position [50, 0]
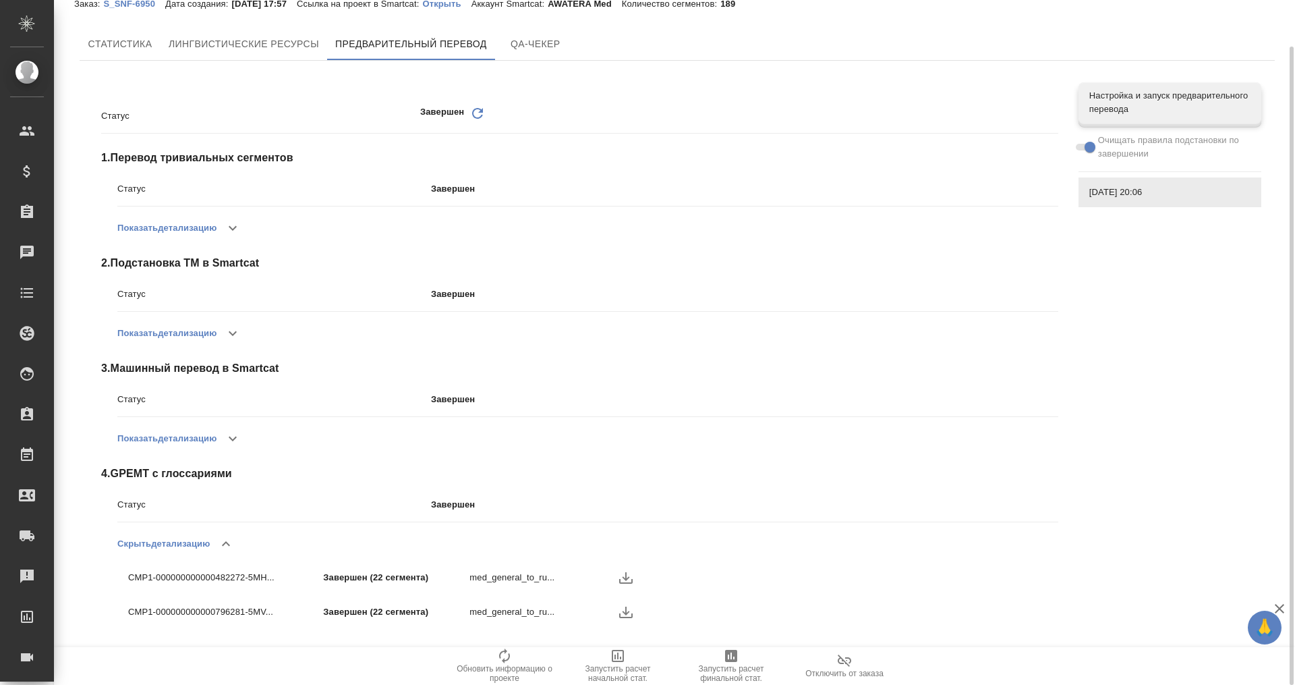
click at [234, 442] on icon "button" at bounding box center [233, 438] width 16 height 16
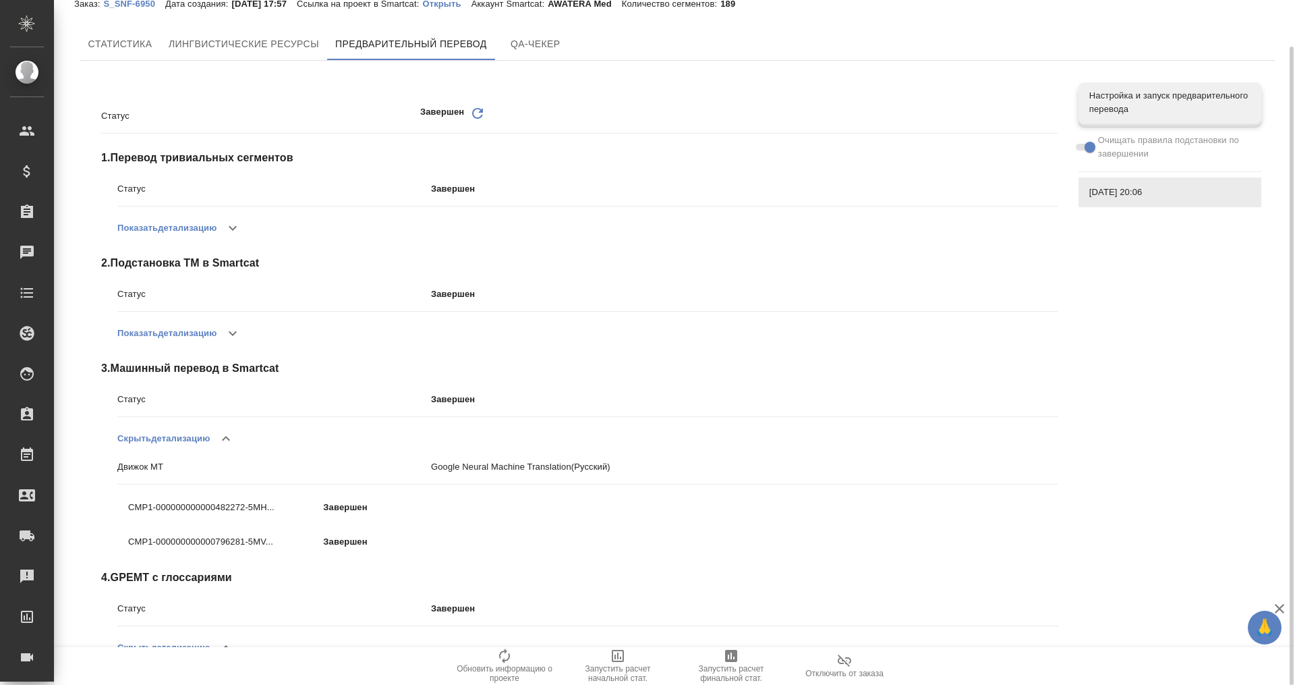
click at [237, 328] on icon "button" at bounding box center [233, 333] width 16 height 16
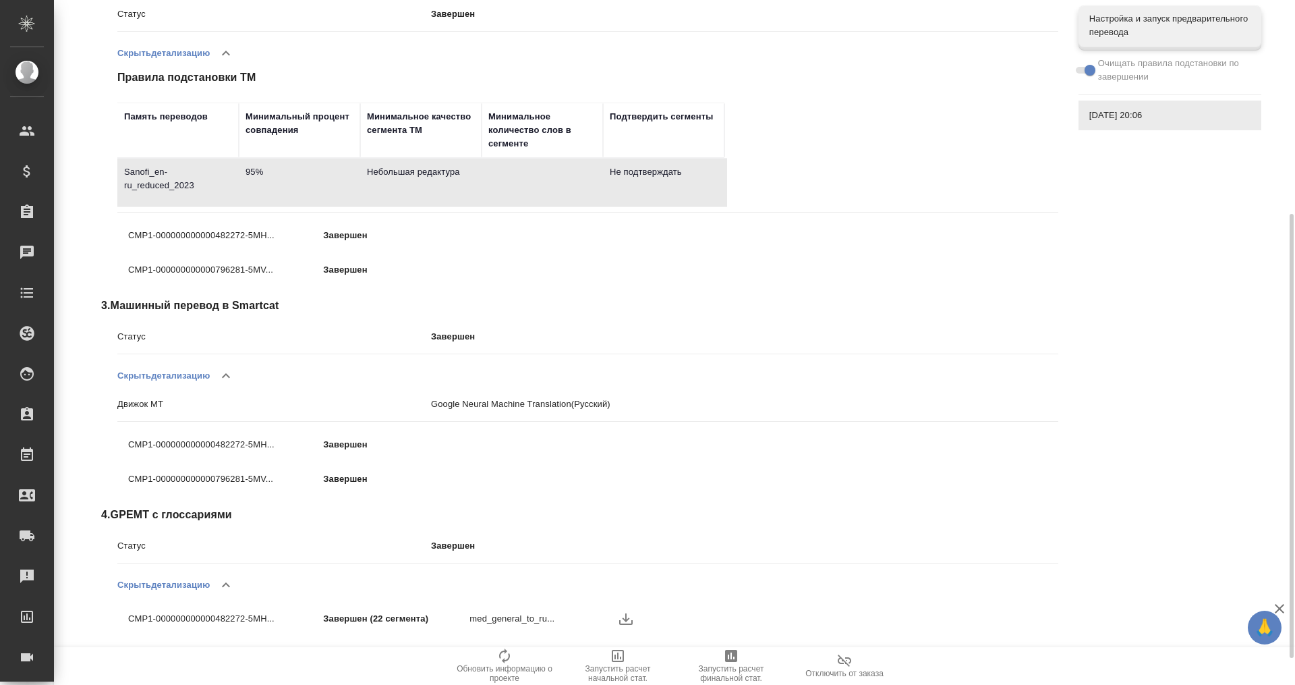
scroll to position [371, 0]
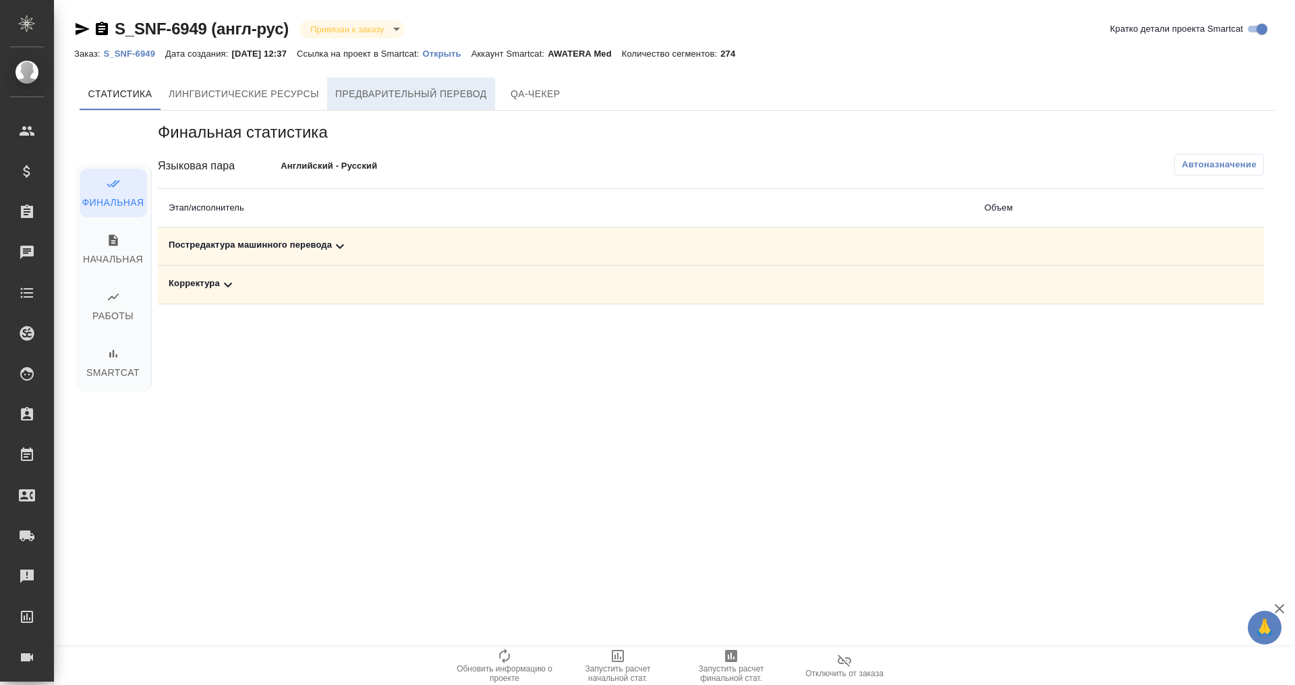
click at [408, 81] on button "Предварительный перевод" at bounding box center [411, 94] width 168 height 32
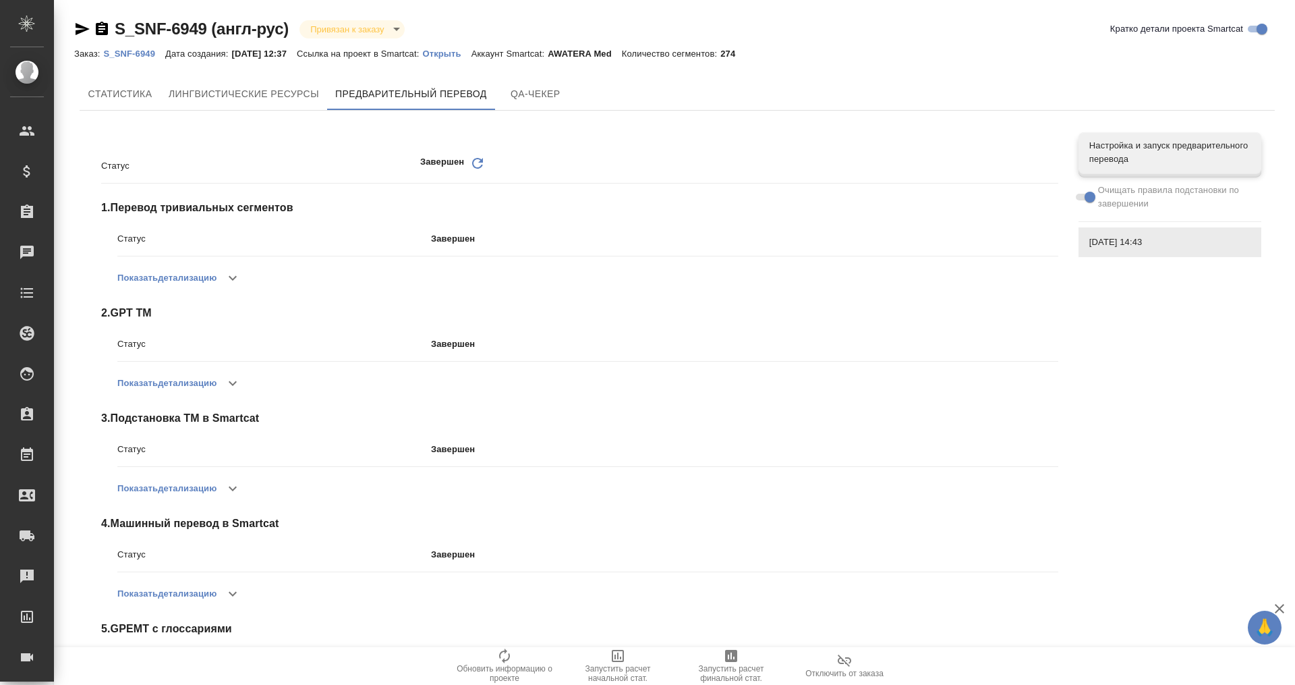
click at [221, 585] on button "button" at bounding box center [233, 593] width 32 height 32
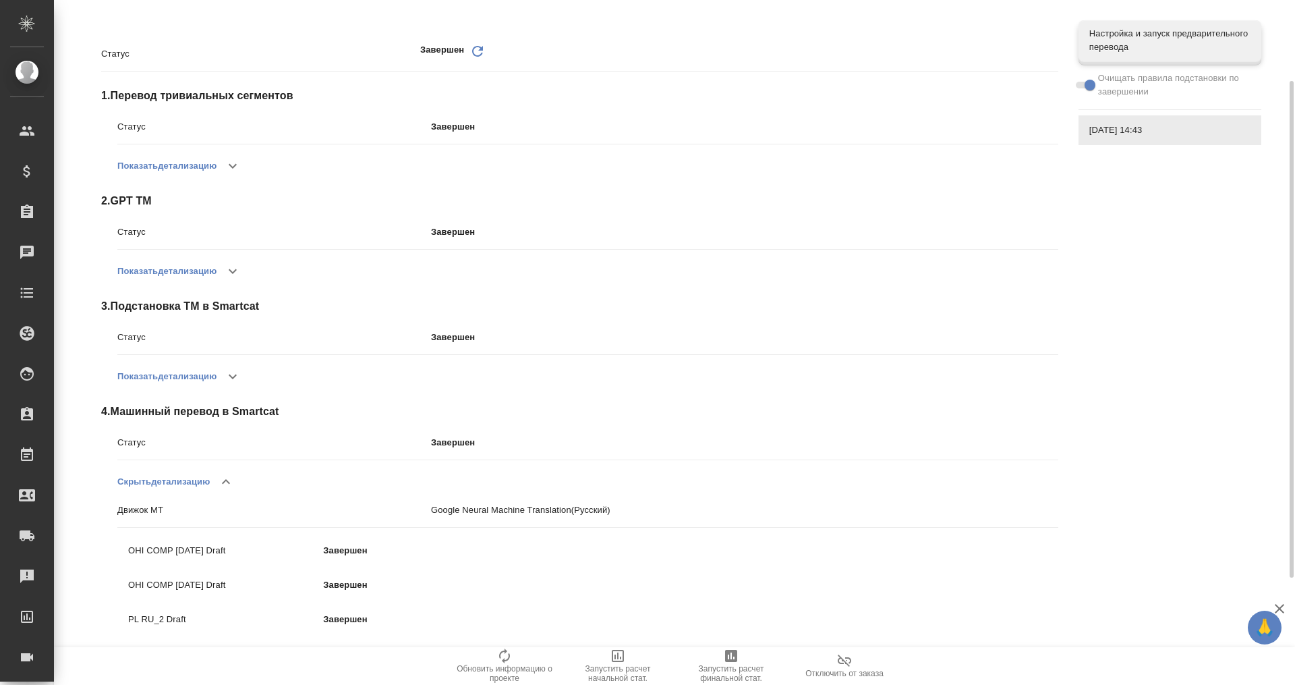
scroll to position [259, 0]
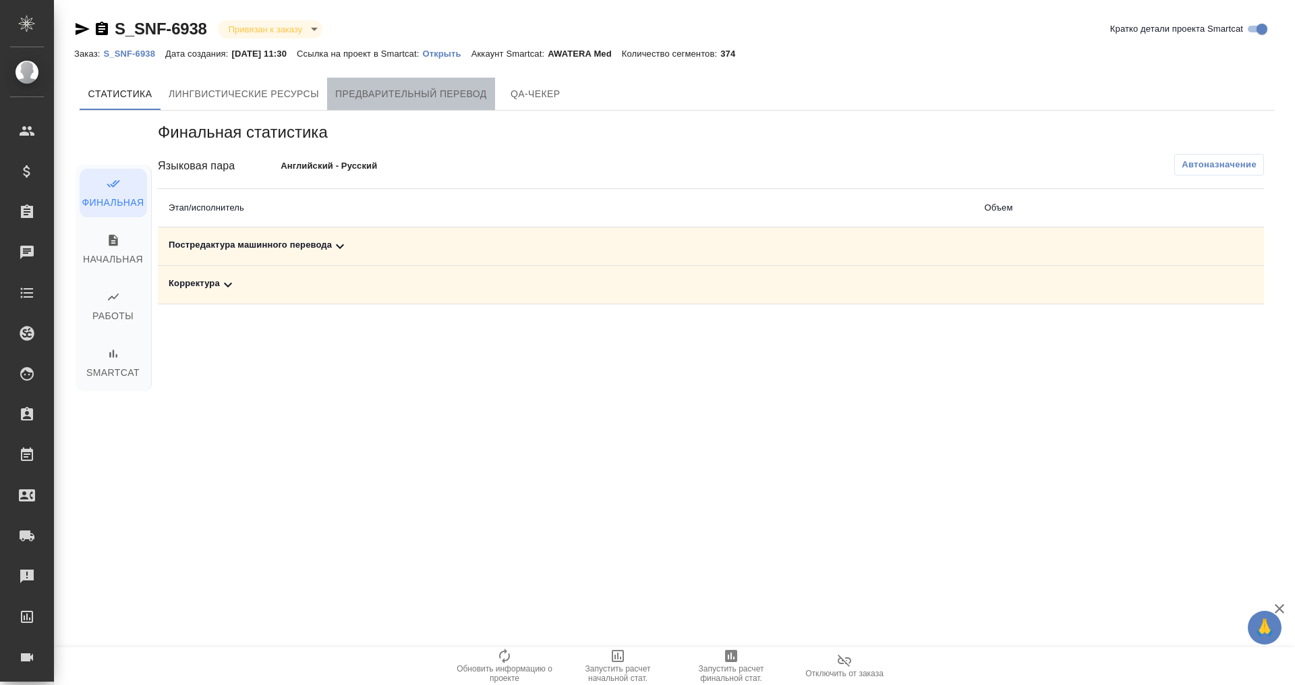
click at [384, 96] on span "Предварительный перевод" at bounding box center [411, 94] width 152 height 17
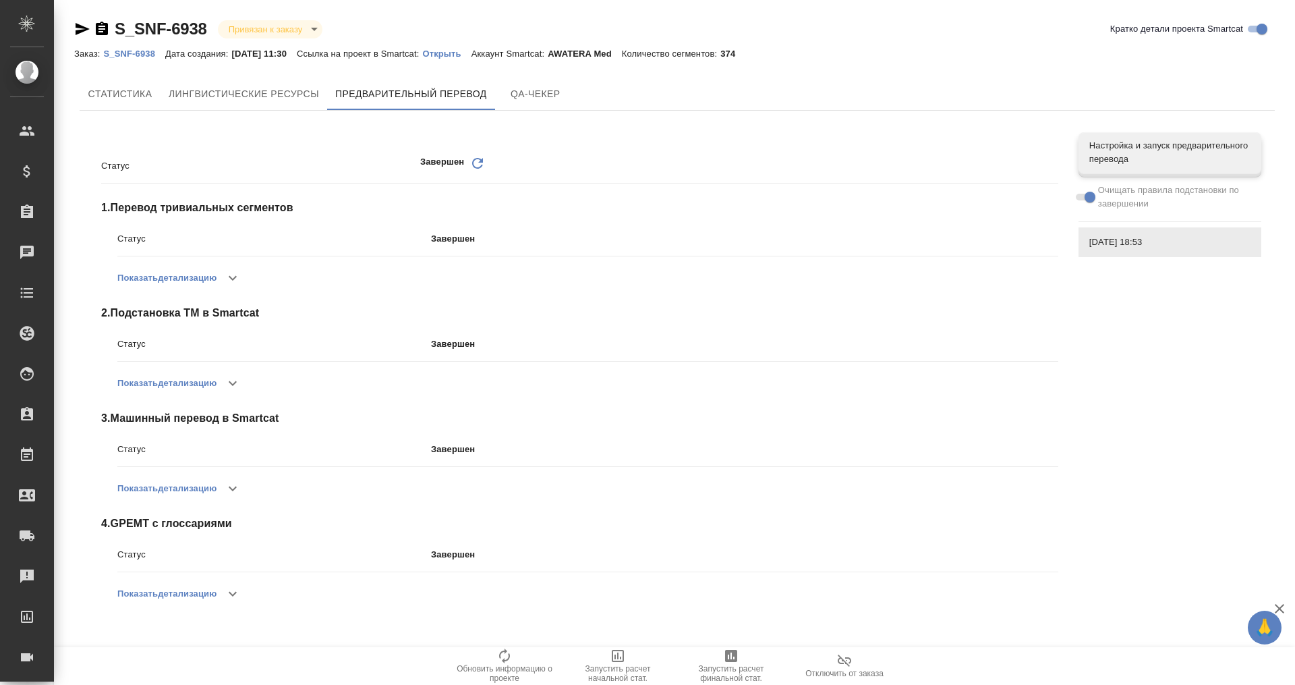
click at [231, 596] on icon "button" at bounding box center [233, 593] width 16 height 16
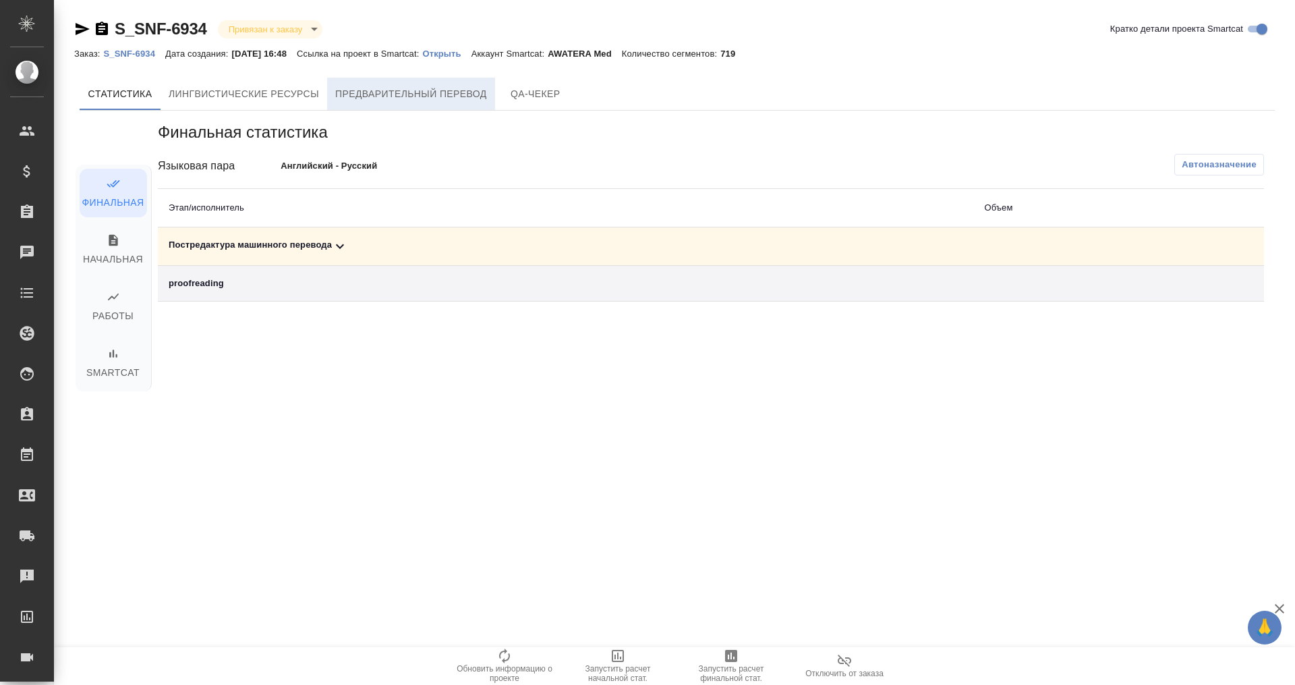
click at [382, 91] on span "Предварительный перевод" at bounding box center [411, 94] width 152 height 17
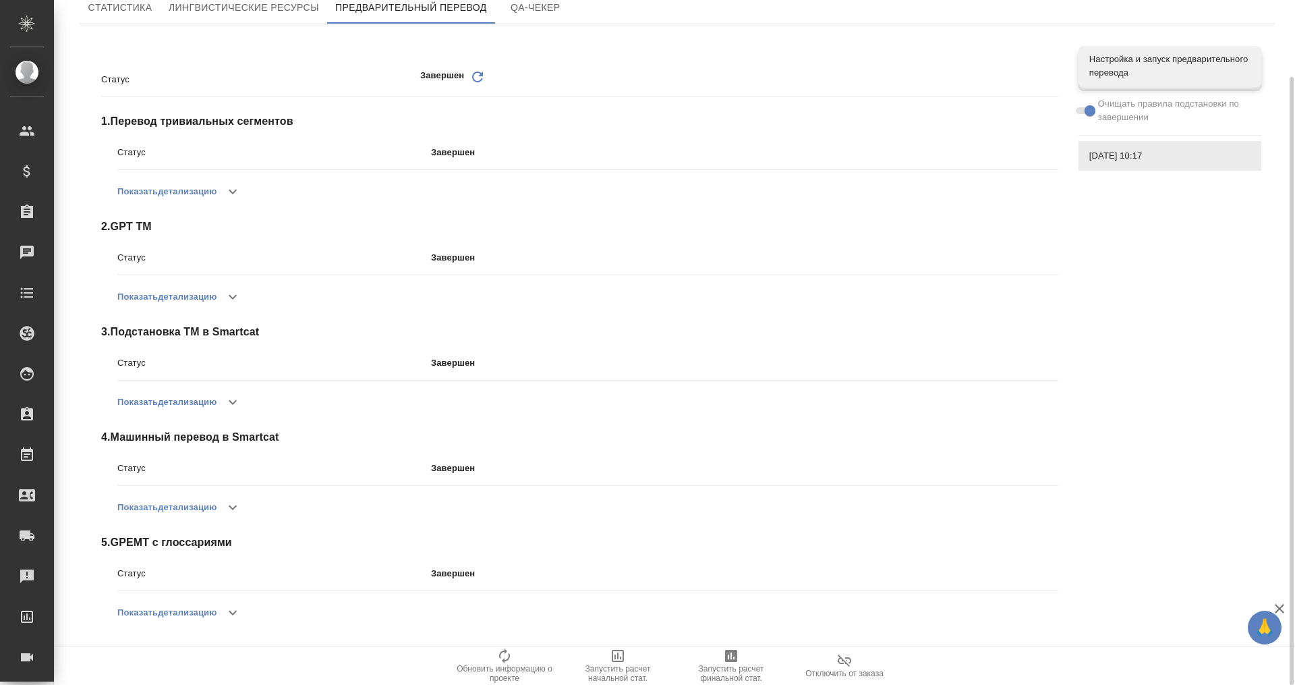
drag, startPoint x: 217, startPoint y: 612, endPoint x: 307, endPoint y: 587, distance: 93.6
click at [217, 612] on button "Показать детализацию" at bounding box center [166, 612] width 99 height 32
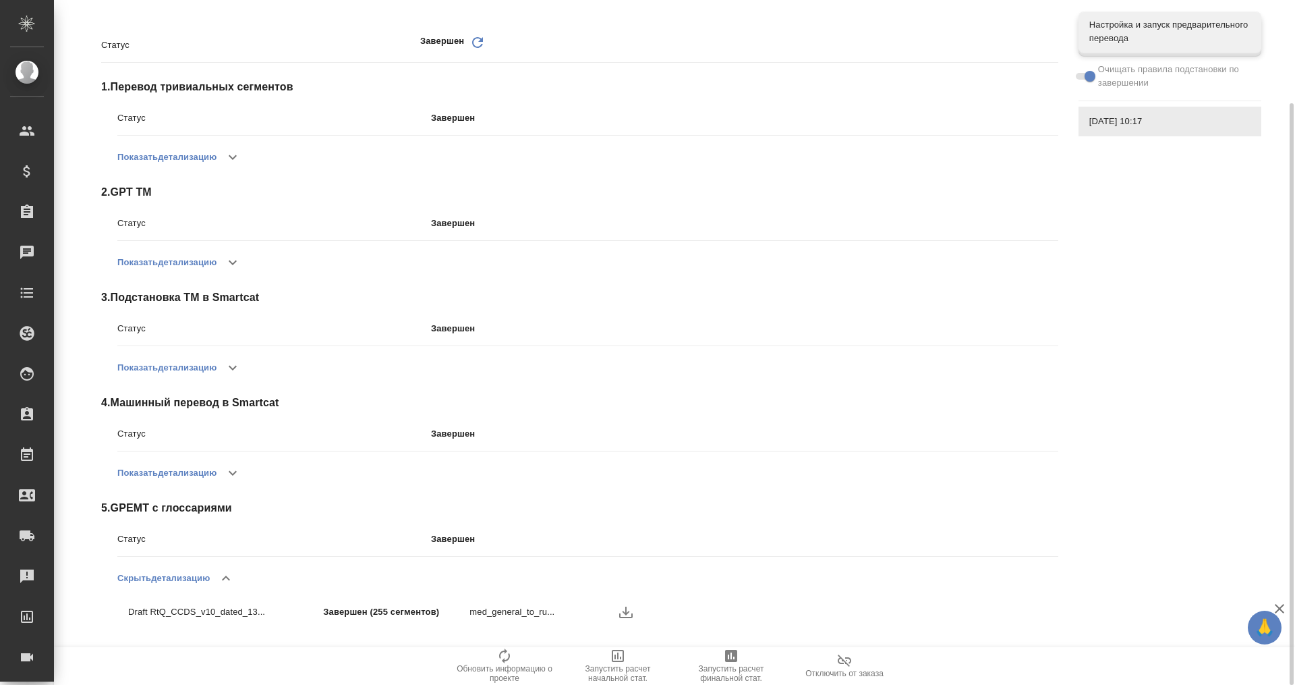
click at [229, 480] on icon "button" at bounding box center [233, 473] width 16 height 16
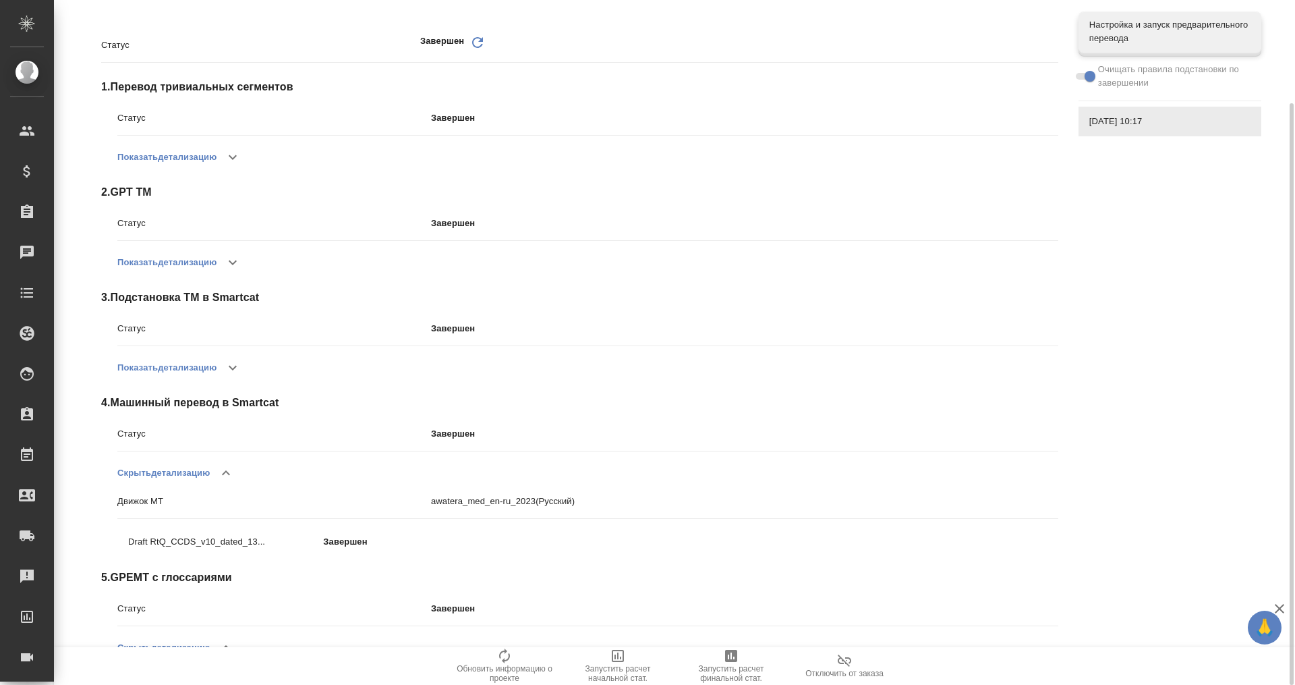
click at [239, 370] on icon "button" at bounding box center [233, 368] width 16 height 16
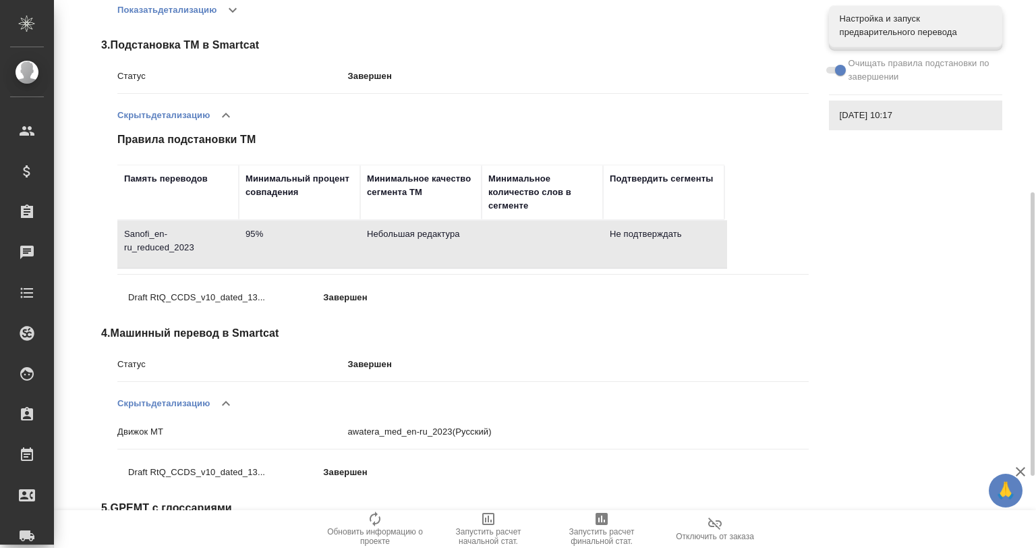
scroll to position [372, 0]
